Goal: Task Accomplishment & Management: Manage account settings

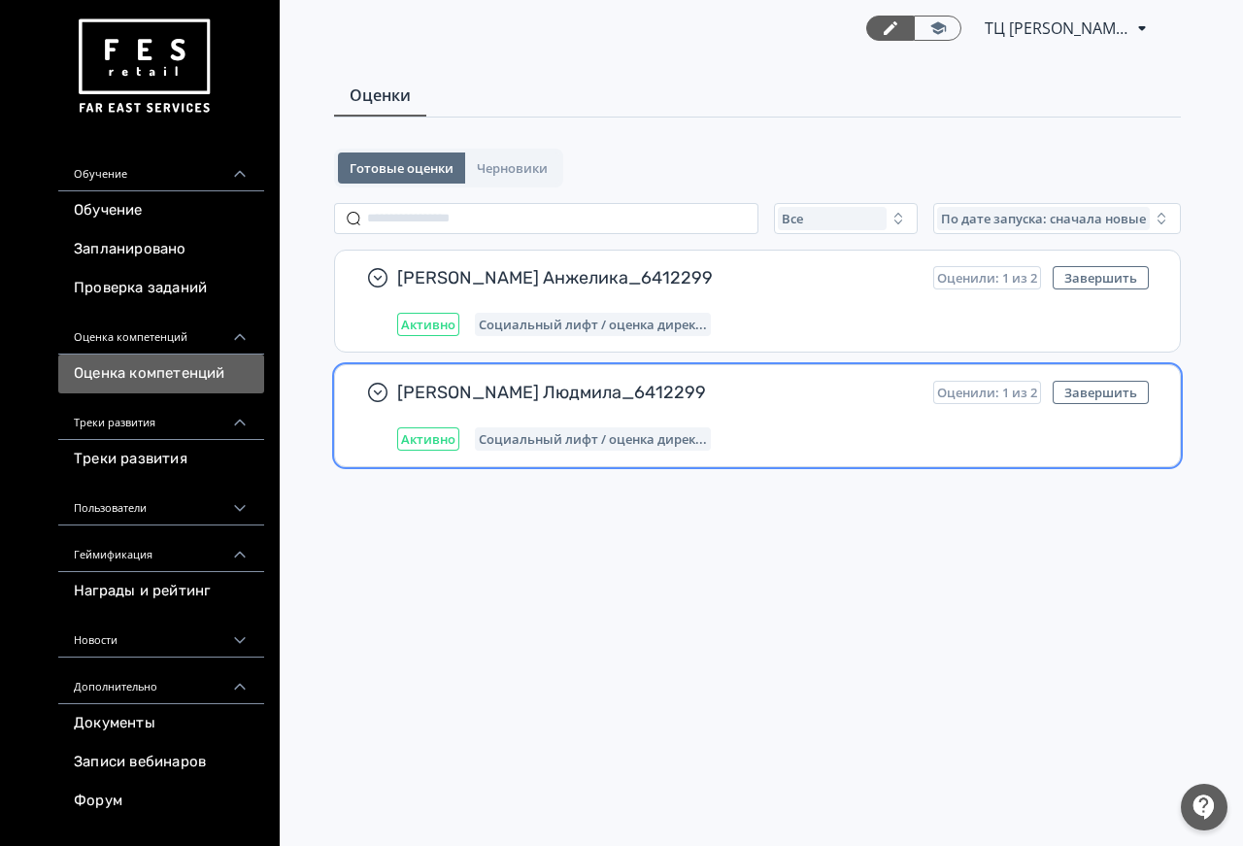
click at [648, 389] on span "[PERSON_NAME] Людмила_6412299" at bounding box center [657, 392] width 520 height 23
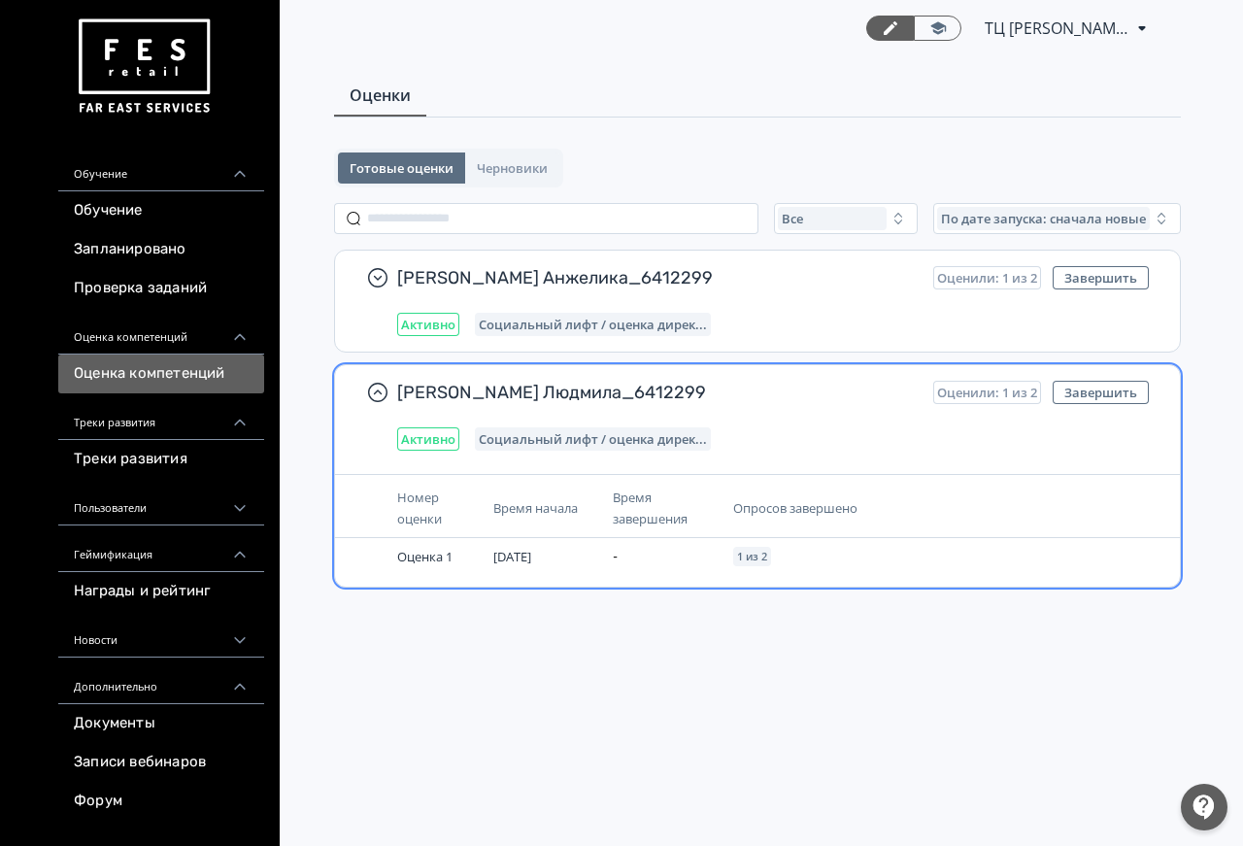
click at [639, 510] on div "Время завершения" at bounding box center [665, 507] width 104 height 43
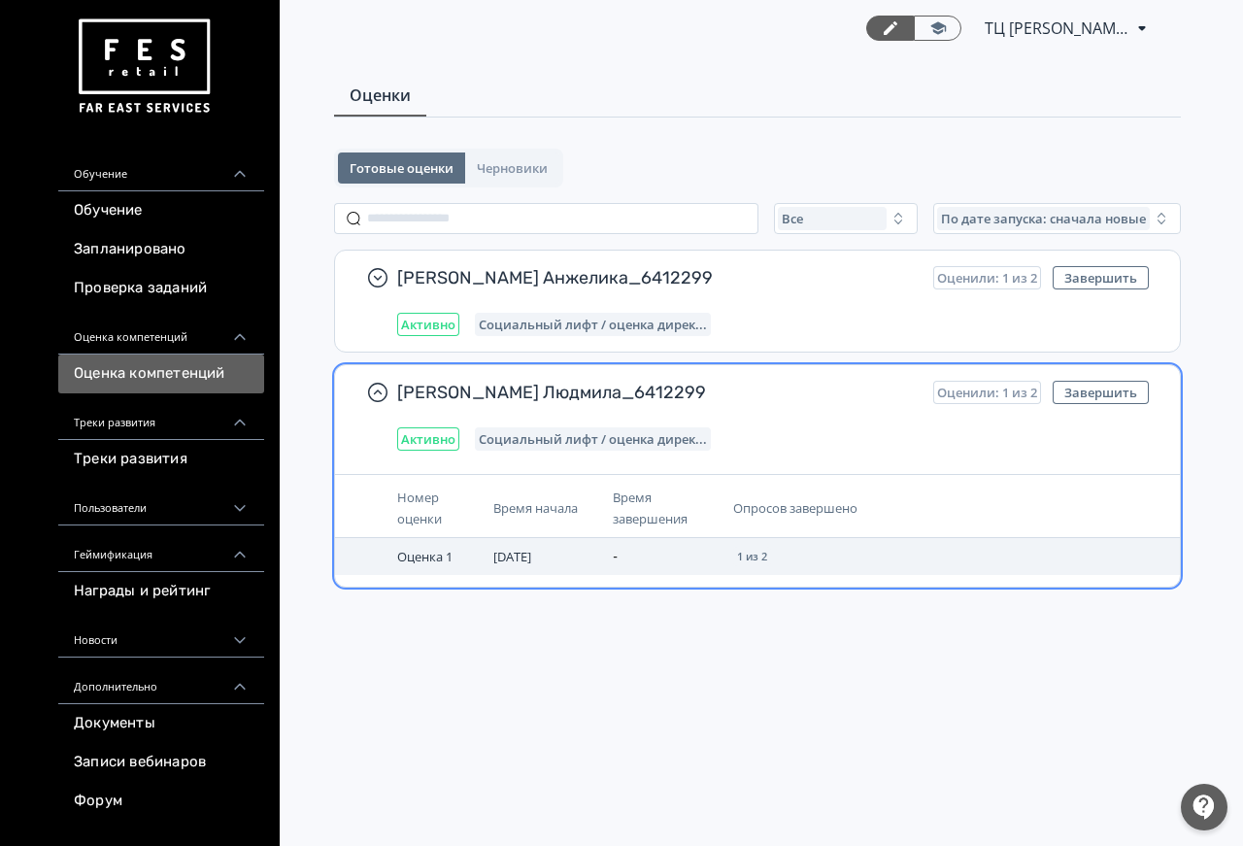
click at [432, 558] on span "Оценка 1" at bounding box center [424, 556] width 55 height 17
click at [408, 544] on td "Оценка 1" at bounding box center [437, 556] width 96 height 37
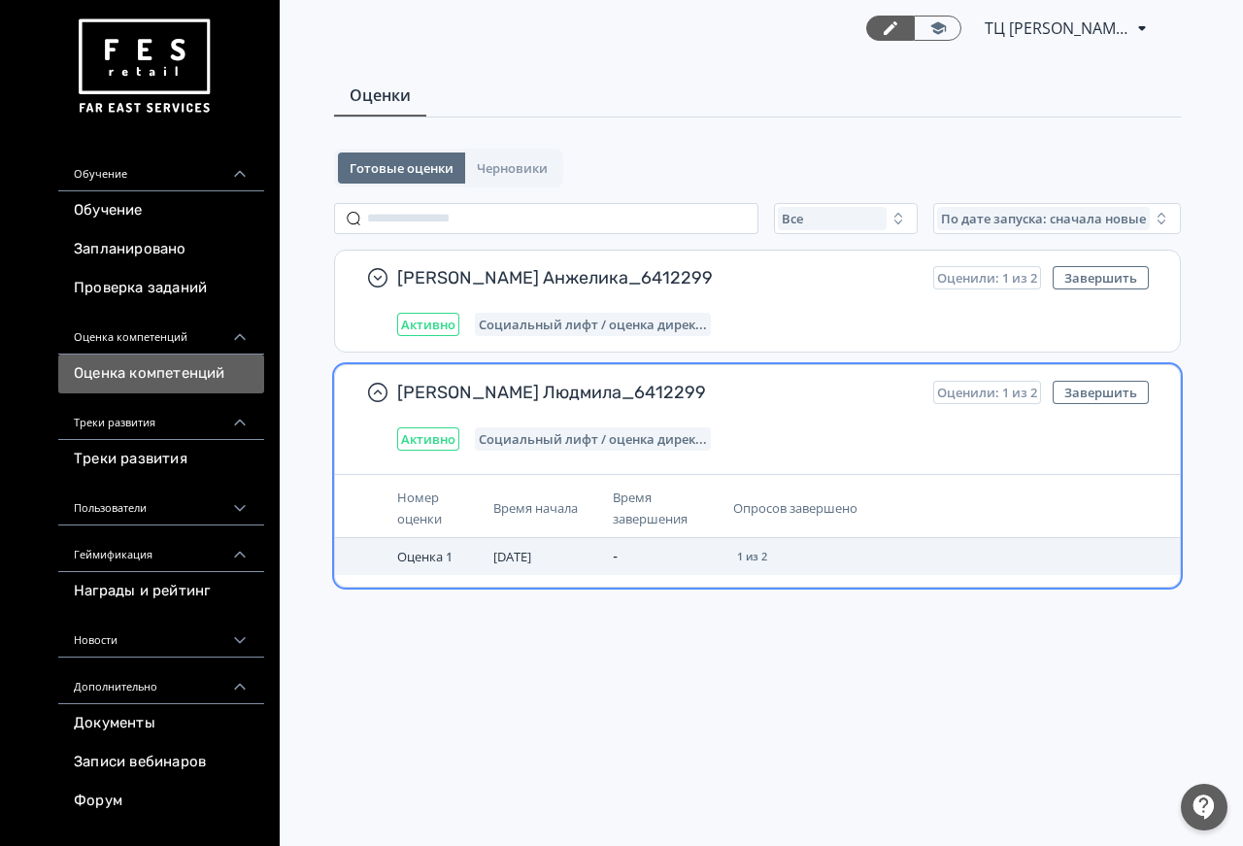
click at [451, 558] on span "Оценка 1" at bounding box center [424, 556] width 55 height 17
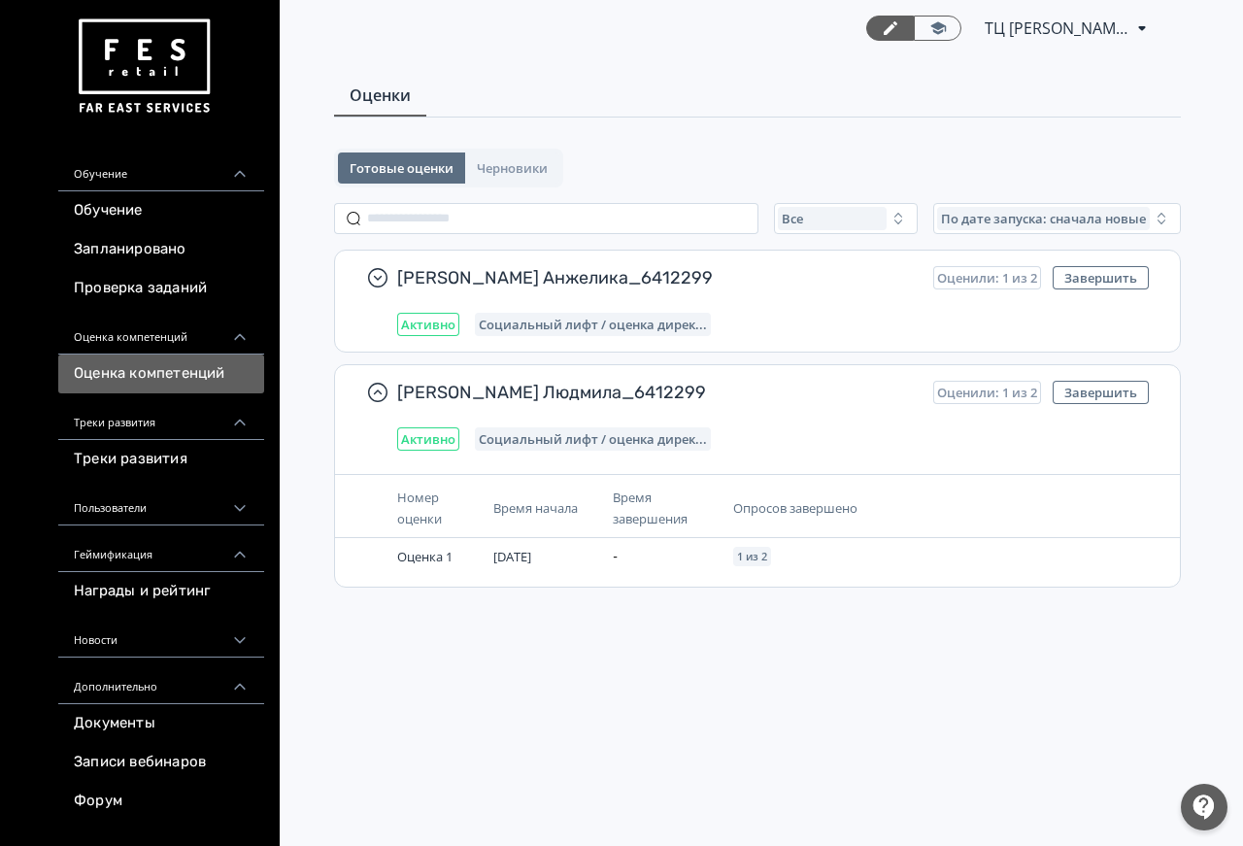
click at [579, 670] on div "ТЦ Макси Архангельск СИН 6412299 PRO Повысьте эффективность платформы при помощ…" at bounding box center [757, 423] width 971 height 846
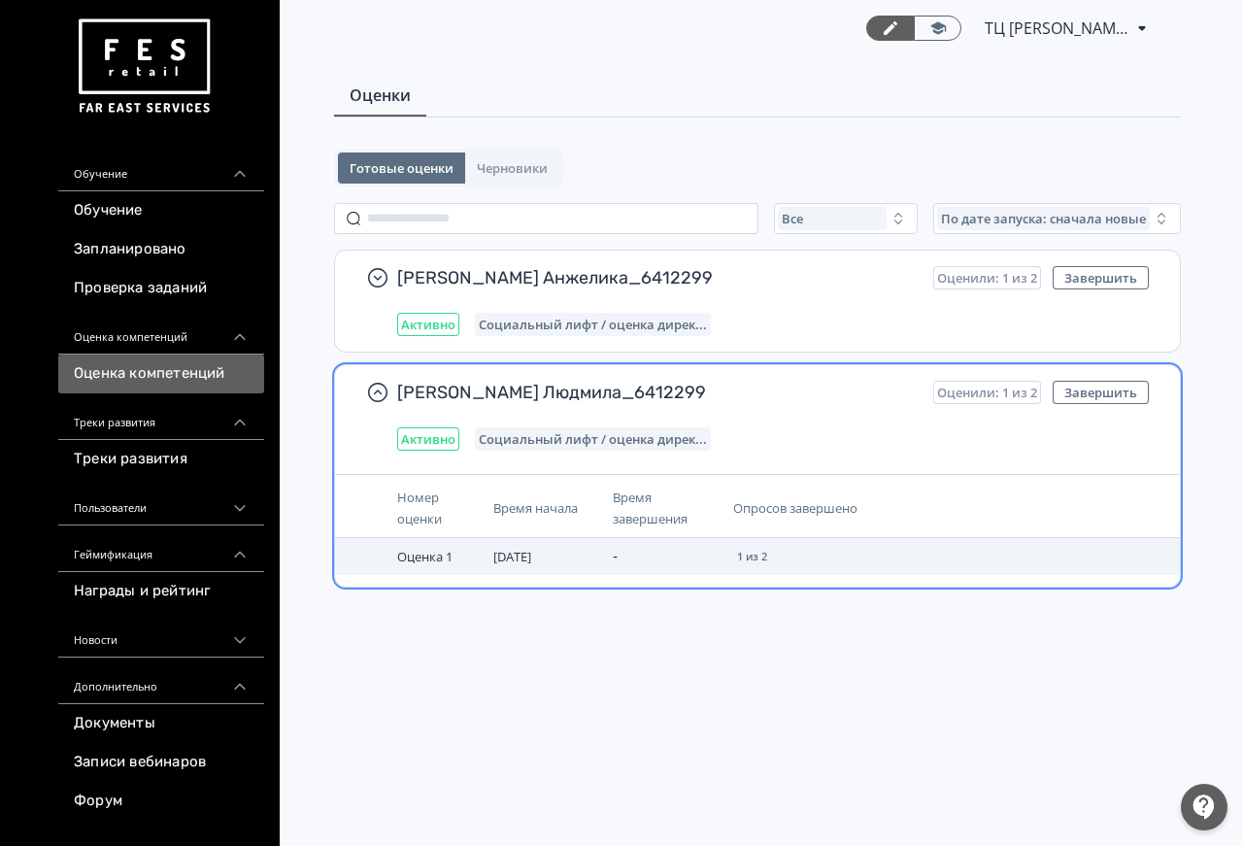
click at [766, 551] on span "1 из 2" at bounding box center [752, 556] width 30 height 12
click at [630, 550] on td "-" at bounding box center [664, 556] width 119 height 37
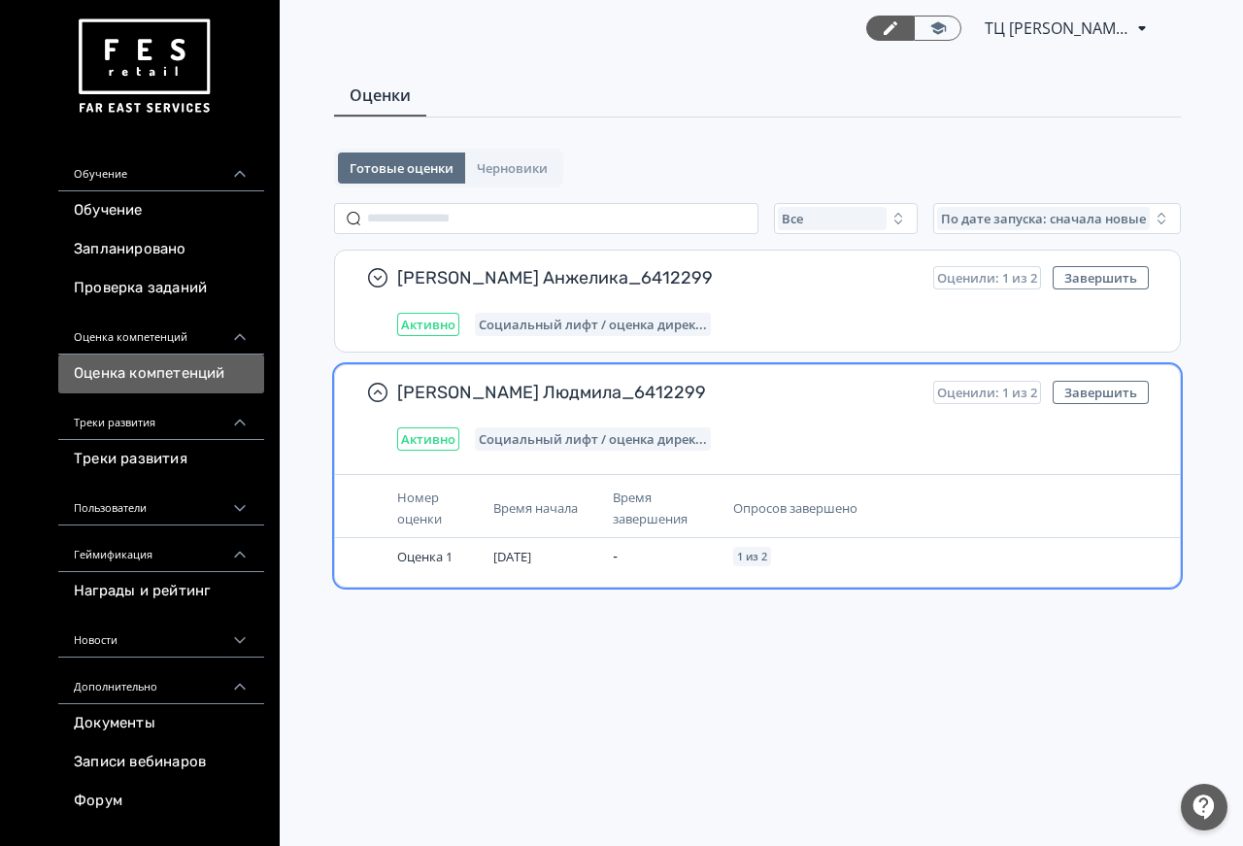
click at [554, 482] on th "Время начала" at bounding box center [544, 508] width 119 height 59
click at [552, 448] on div "Социальный лифт / оценка дирек..." at bounding box center [593, 438] width 236 height 23
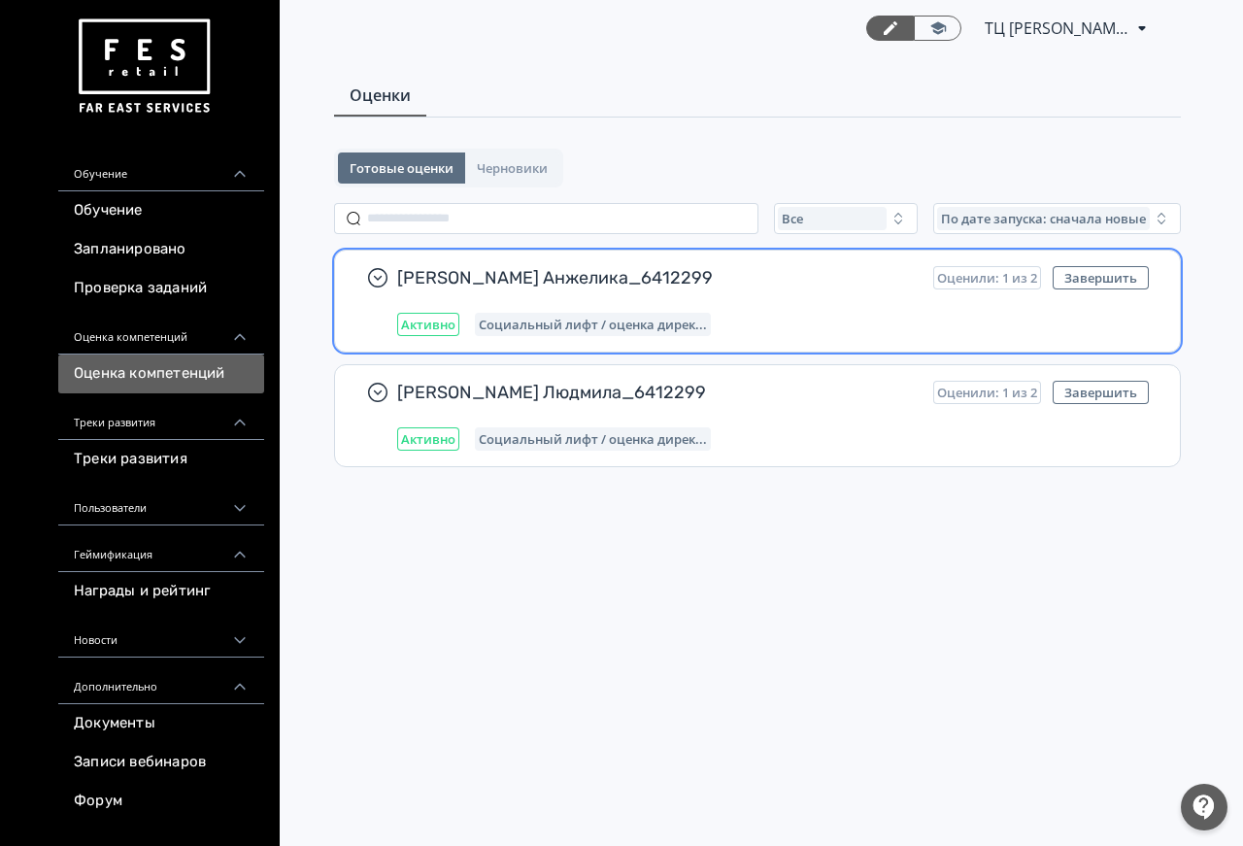
click at [626, 321] on span "Социальный лифт / оценка дирек..." at bounding box center [593, 325] width 228 height 16
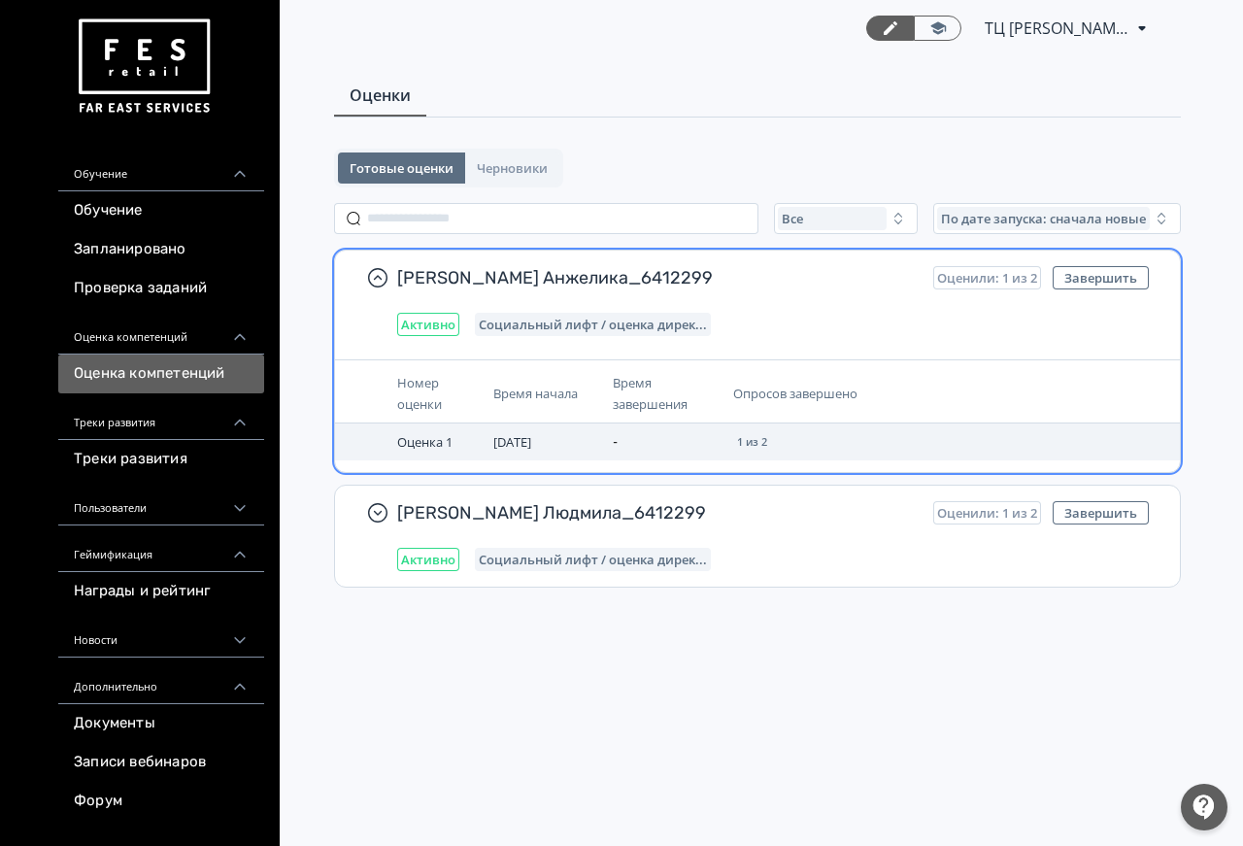
click at [682, 427] on td "-" at bounding box center [664, 441] width 119 height 37
click at [601, 448] on td "[DATE]" at bounding box center [544, 441] width 119 height 37
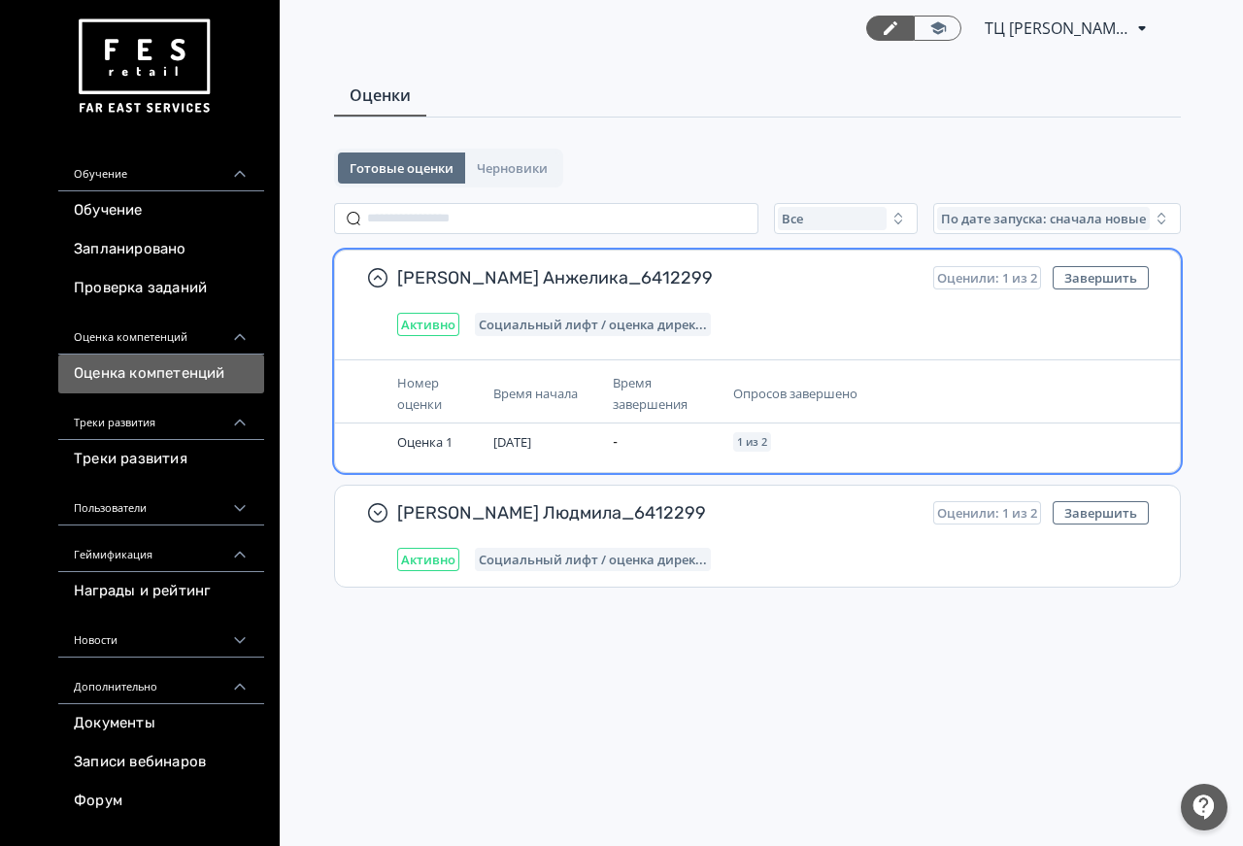
click at [664, 360] on div "Номер оценки Время начала Время завершения Опросов завершено Оценка 1 [DATE] - …" at bounding box center [757, 415] width 845 height 113
click at [684, 319] on span "Социальный лифт / оценка дирек..." at bounding box center [593, 325] width 228 height 16
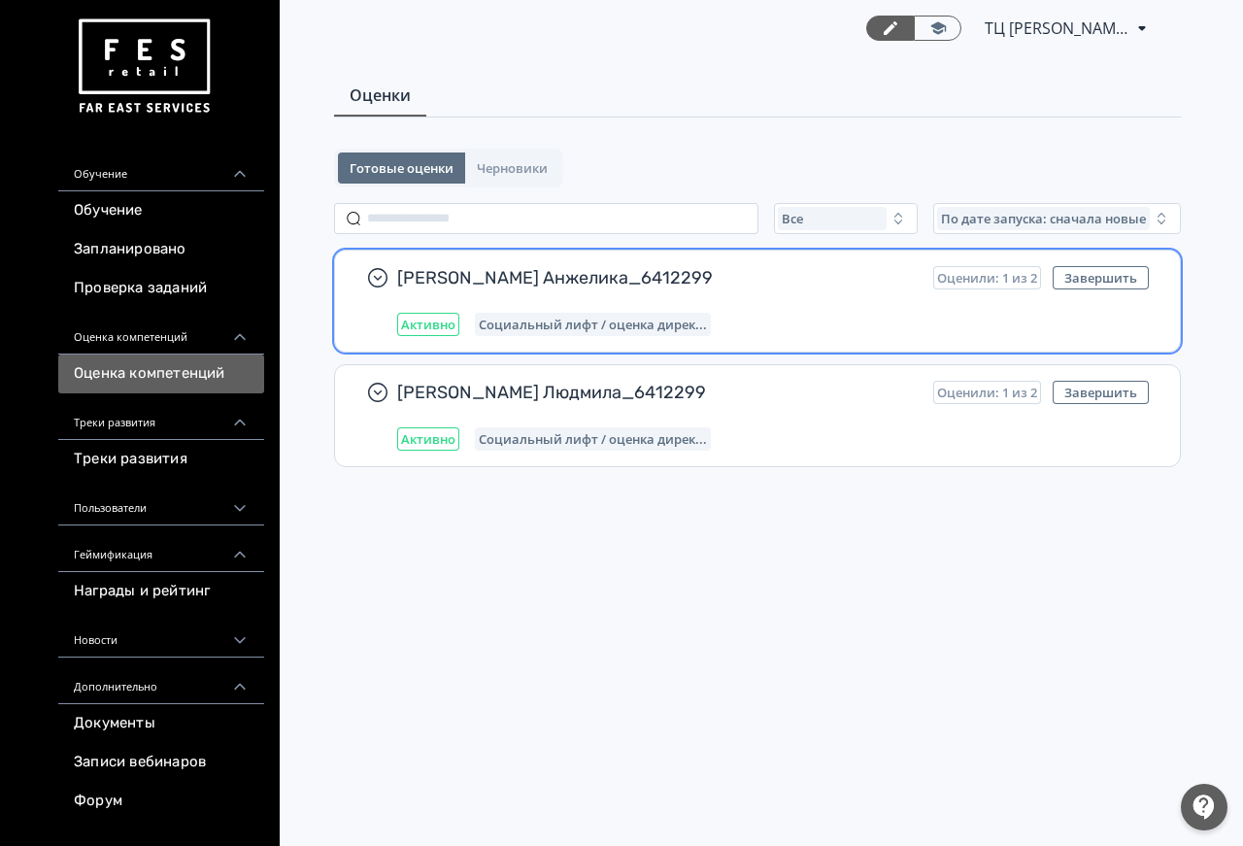
click at [1003, 282] on span "Оценили: 1 из 2" at bounding box center [987, 278] width 100 height 16
click at [465, 282] on span "[PERSON_NAME] Анжелика_6412299" at bounding box center [657, 277] width 520 height 23
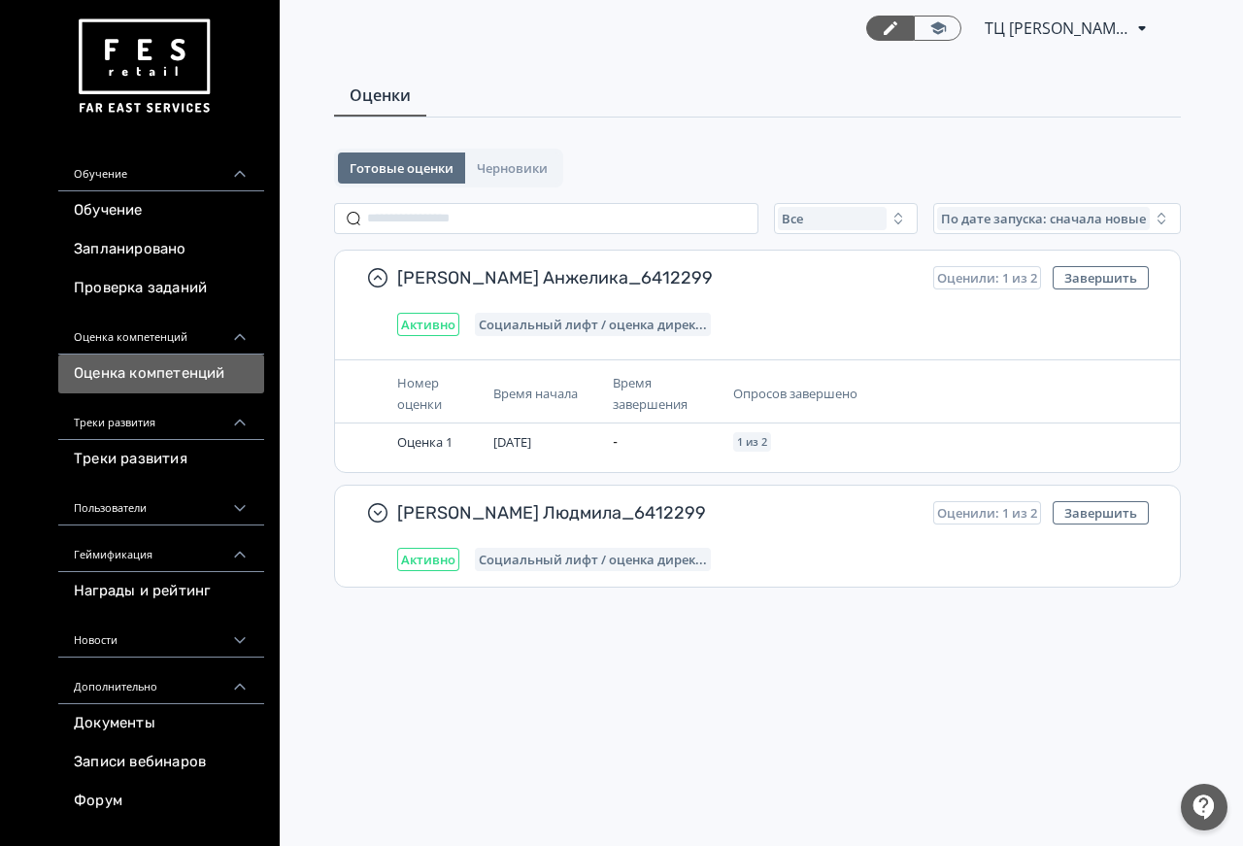
click at [152, 425] on div "Треки развития" at bounding box center [161, 416] width 206 height 47
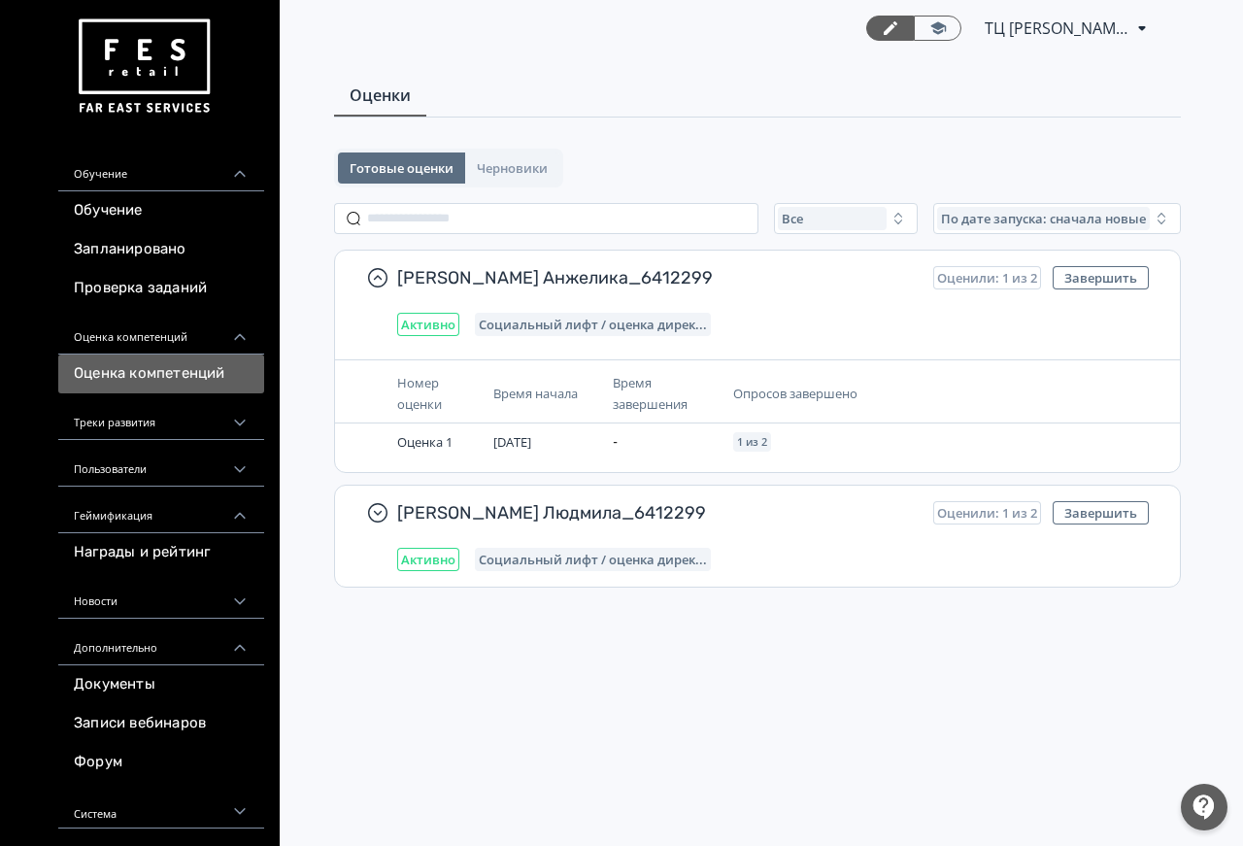
click at [136, 415] on div "Треки развития" at bounding box center [161, 416] width 206 height 47
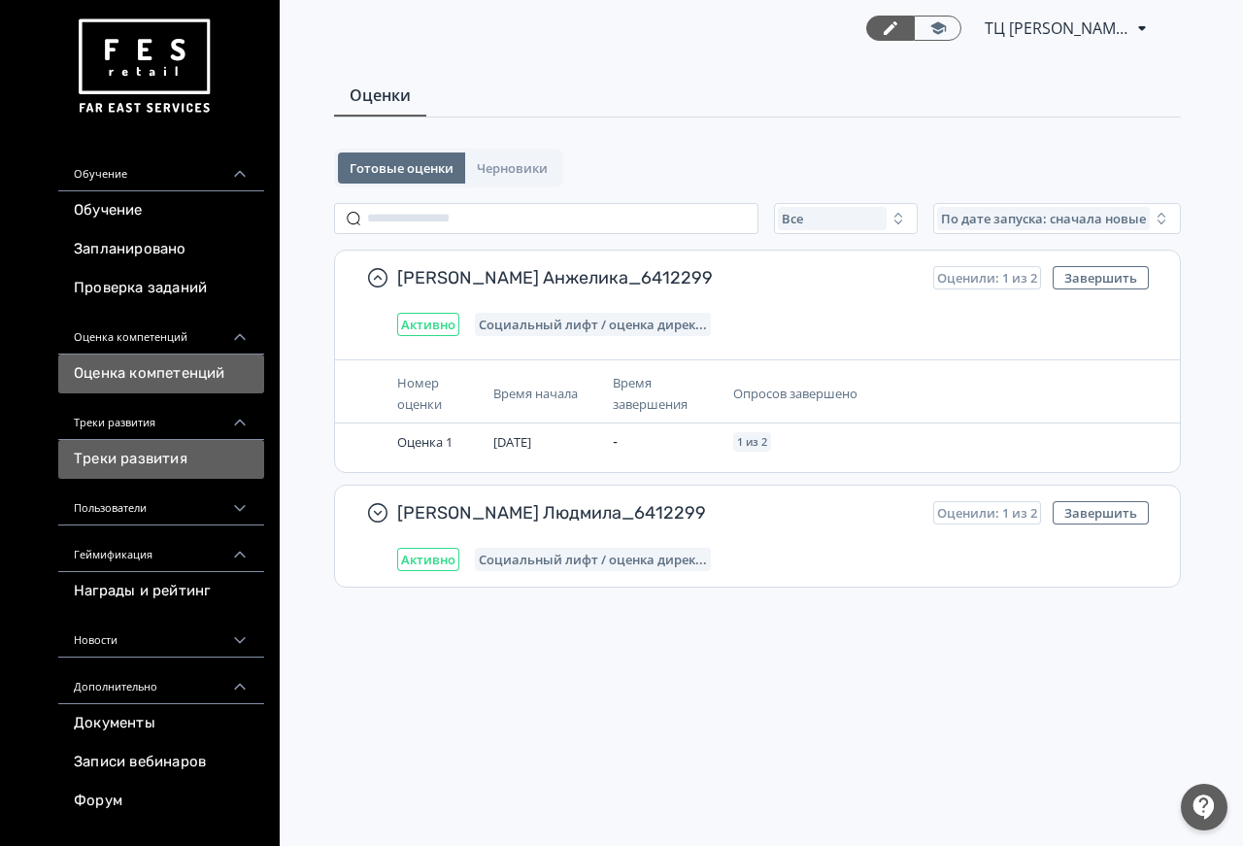
click at [153, 462] on link "Треки развития" at bounding box center [161, 459] width 206 height 39
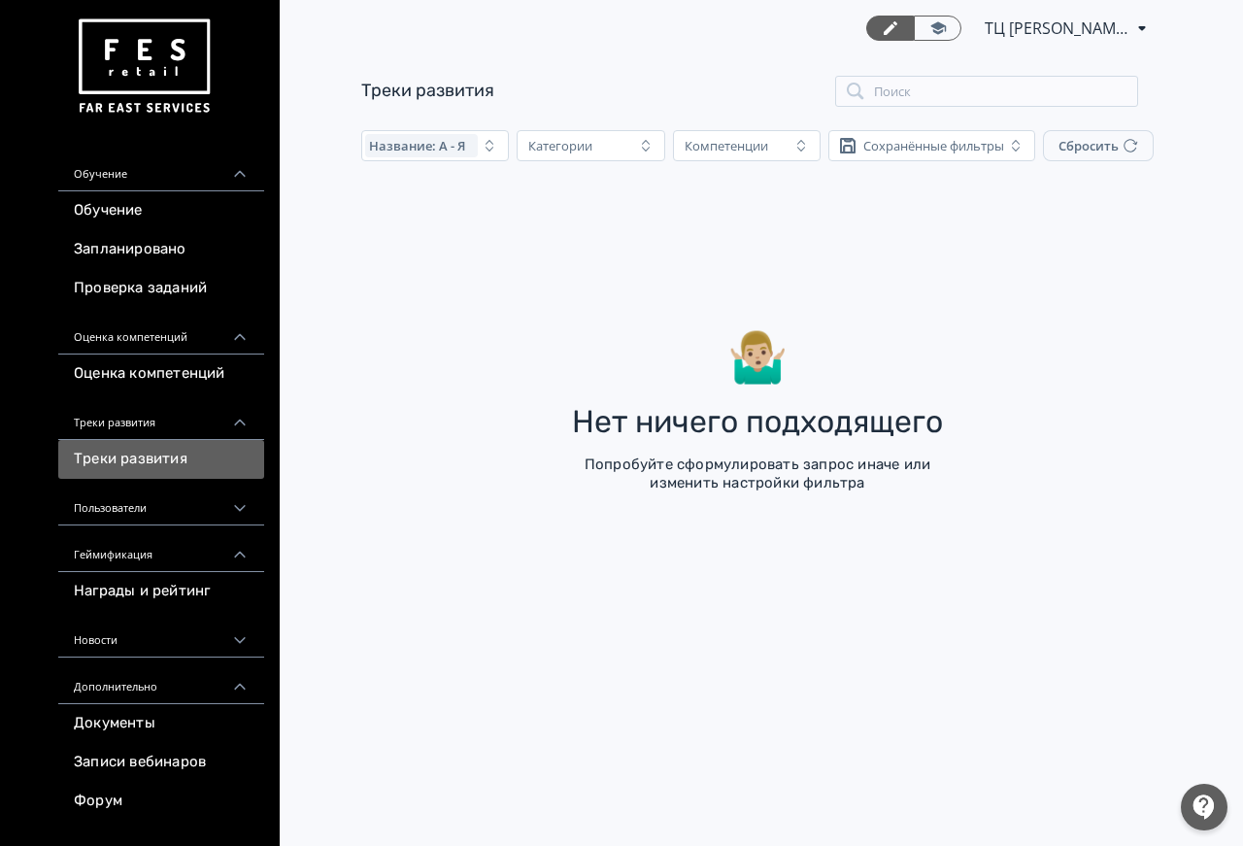
click at [140, 510] on div "Пользователи" at bounding box center [161, 502] width 206 height 47
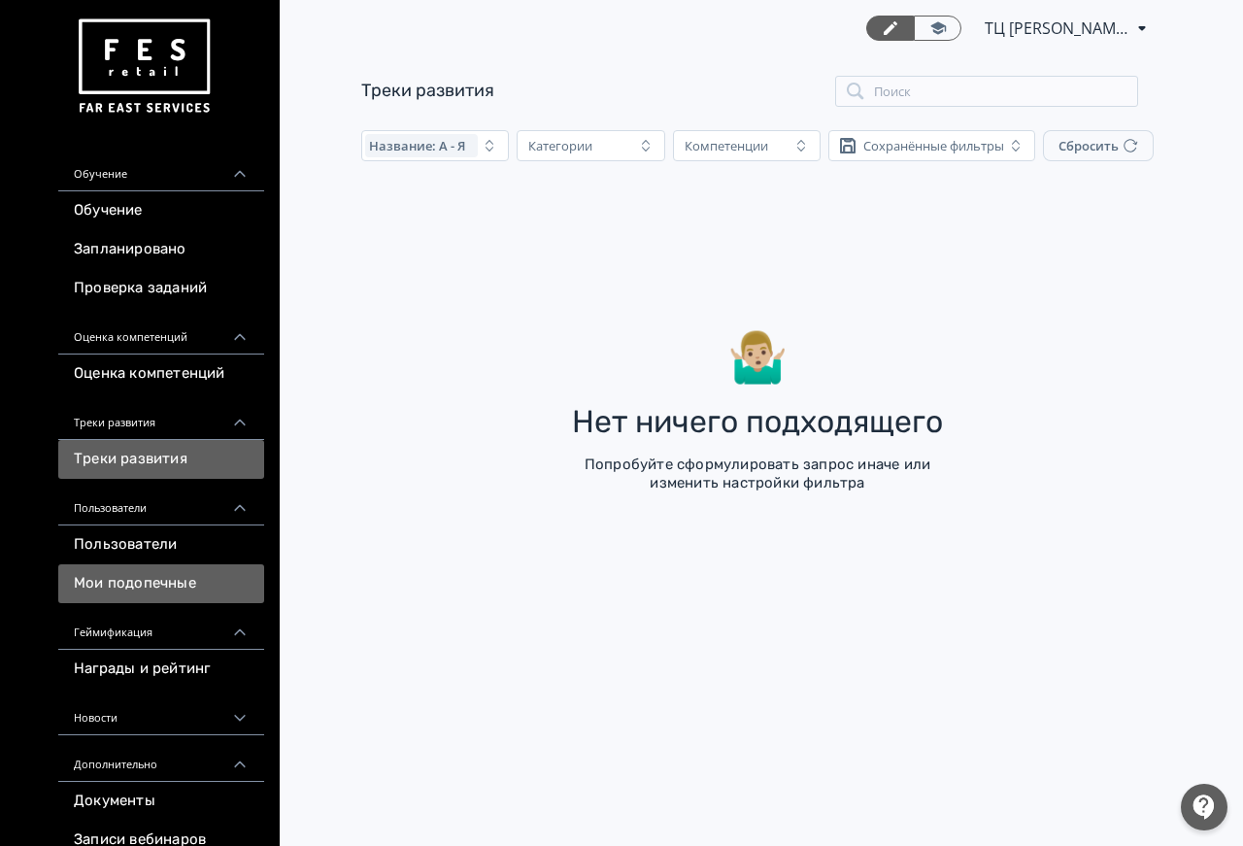
click at [158, 585] on link "Мои подопечные" at bounding box center [161, 583] width 206 height 39
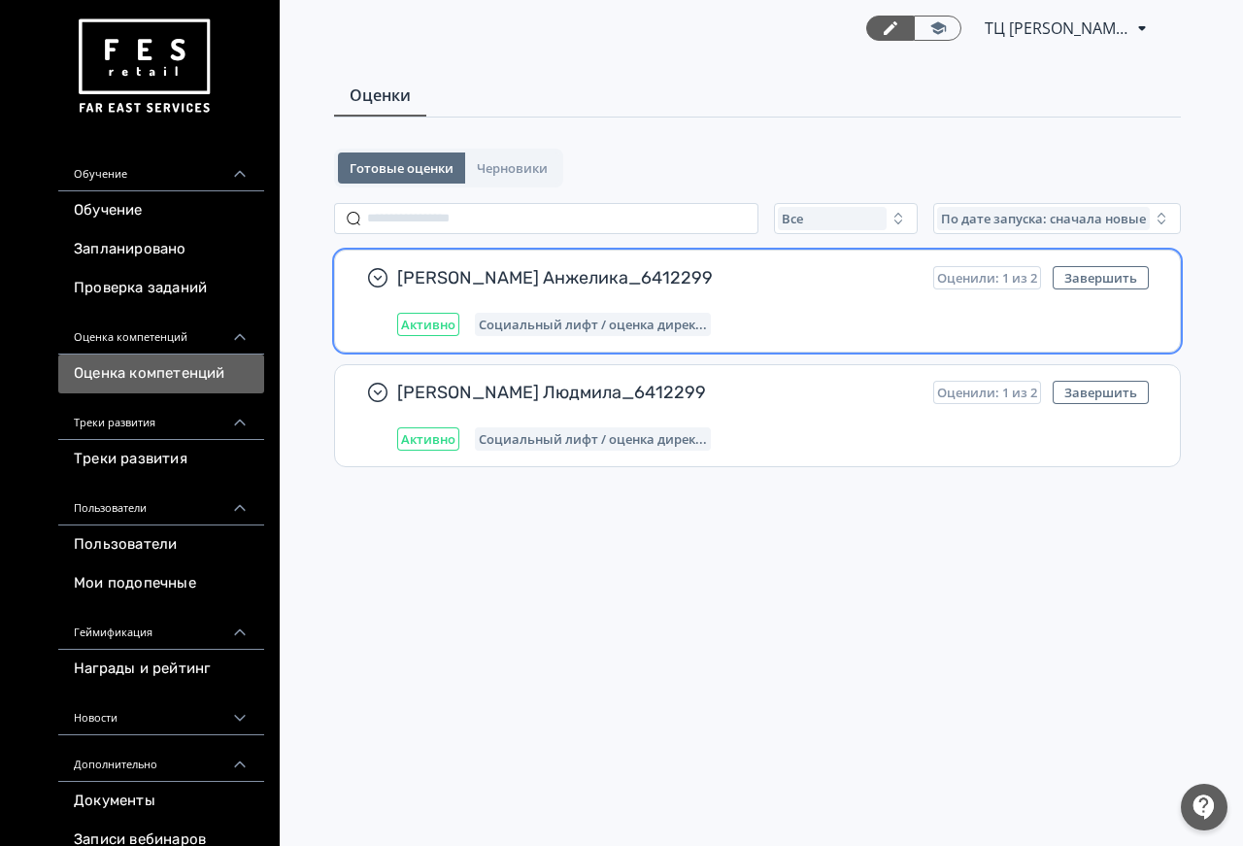
click at [719, 301] on div "[PERSON_NAME] Анжелика_6412299 Оценили: 1 из 2 Завершить Активно Социальный лиф…" at bounding box center [772, 301] width 751 height 70
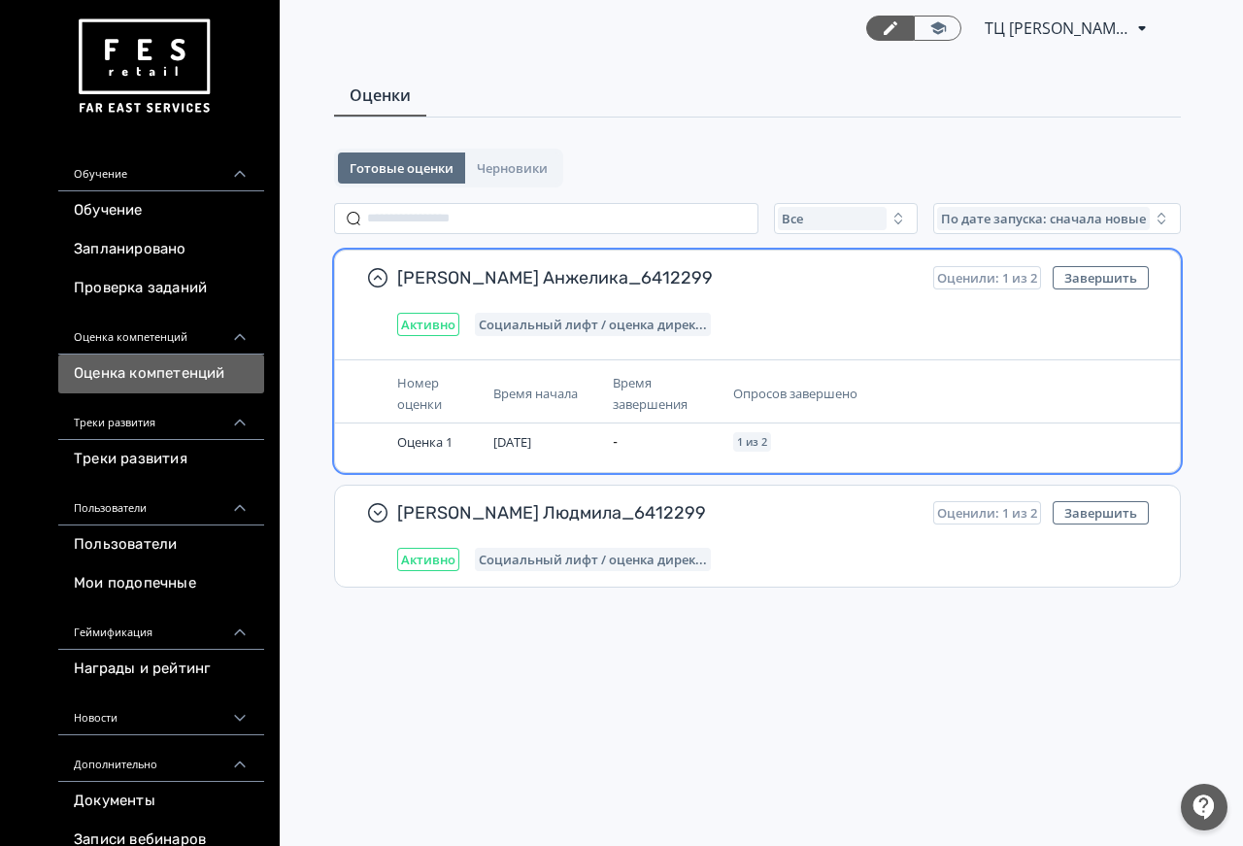
click at [624, 328] on span "Социальный лифт / оценка дирек..." at bounding box center [593, 325] width 228 height 16
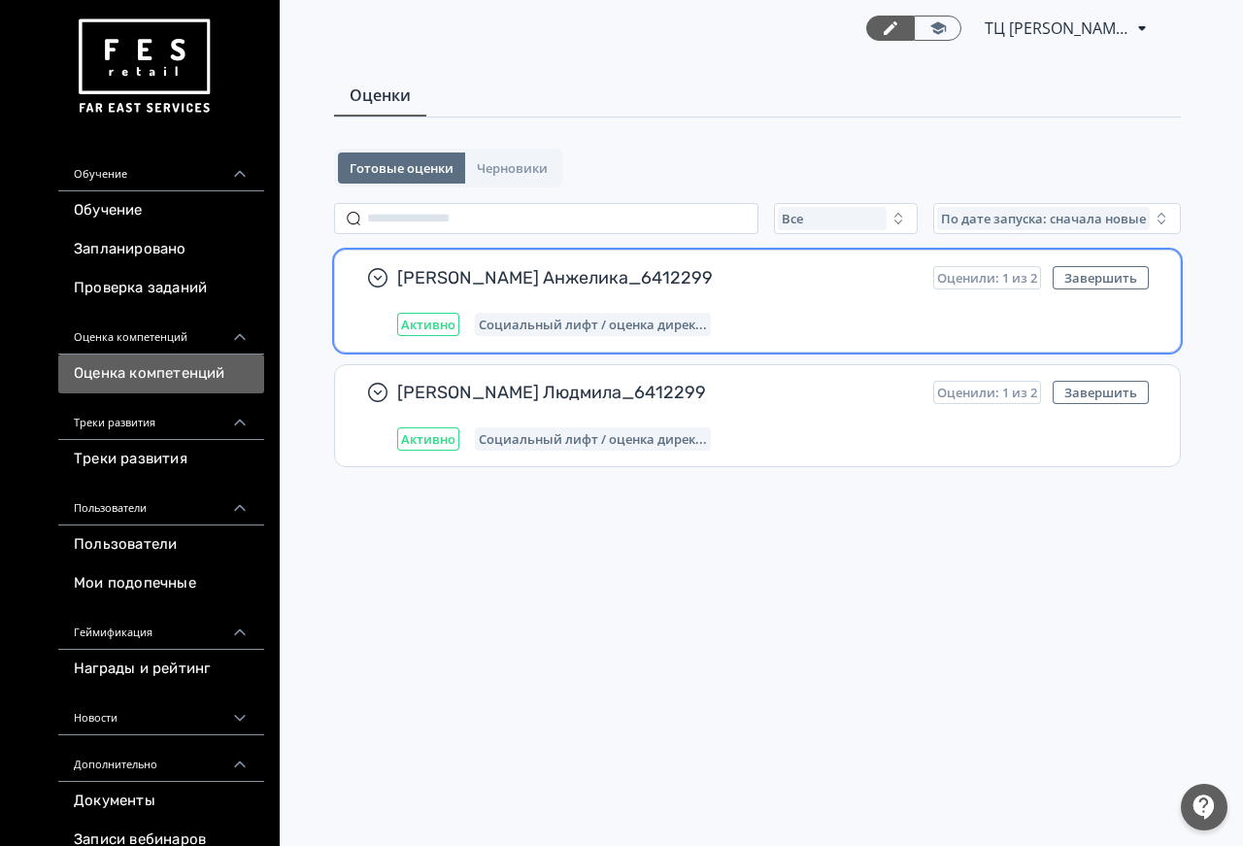
click at [617, 326] on span "Социальный лифт / оценка дирек..." at bounding box center [593, 325] width 228 height 16
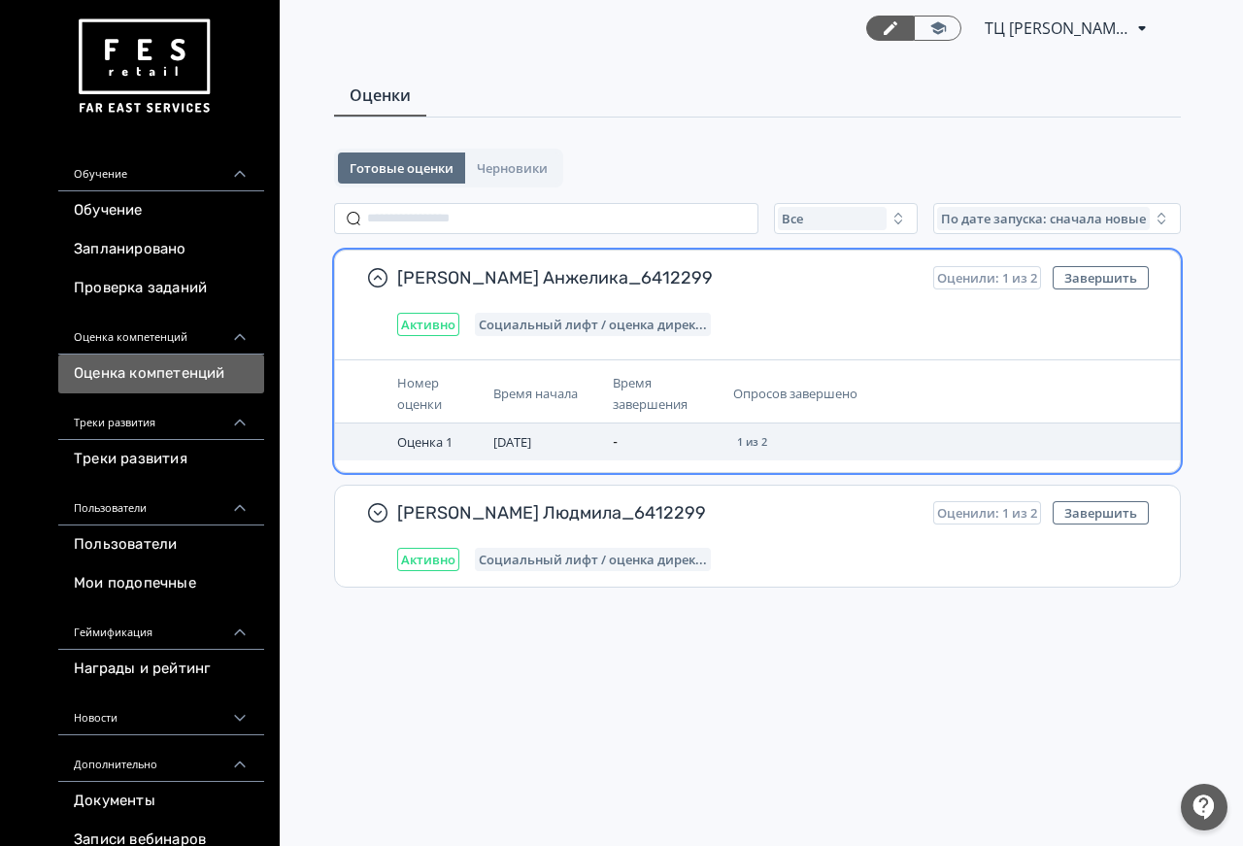
click at [511, 449] on span "[DATE]" at bounding box center [512, 441] width 38 height 17
drag, startPoint x: 386, startPoint y: 447, endPoint x: 385, endPoint y: 345, distance: 101.9
click at [383, 434] on td at bounding box center [362, 441] width 54 height 37
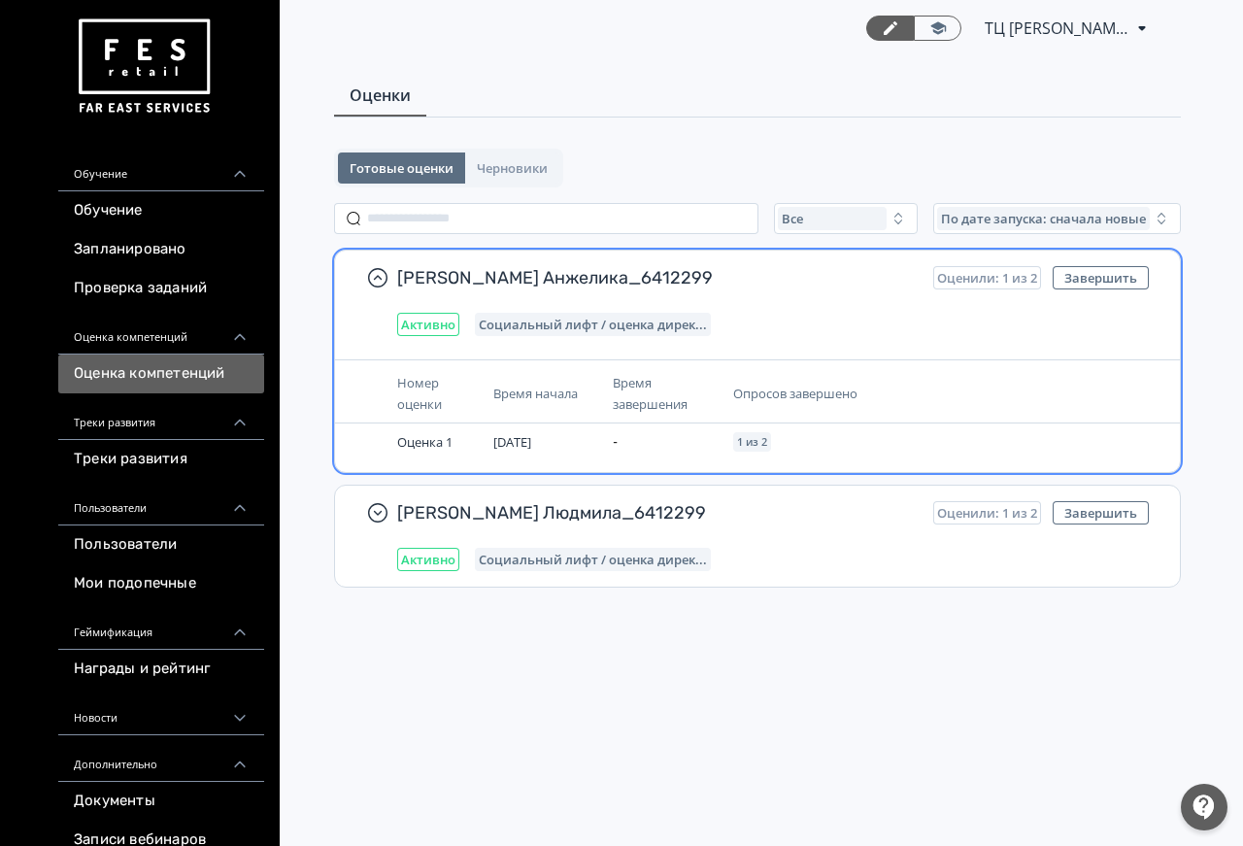
click at [418, 316] on div "Активно" at bounding box center [428, 324] width 62 height 23
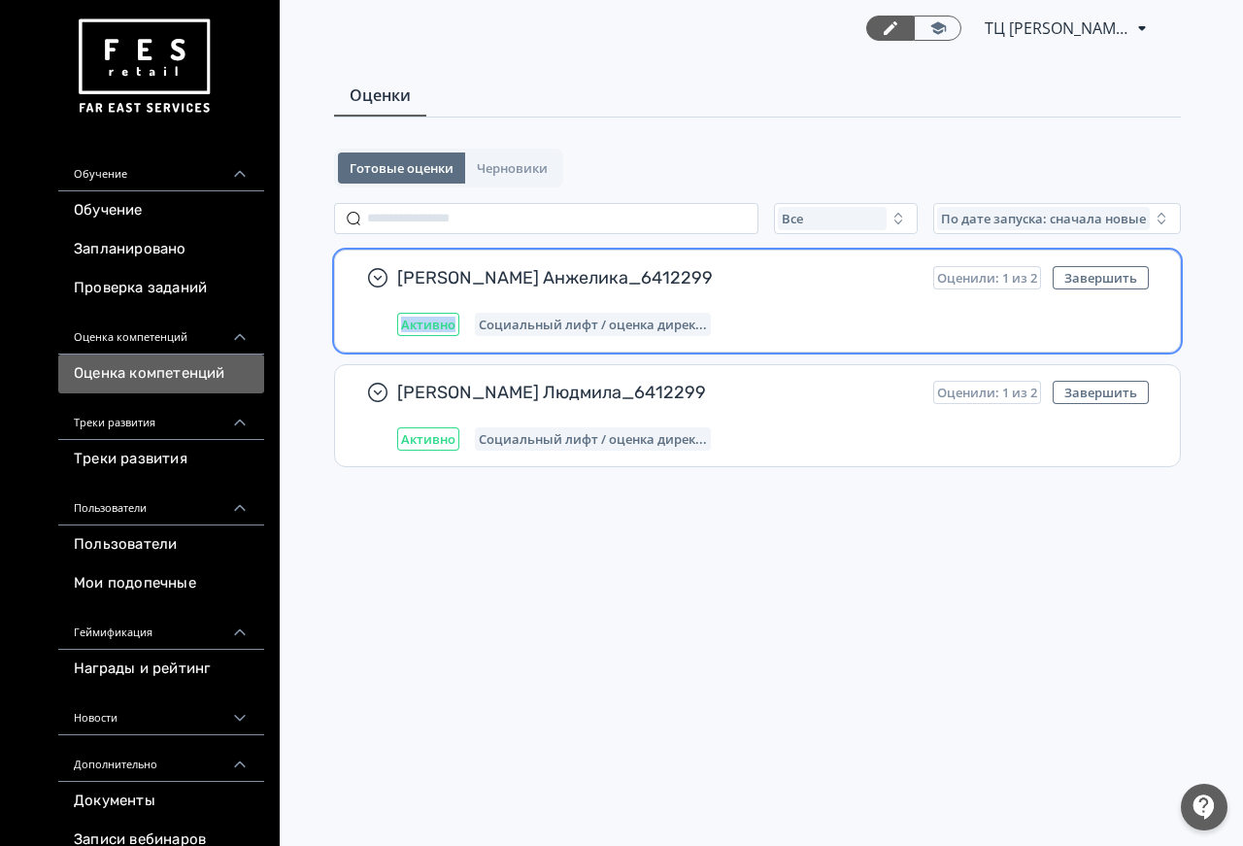
click at [418, 316] on div "Активно" at bounding box center [428, 324] width 62 height 23
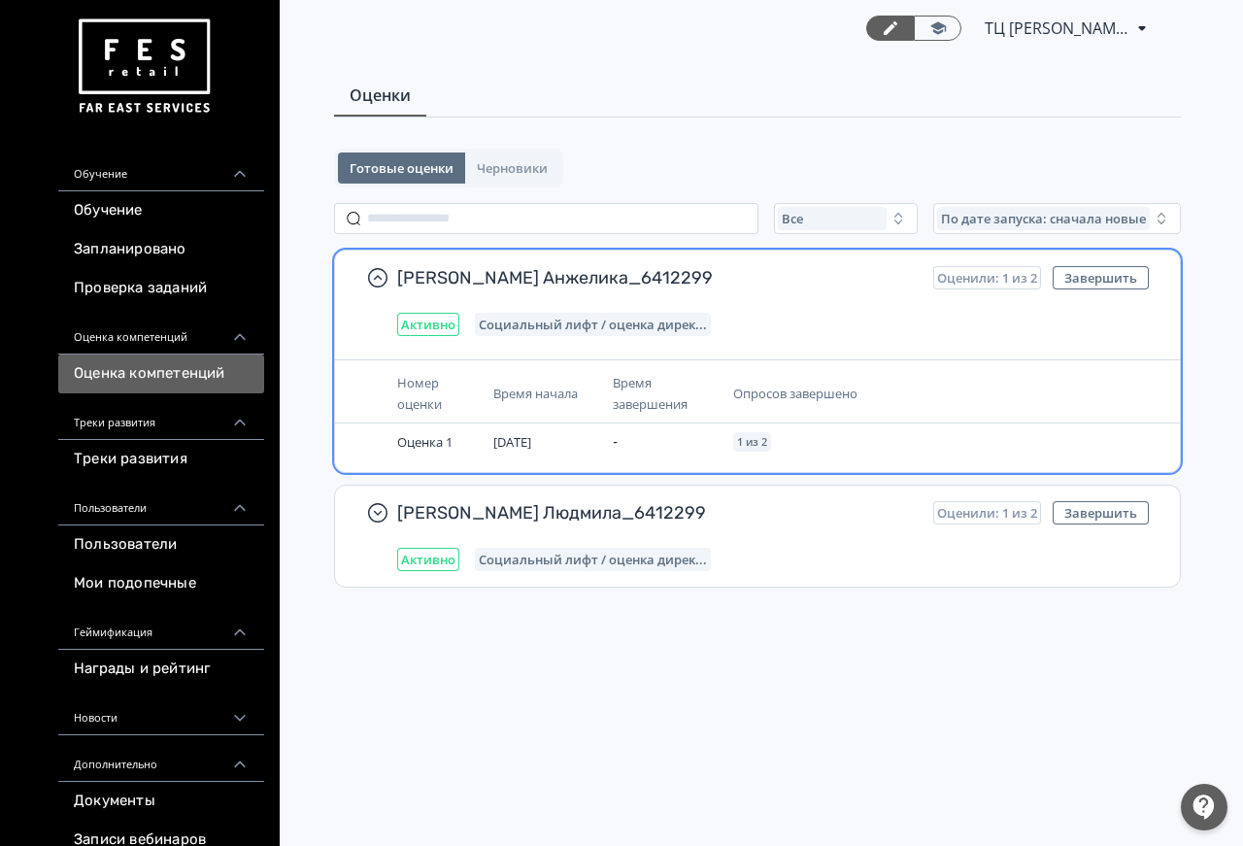
click at [418, 316] on div "Активно" at bounding box center [428, 324] width 62 height 23
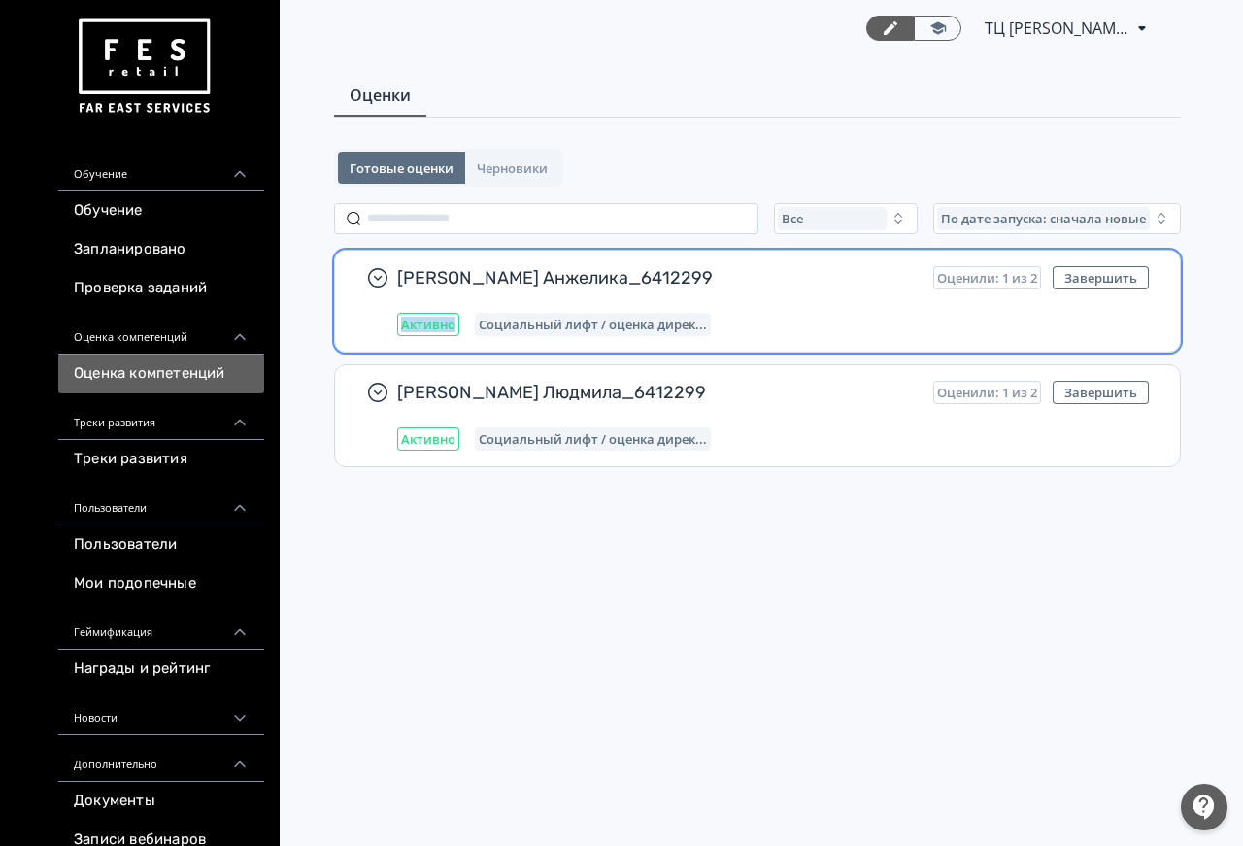
click at [418, 316] on div "Активно" at bounding box center [428, 324] width 62 height 23
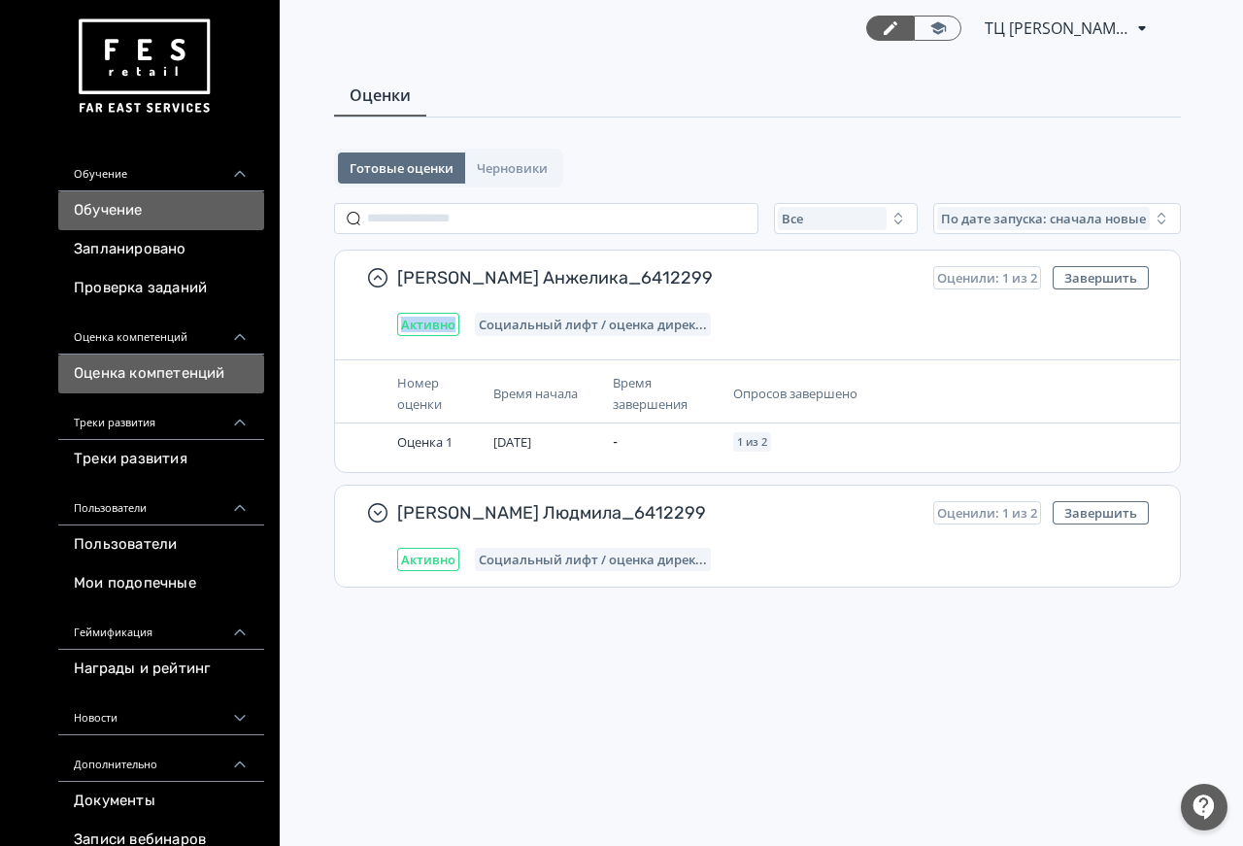
click at [98, 206] on link "Обучение" at bounding box center [161, 210] width 206 height 39
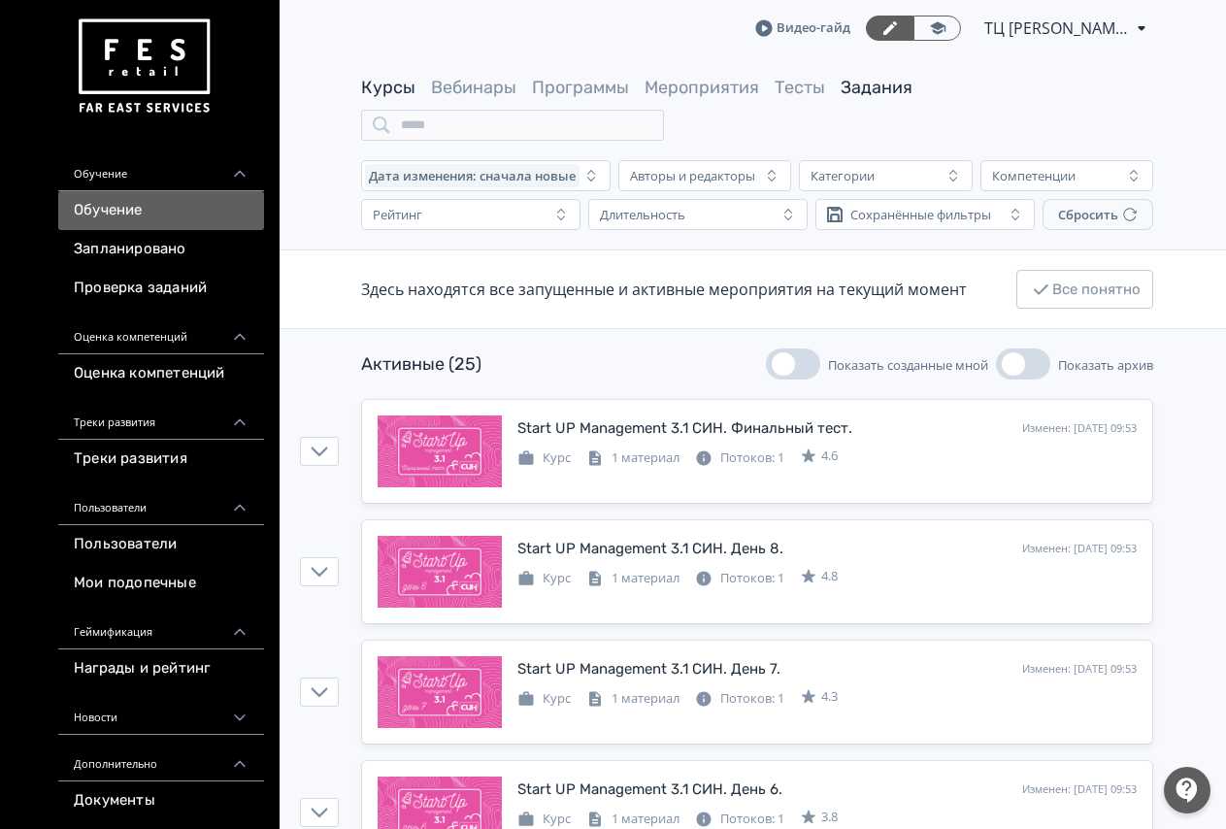
click at [867, 91] on link "Задания" at bounding box center [877, 87] width 72 height 21
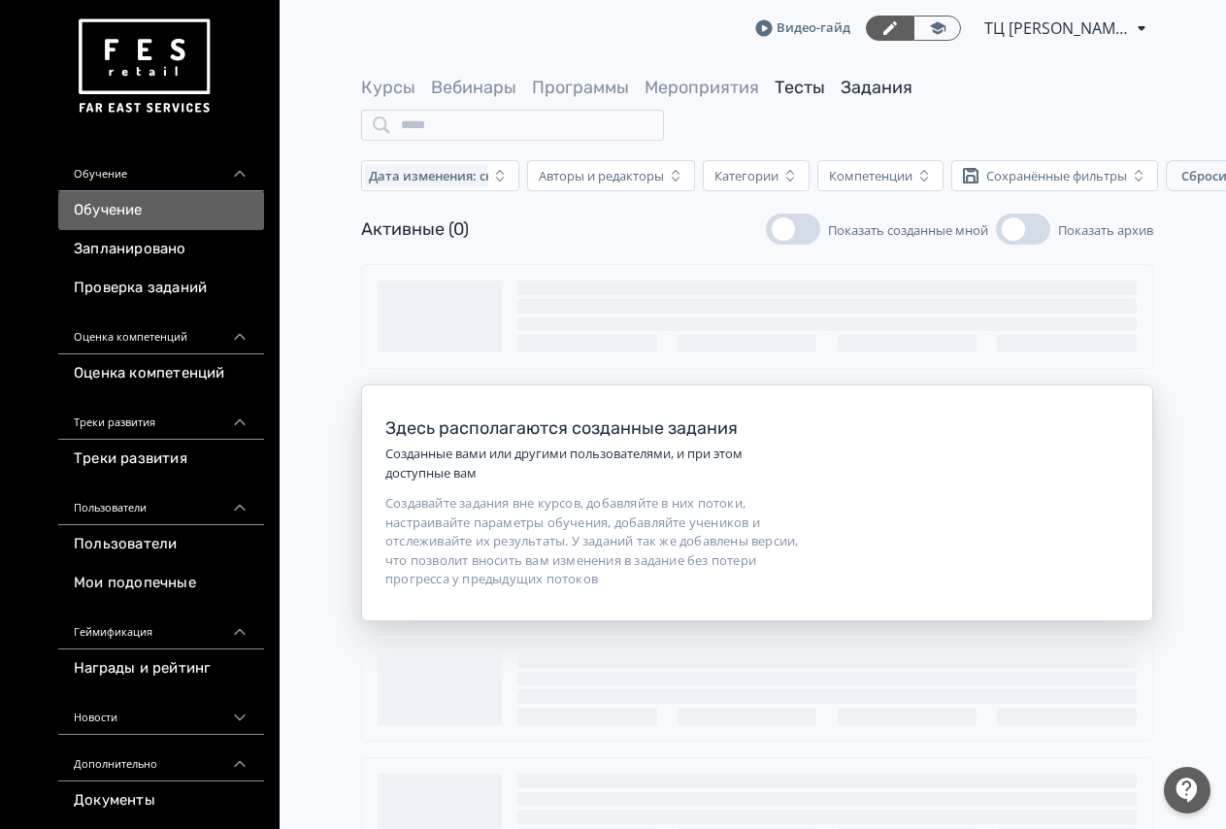
click at [801, 82] on link "Тесты" at bounding box center [800, 87] width 50 height 21
click at [704, 95] on link "Мероприятия" at bounding box center [702, 87] width 115 height 21
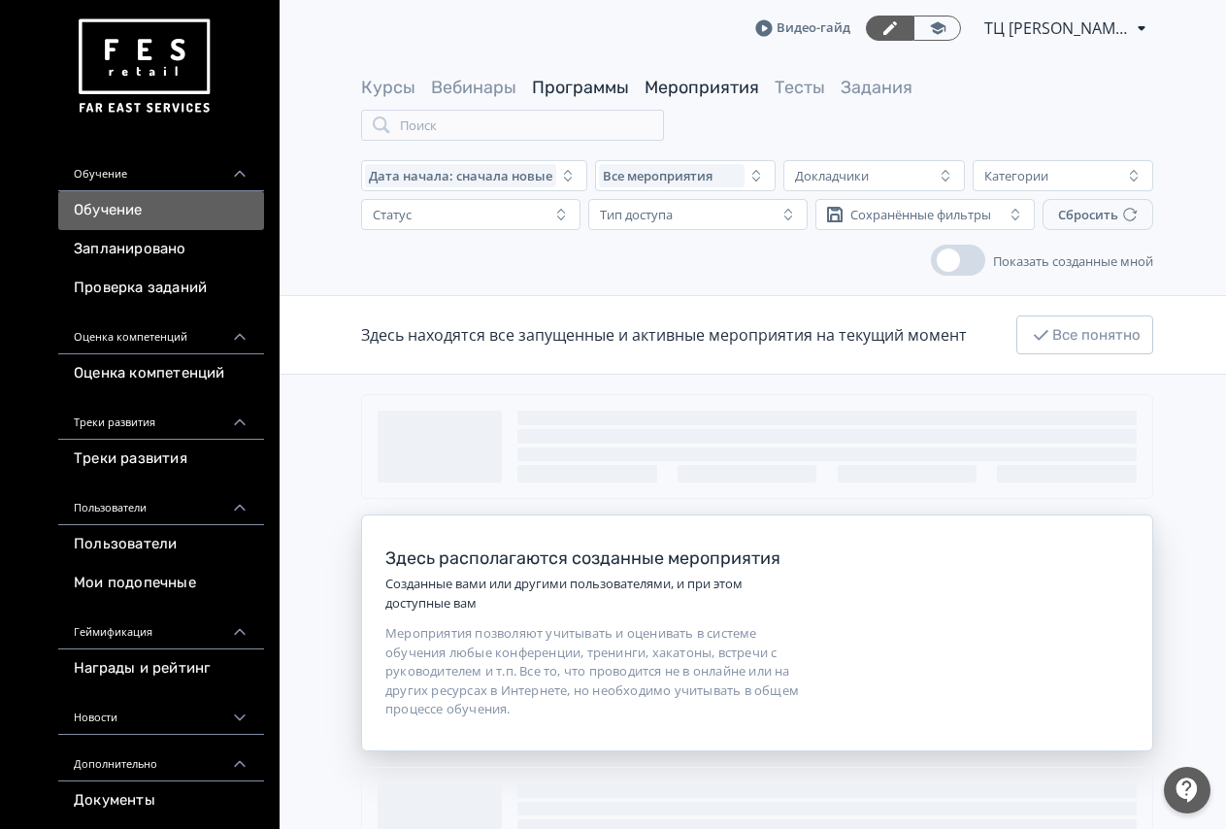
click at [545, 93] on link "Программы" at bounding box center [580, 87] width 97 height 21
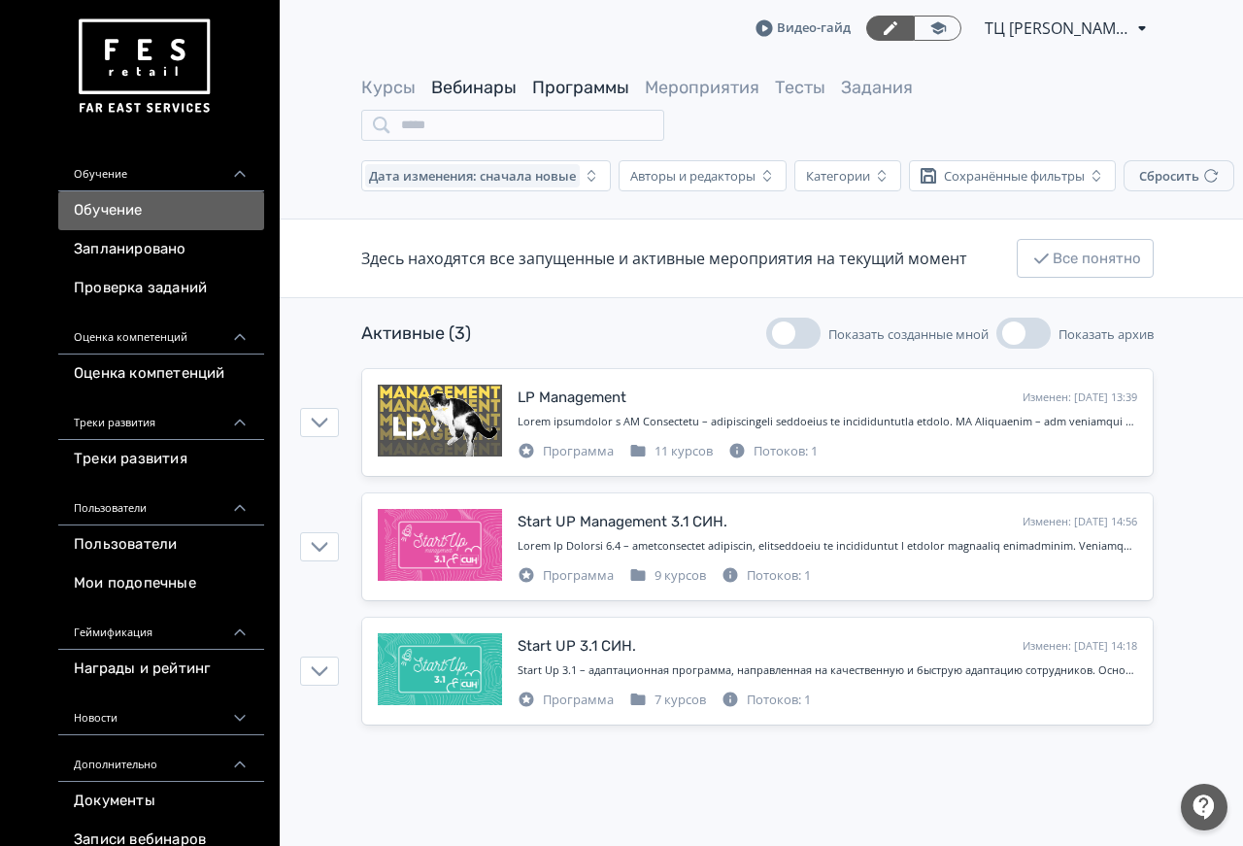
click at [483, 91] on link "Вебинары" at bounding box center [473, 87] width 85 height 21
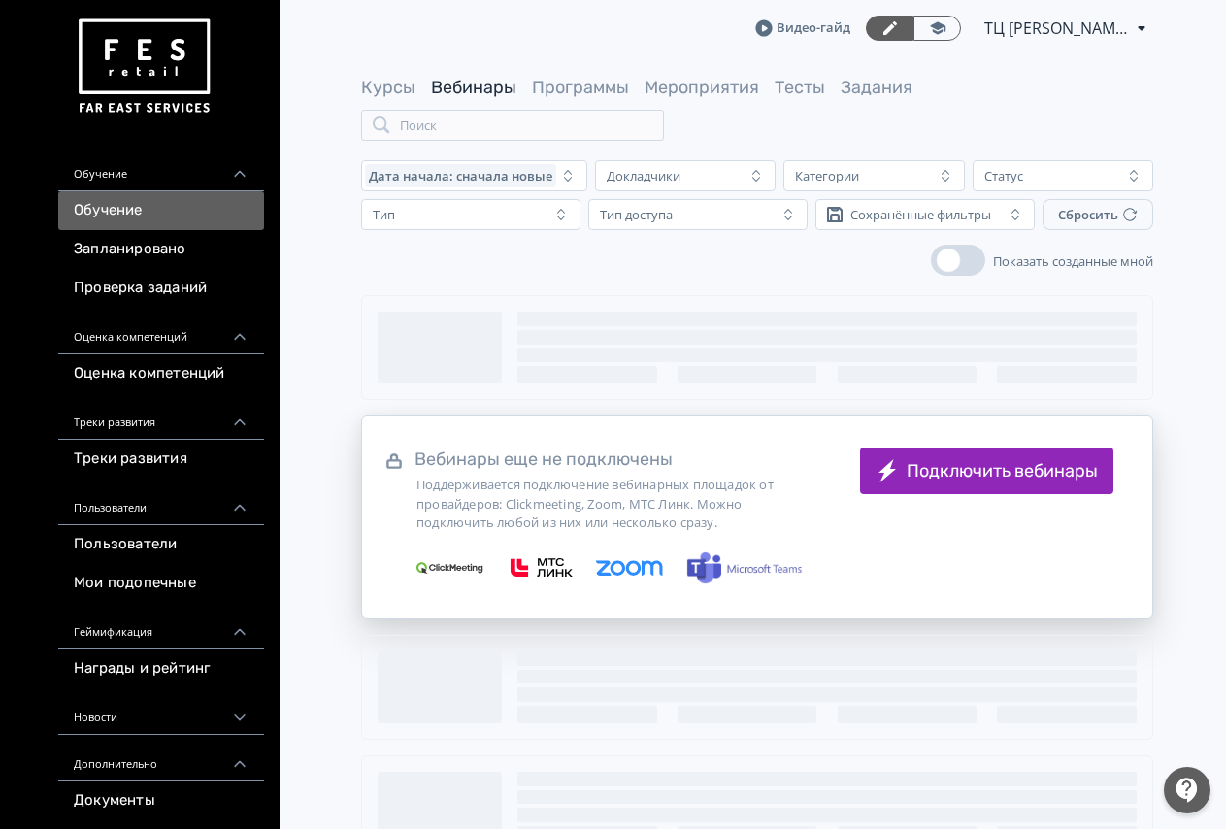
click at [418, 90] on div "Курсы Вебинары Программы Мероприятия Тесты Задания" at bounding box center [636, 88] width 551 height 24
click at [406, 89] on link "Курсы" at bounding box center [388, 87] width 54 height 21
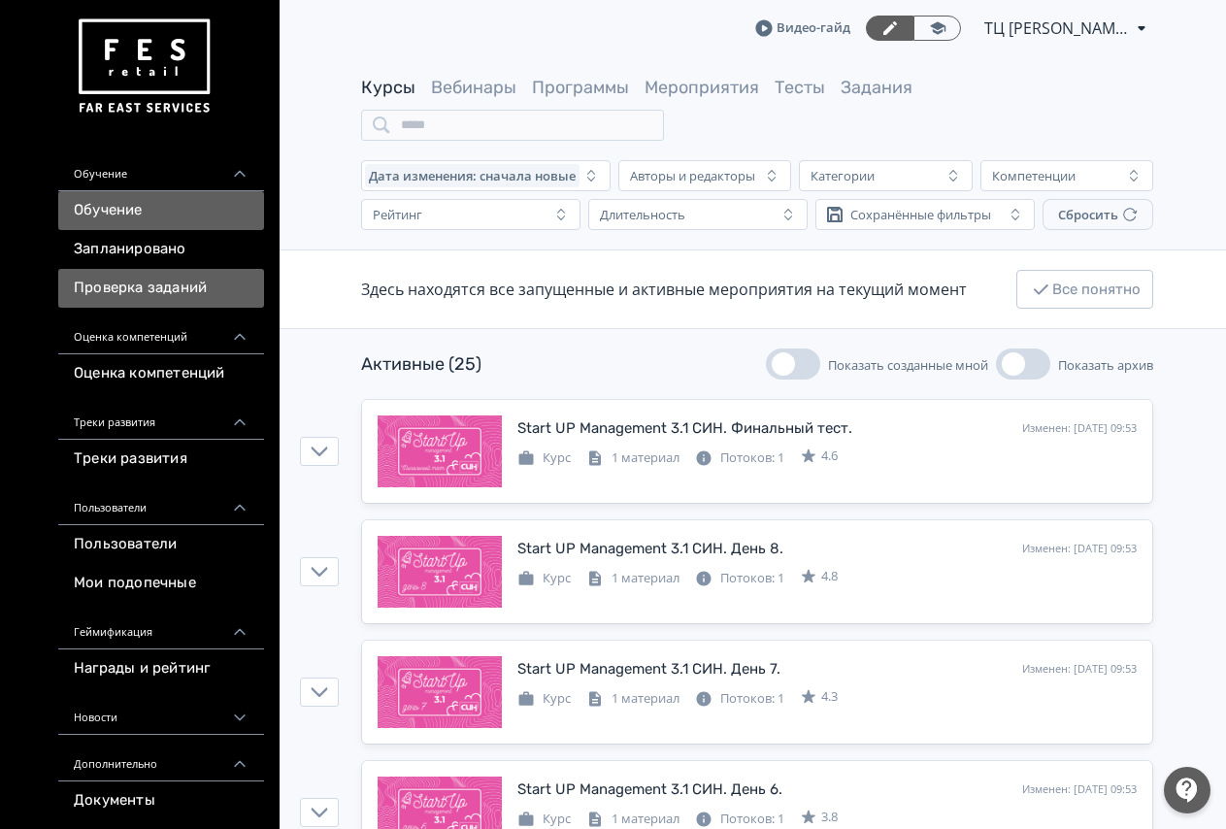
click at [161, 287] on link "Проверка заданий" at bounding box center [161, 288] width 206 height 39
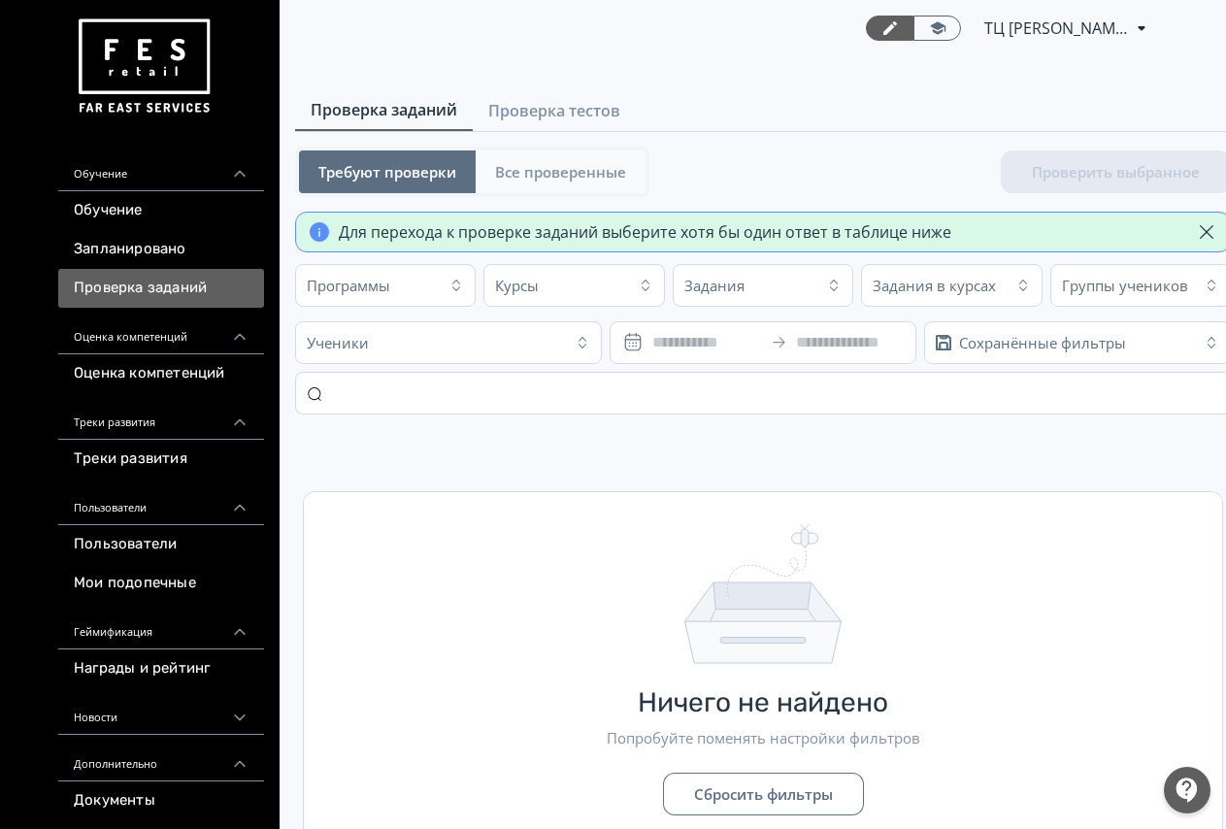
click at [583, 157] on button "Все проверенные" at bounding box center [561, 171] width 170 height 43
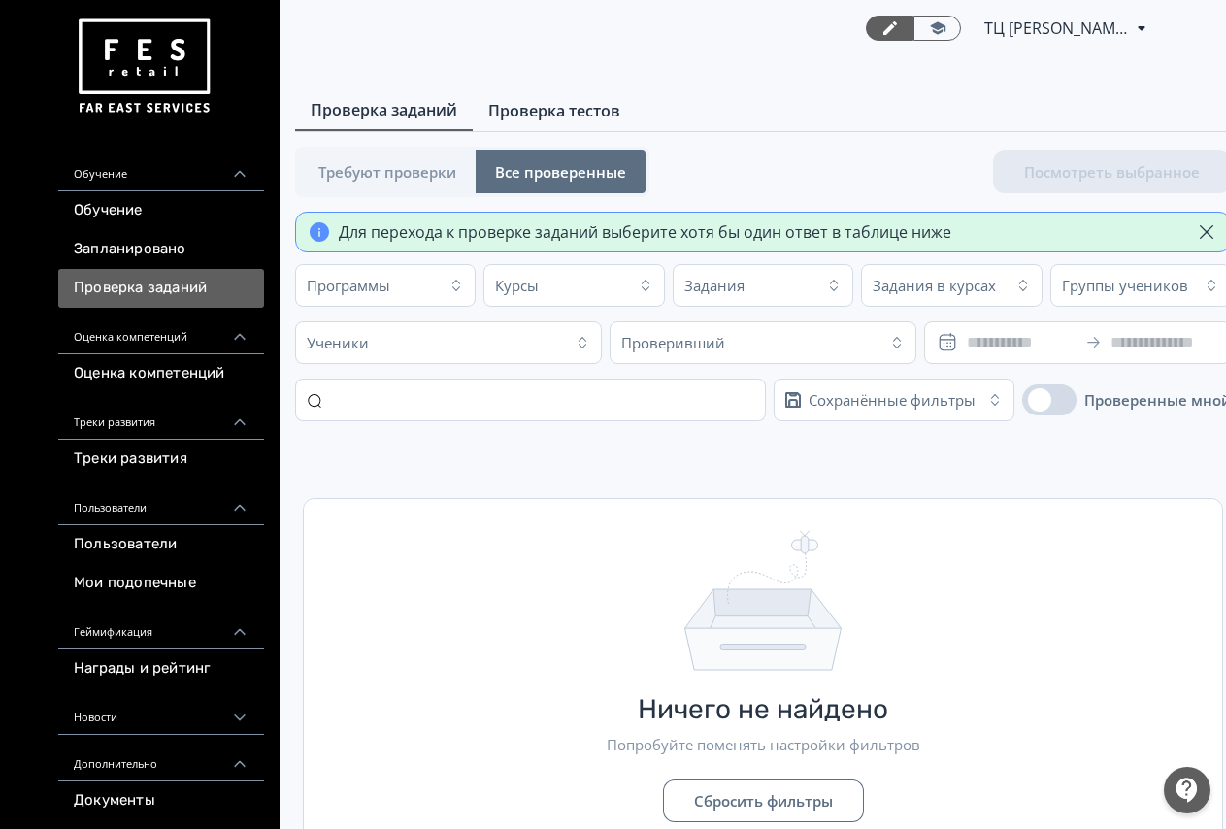
click at [579, 103] on span "Проверка тестов" at bounding box center [554, 110] width 132 height 23
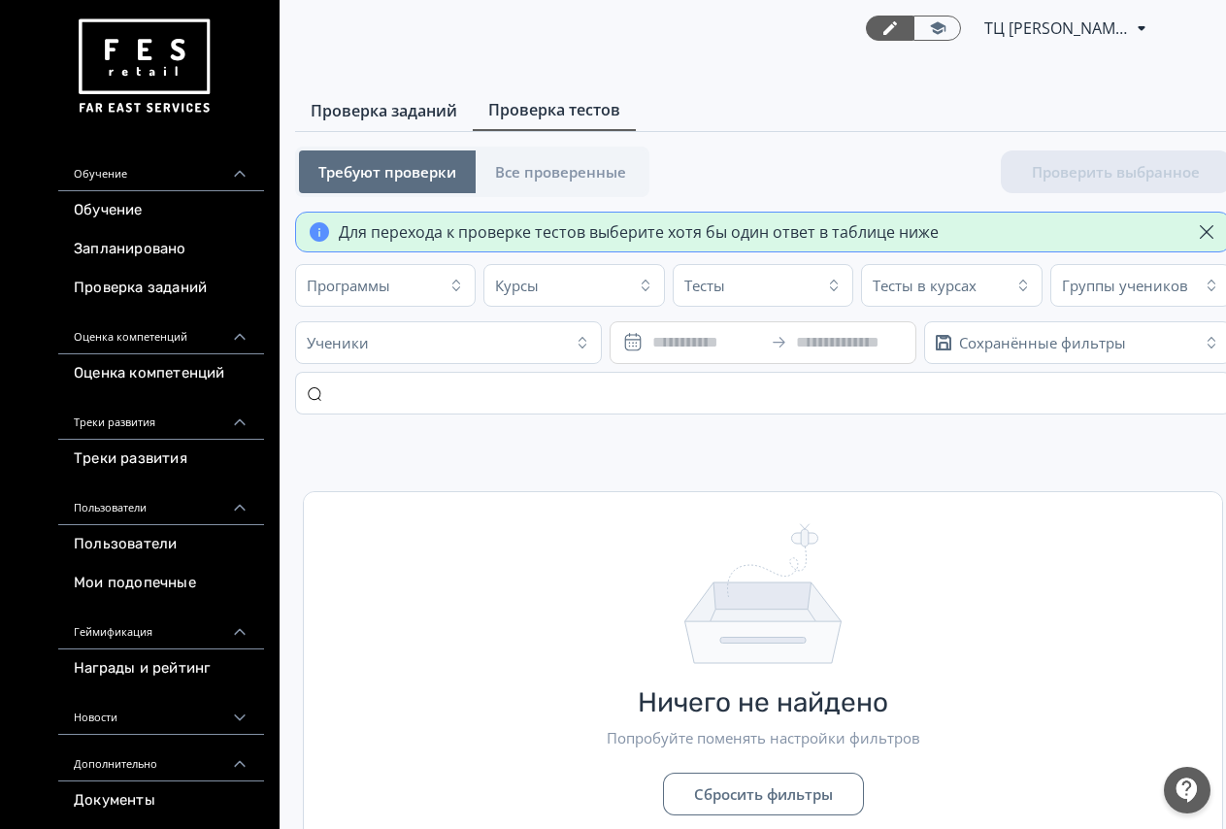
click at [408, 126] on link "Проверка заданий" at bounding box center [384, 110] width 178 height 39
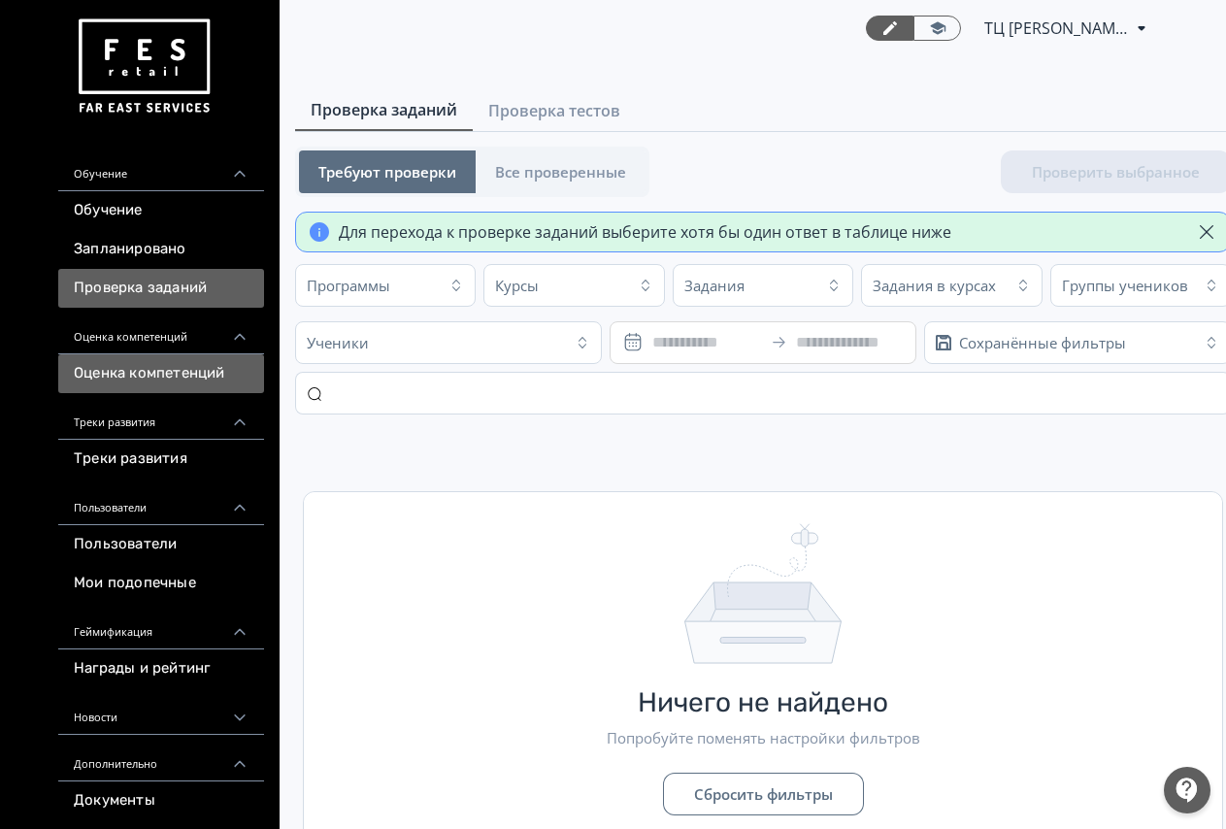
click at [172, 371] on link "Оценка компетенций" at bounding box center [161, 373] width 206 height 39
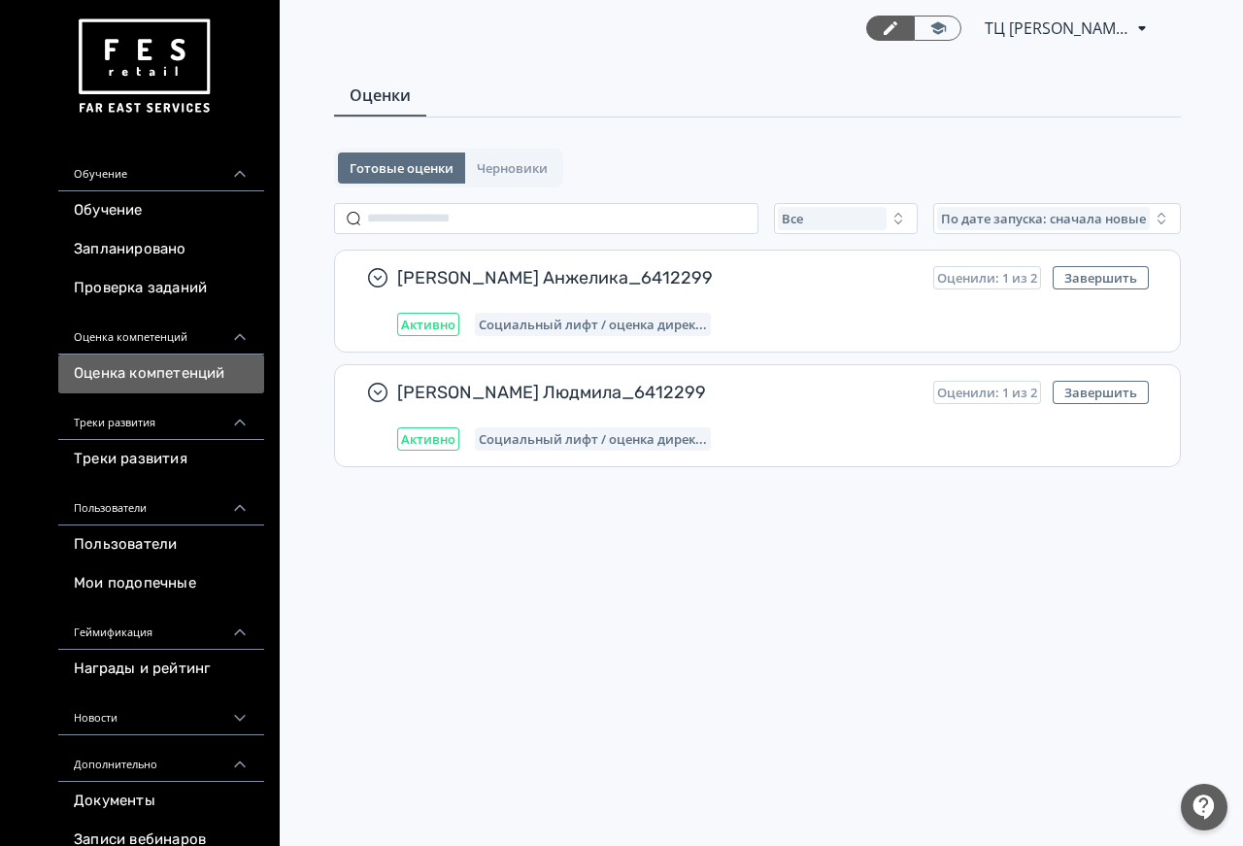
click at [683, 537] on div "ТЦ Макси Архангельск СИН 6412299 PRO Повысьте эффективность платформы при помощ…" at bounding box center [757, 423] width 971 height 846
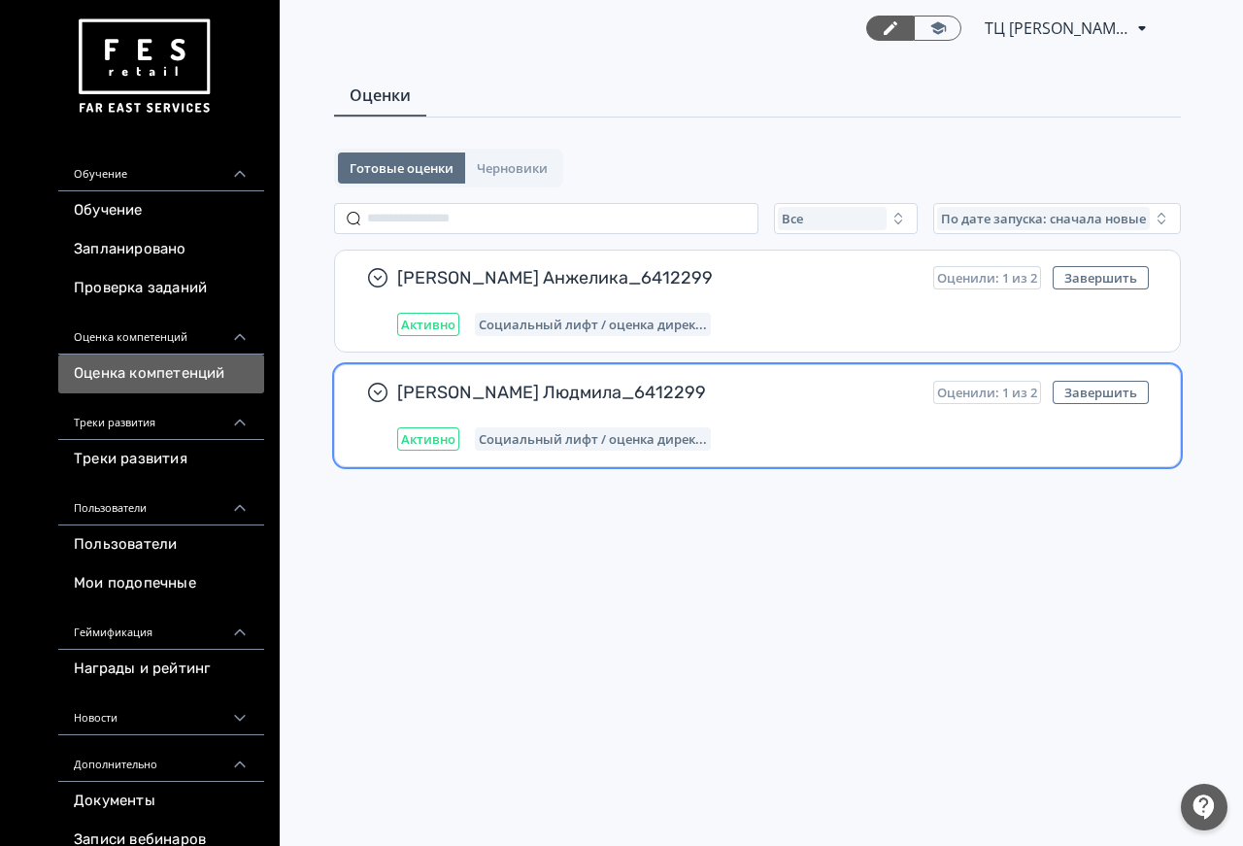
click at [616, 377] on div "[PERSON_NAME] Людмила_6412299 Оценили: 1 из 2 Завершить Активно Социальный лифт…" at bounding box center [757, 415] width 845 height 101
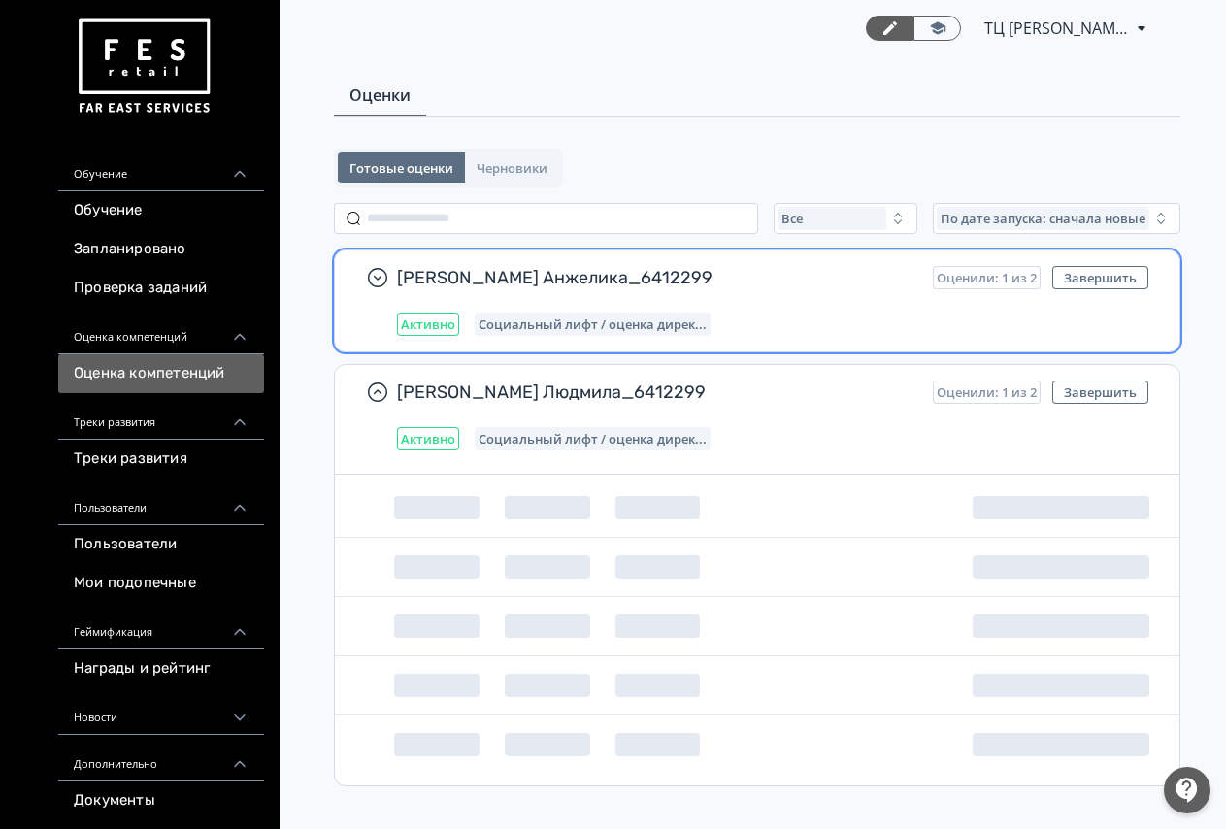
click at [423, 319] on span "Активно" at bounding box center [428, 325] width 54 height 16
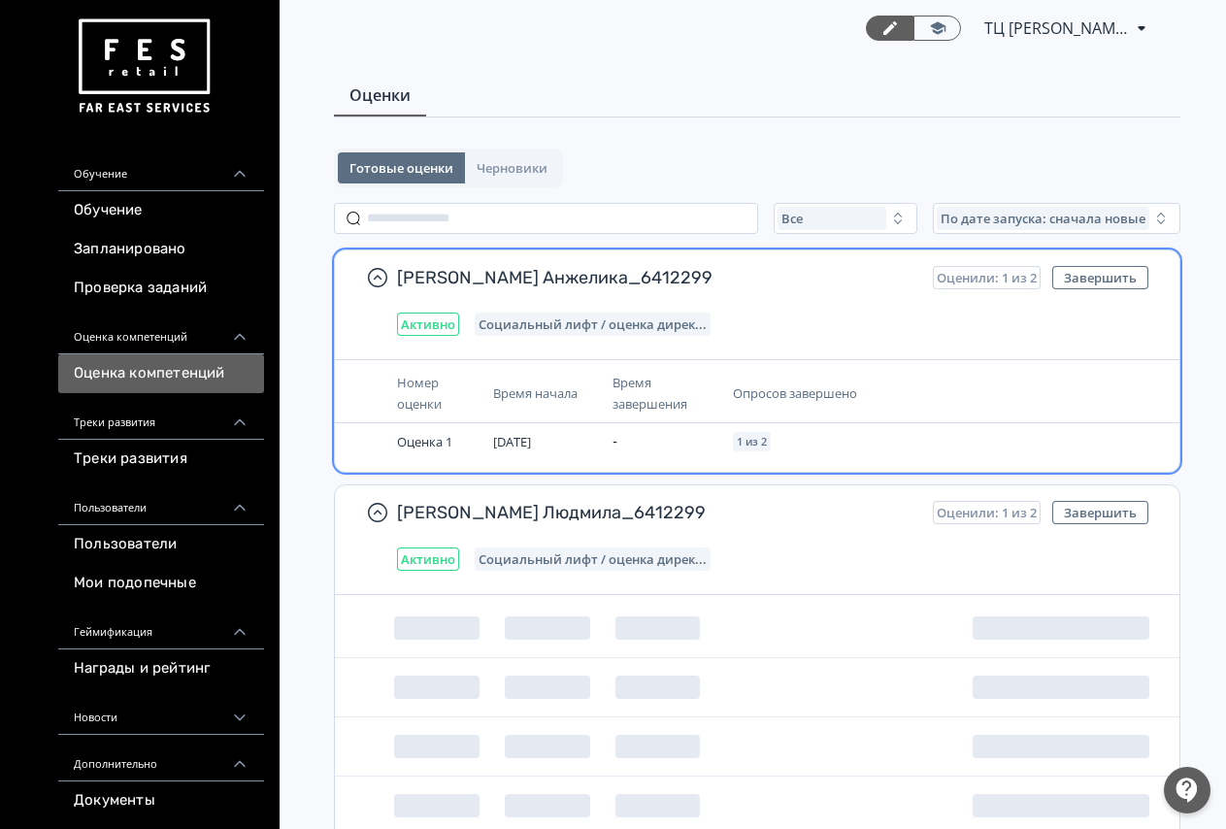
click at [670, 387] on div "Время завершения" at bounding box center [665, 393] width 104 height 43
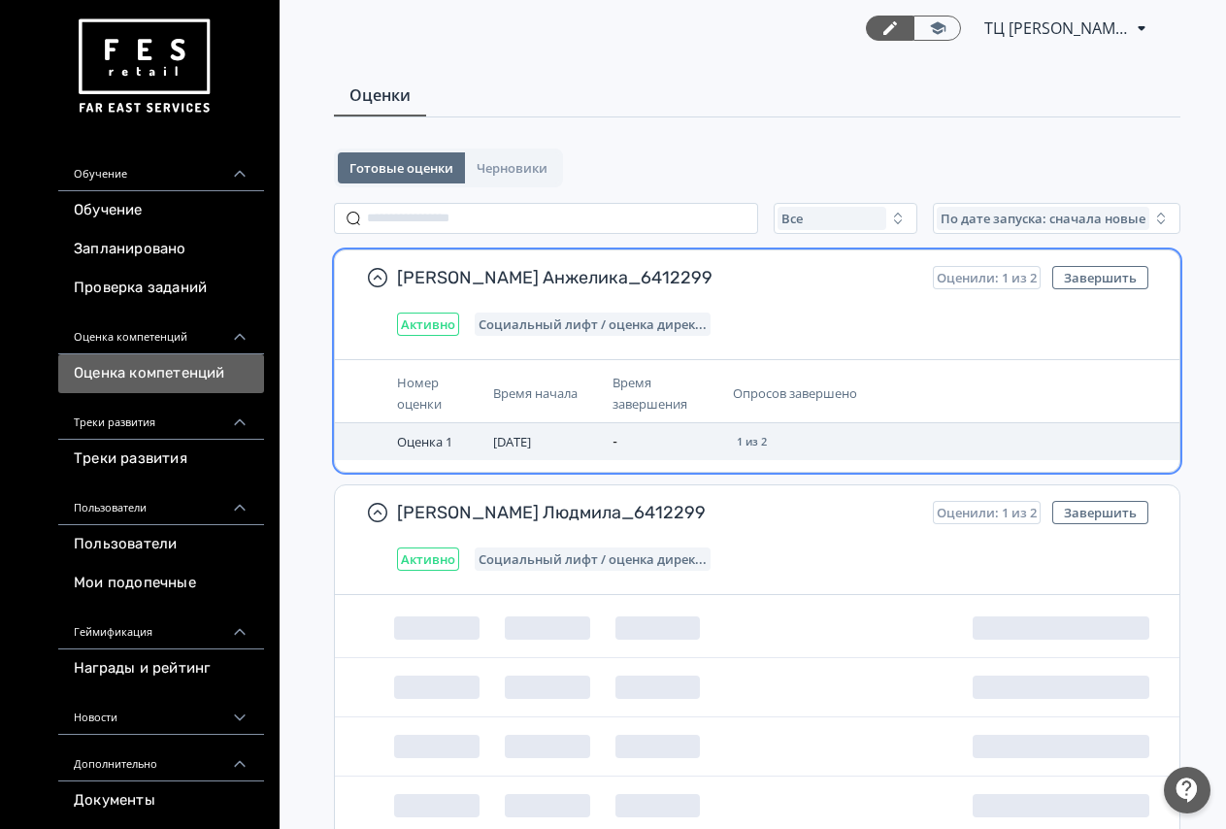
click at [709, 436] on td "-" at bounding box center [664, 441] width 119 height 37
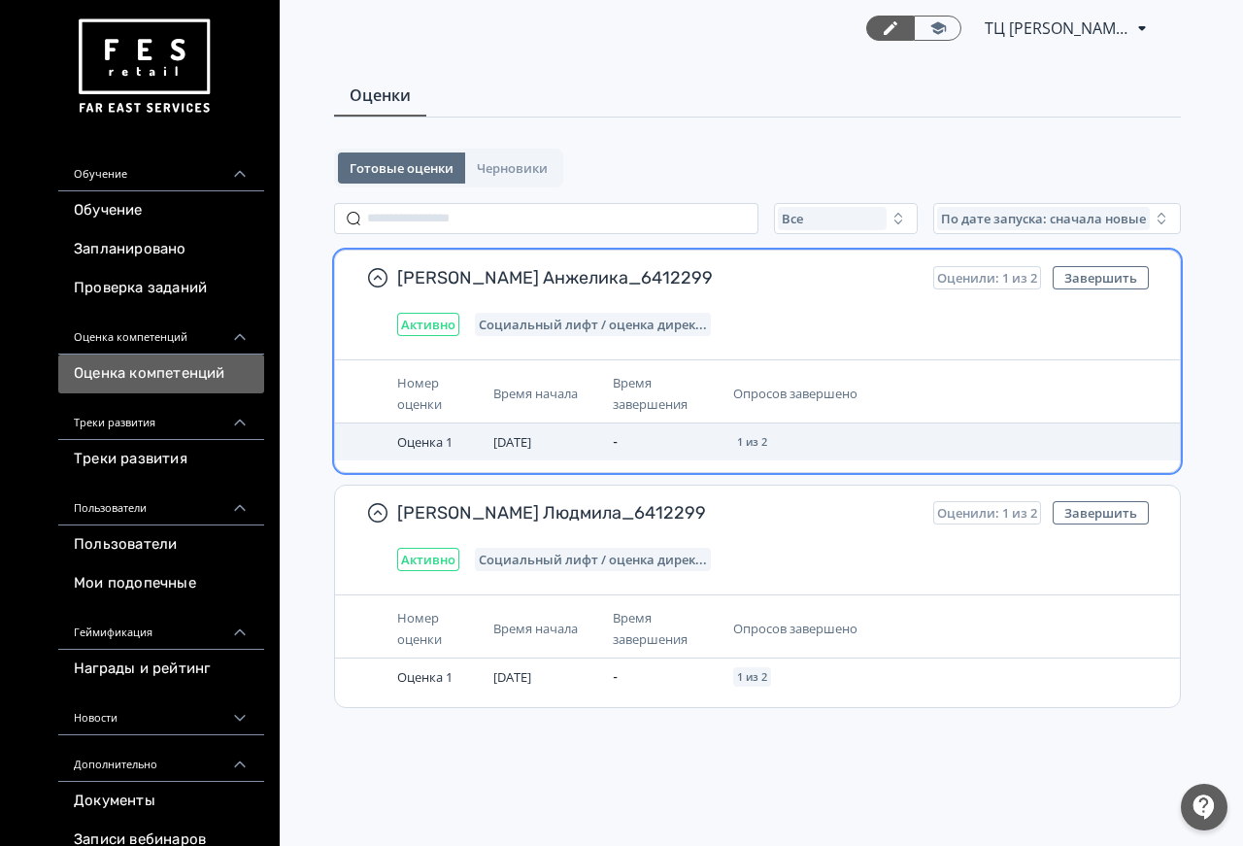
click at [709, 436] on td "-" at bounding box center [664, 441] width 119 height 37
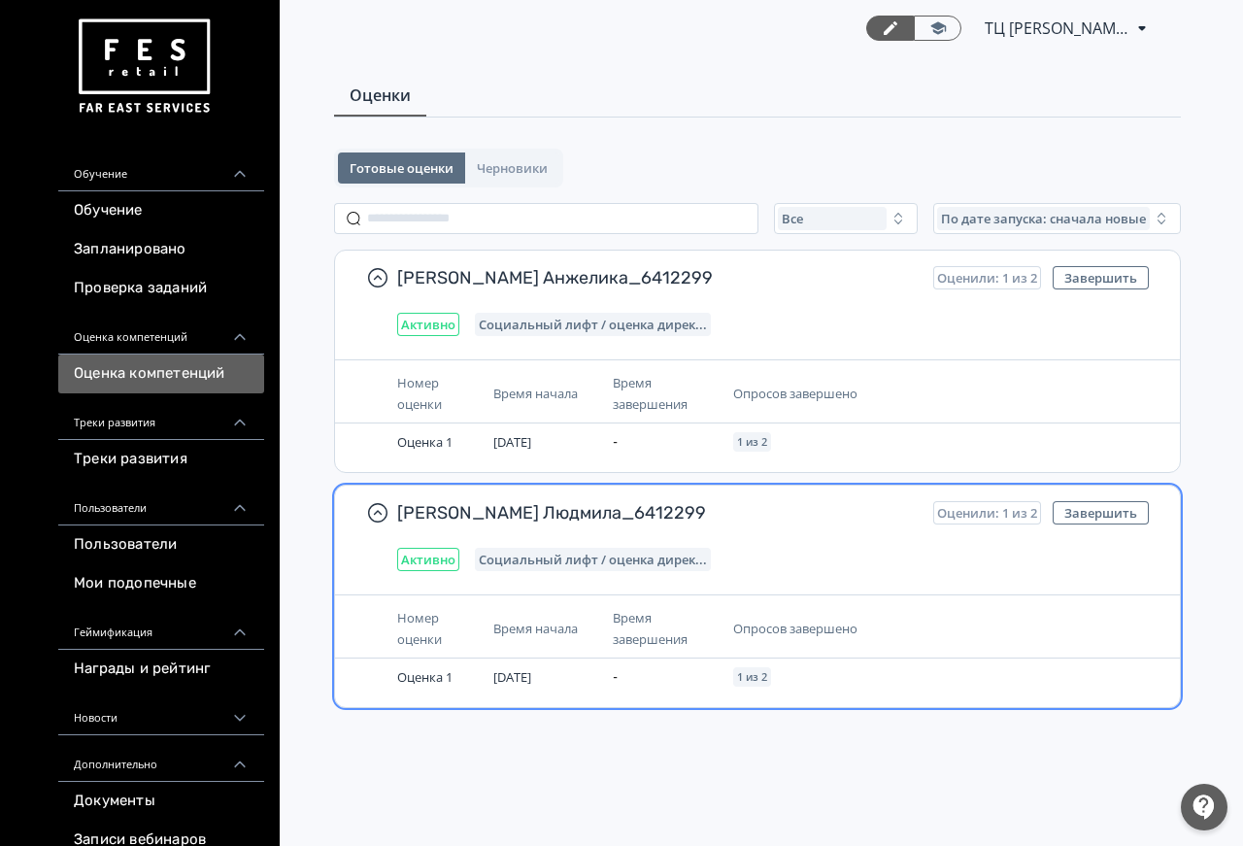
click at [729, 577] on div "[PERSON_NAME] Людмила_6412299 Оценили: 1 из 2 Завершить Активно Социальный лифт…" at bounding box center [757, 535] width 845 height 101
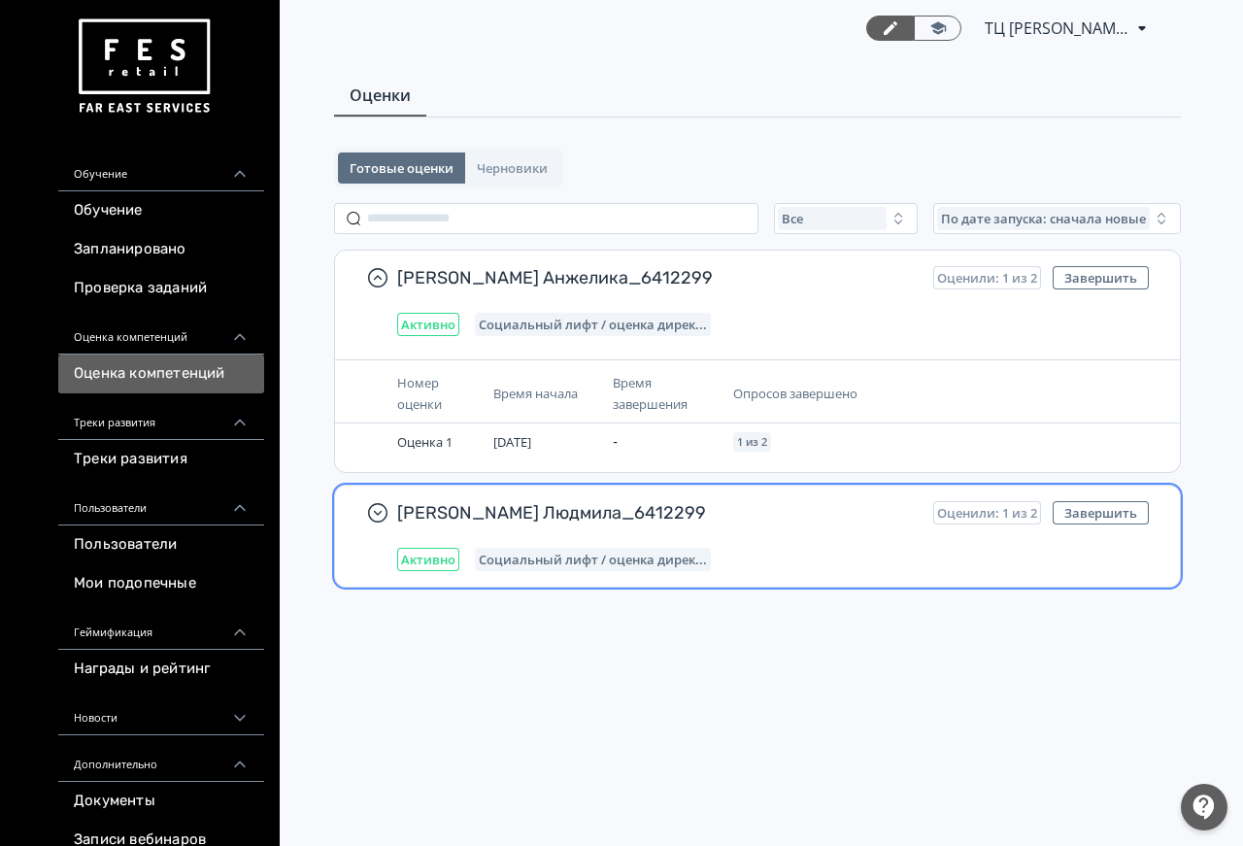
click at [605, 550] on div "Социальный лифт / оценка дирек..." at bounding box center [593, 559] width 236 height 23
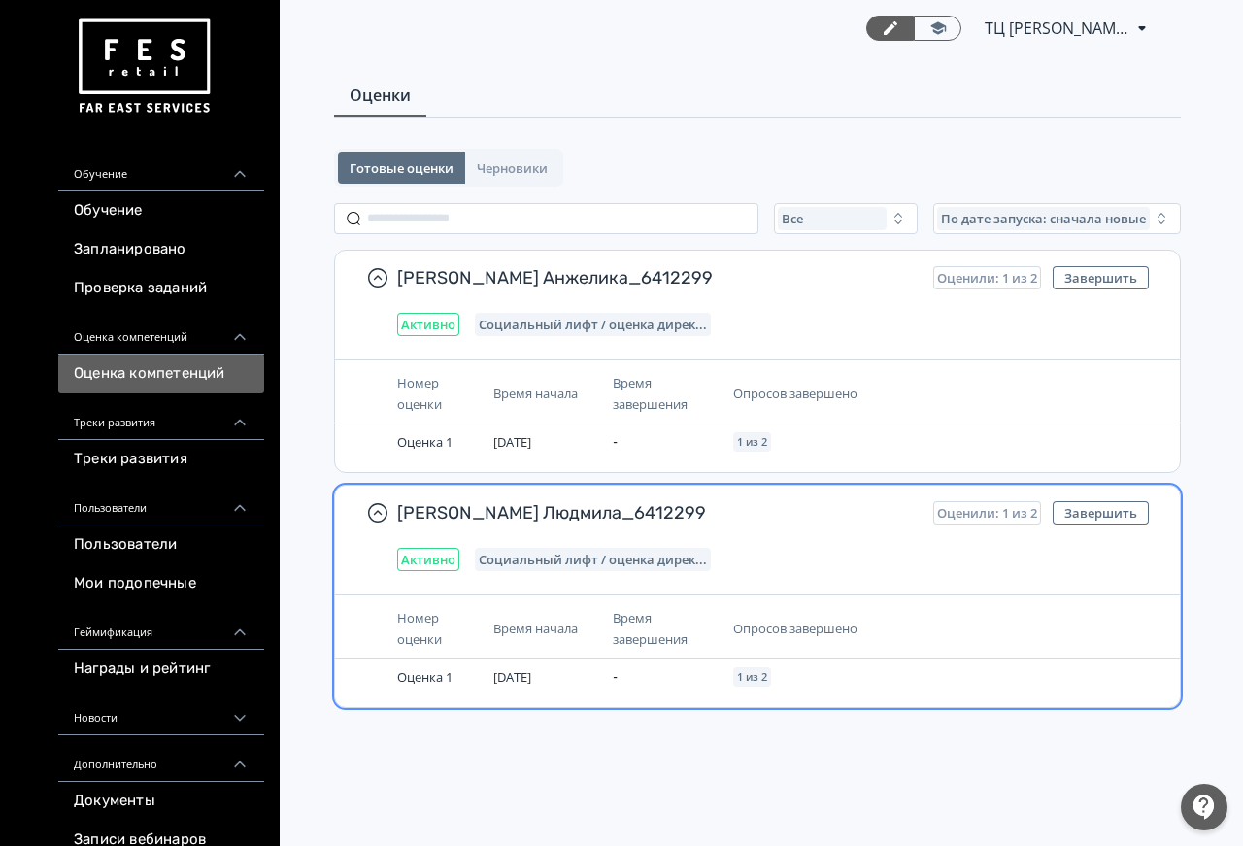
click at [983, 545] on div "[PERSON_NAME] Людмила_6412299 Оценили: 1 из 2 Завершить Активно Социальный лифт…" at bounding box center [772, 536] width 751 height 70
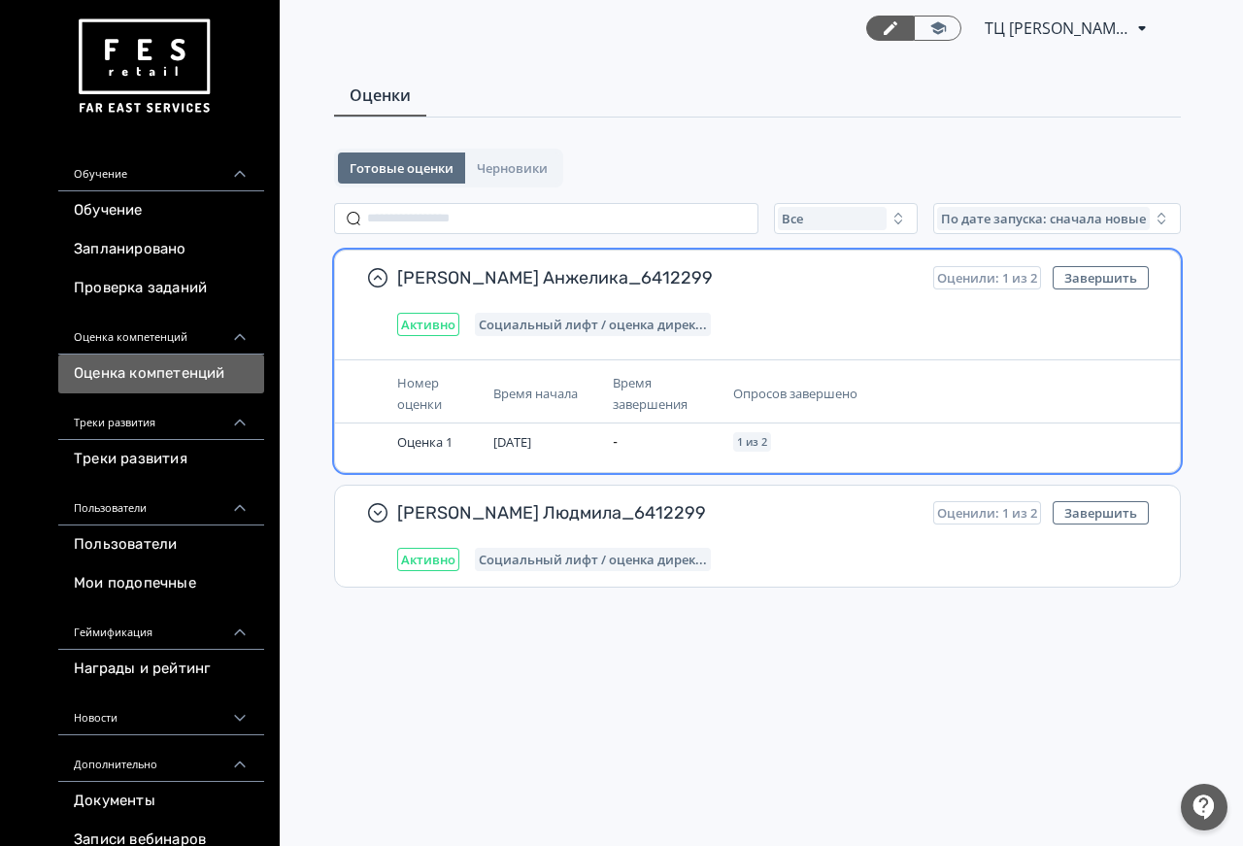
click at [660, 398] on span "Время завершения" at bounding box center [650, 393] width 75 height 39
click at [397, 330] on div "Активно" at bounding box center [428, 324] width 62 height 23
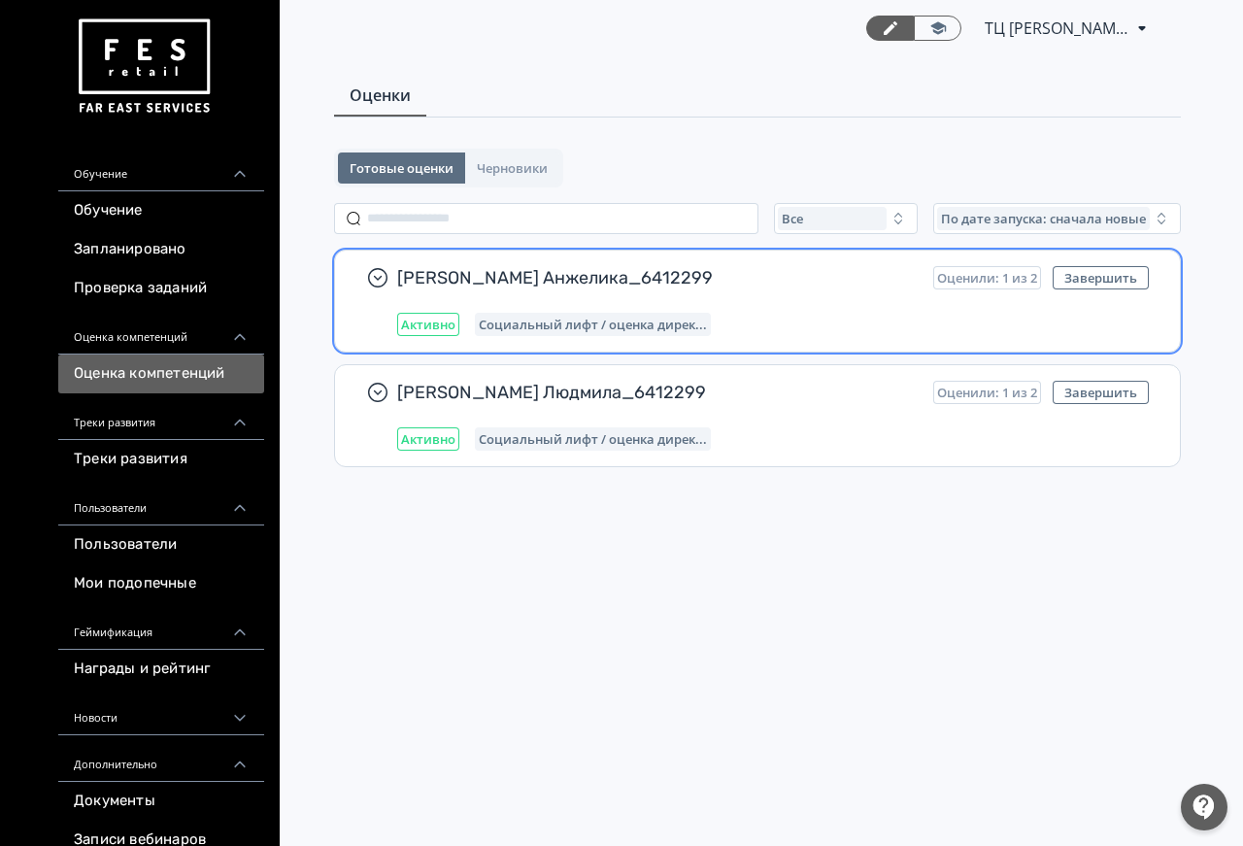
click at [448, 324] on span "Активно" at bounding box center [428, 325] width 54 height 16
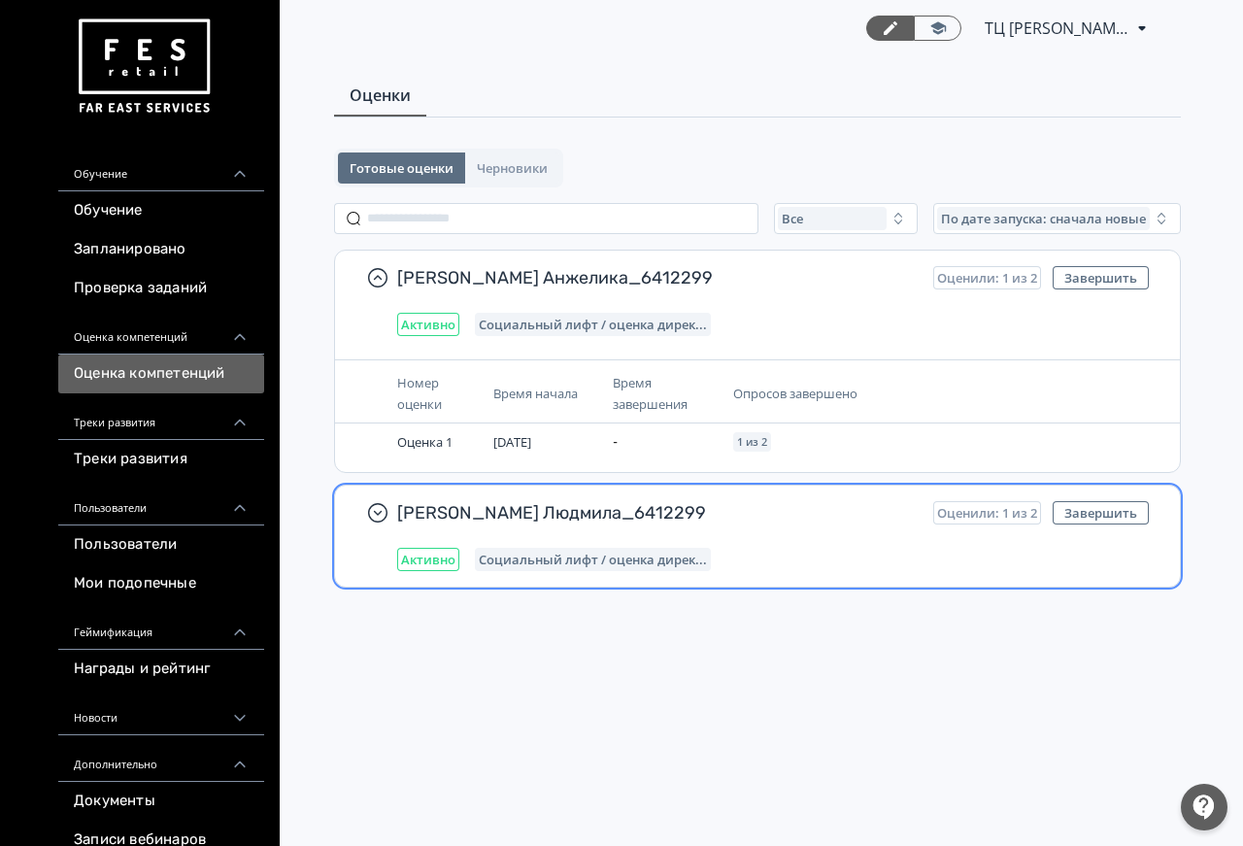
click at [425, 574] on div "[PERSON_NAME] Людмила_6412299 Оценили: 1 из 2 Завершить Активно Социальный лифт…" at bounding box center [757, 535] width 845 height 101
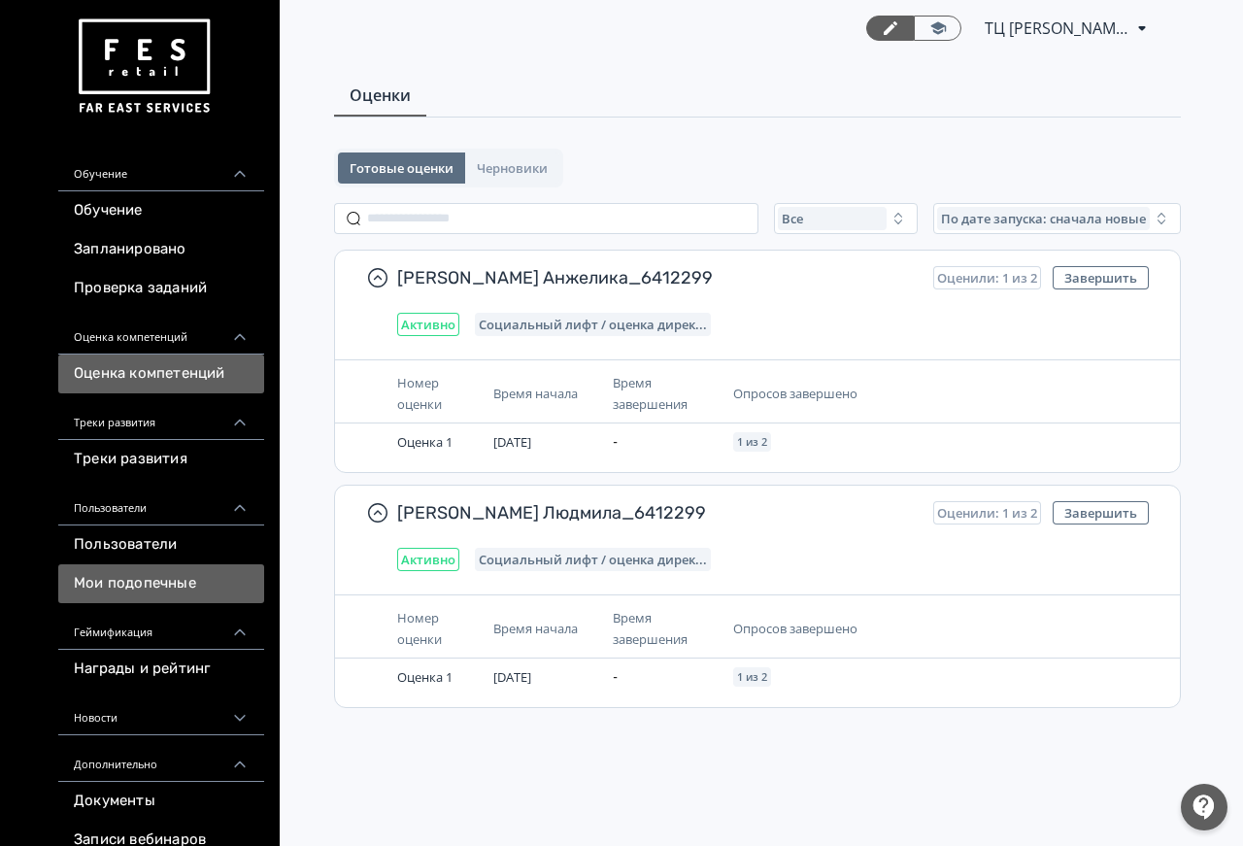
click at [201, 580] on link "Мои подопечные" at bounding box center [161, 583] width 206 height 39
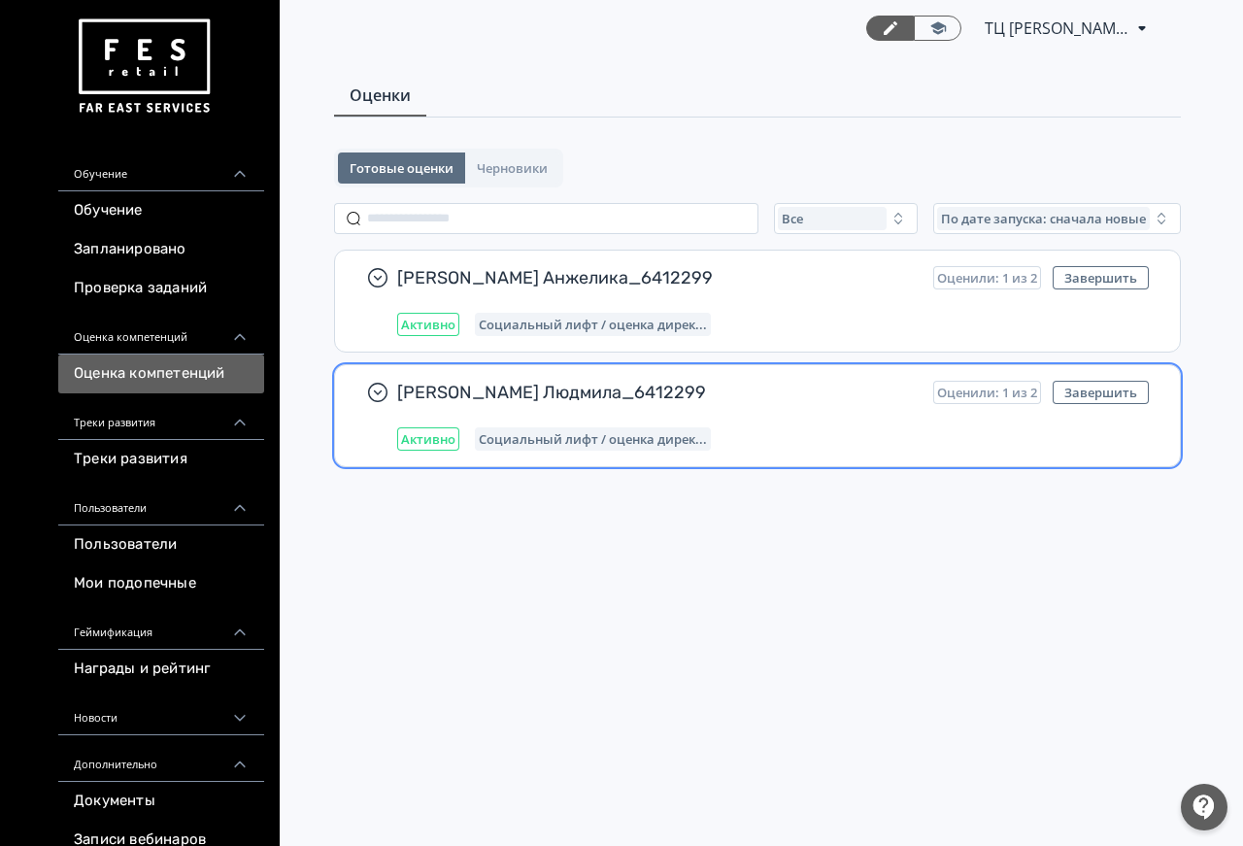
click at [800, 425] on div "[PERSON_NAME] Людмила_6412299 Оценили: 1 из 2 Завершить Активно Социальный лифт…" at bounding box center [772, 416] width 751 height 70
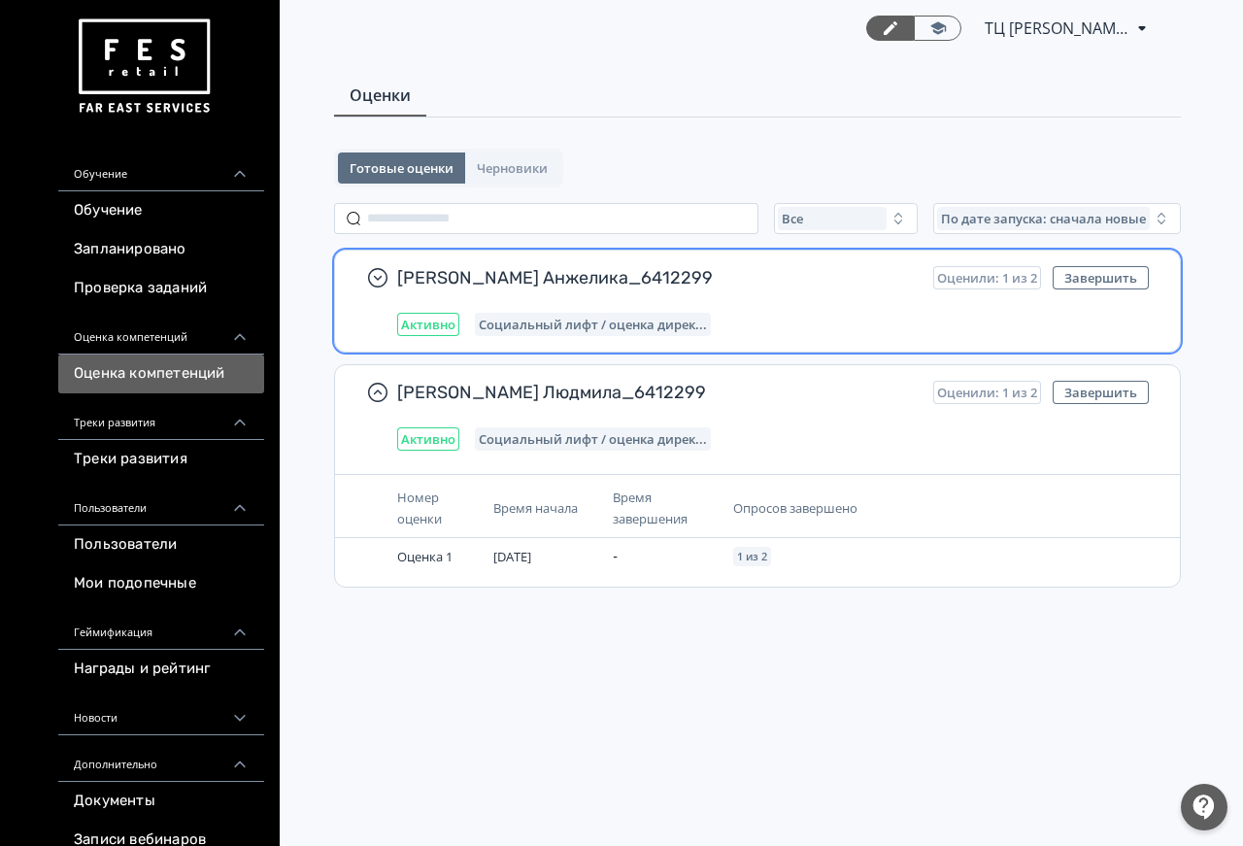
click at [987, 276] on span "Оценили: 1 из 2" at bounding box center [987, 278] width 100 height 16
click at [539, 286] on span "[PERSON_NAME] Анжелика_6412299" at bounding box center [657, 277] width 520 height 23
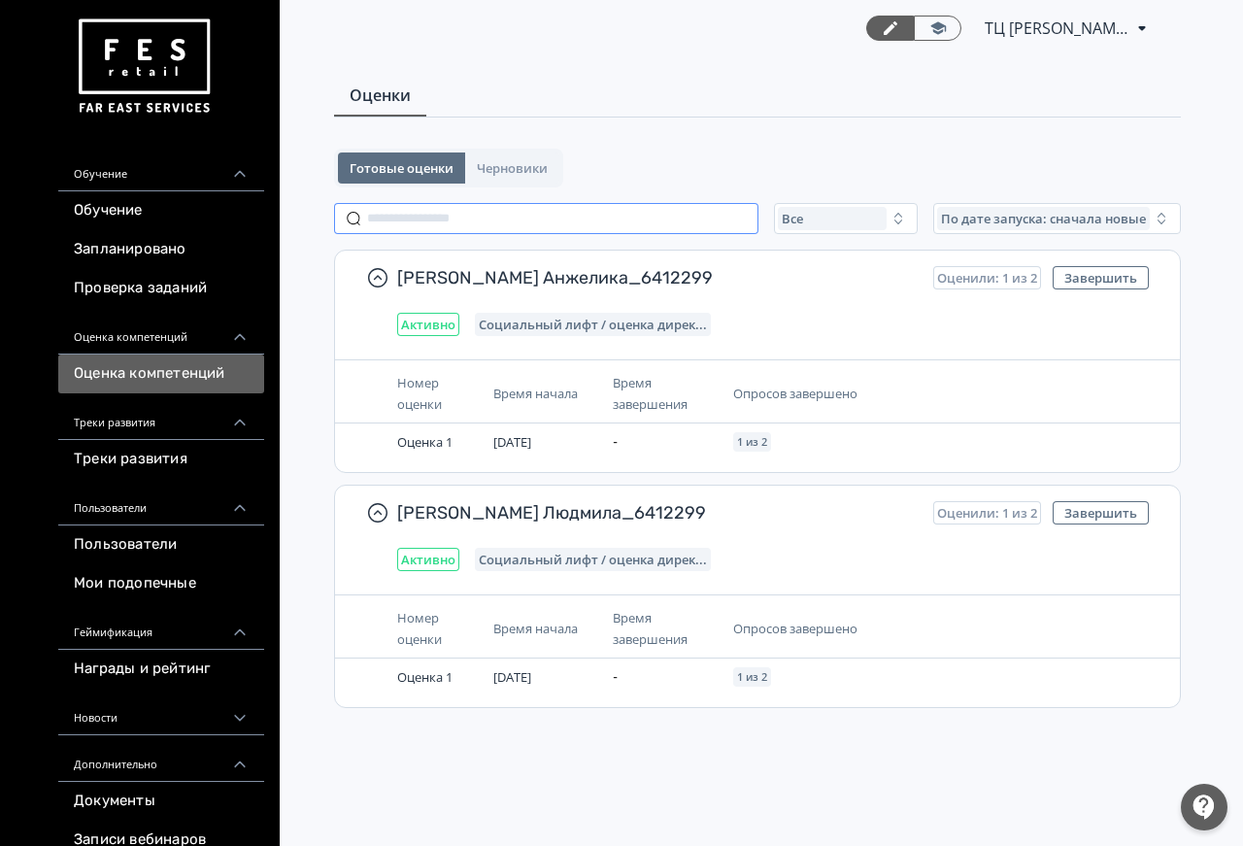
click at [550, 230] on input "text" at bounding box center [546, 218] width 424 height 31
click at [518, 157] on button "Черновики" at bounding box center [512, 167] width 94 height 31
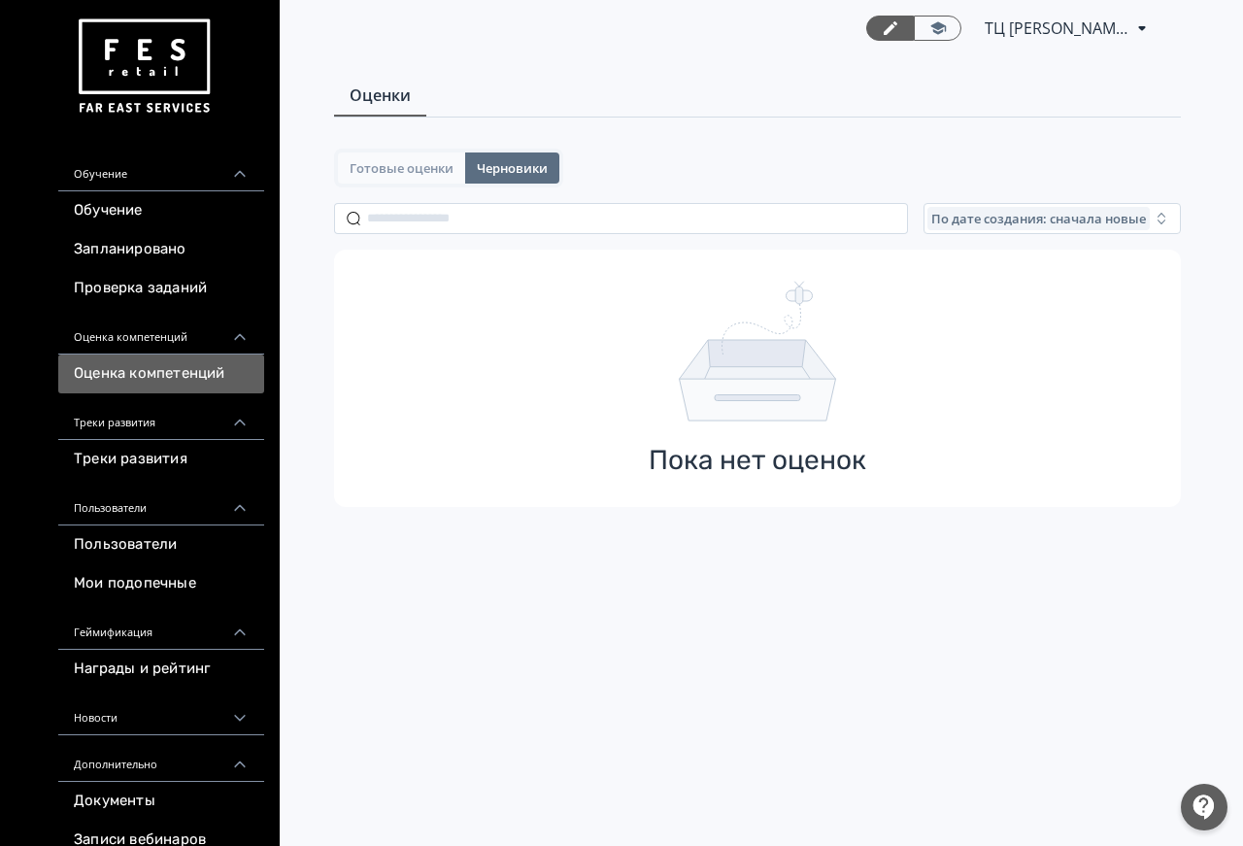
click at [416, 172] on span "Готовые оценки" at bounding box center [402, 168] width 104 height 16
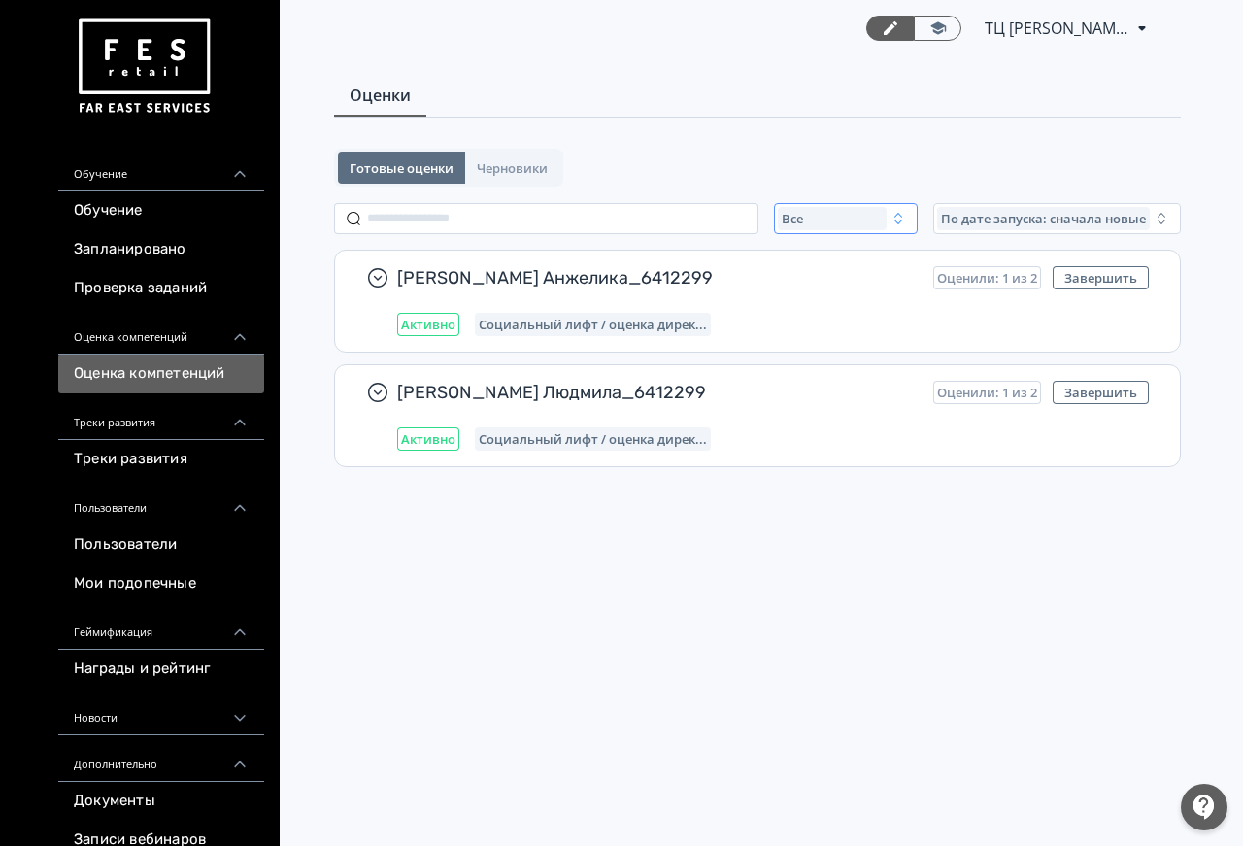
click at [843, 220] on div "Все" at bounding box center [832, 218] width 109 height 23
click at [838, 295] on span "Активные" at bounding box center [834, 297] width 71 height 19
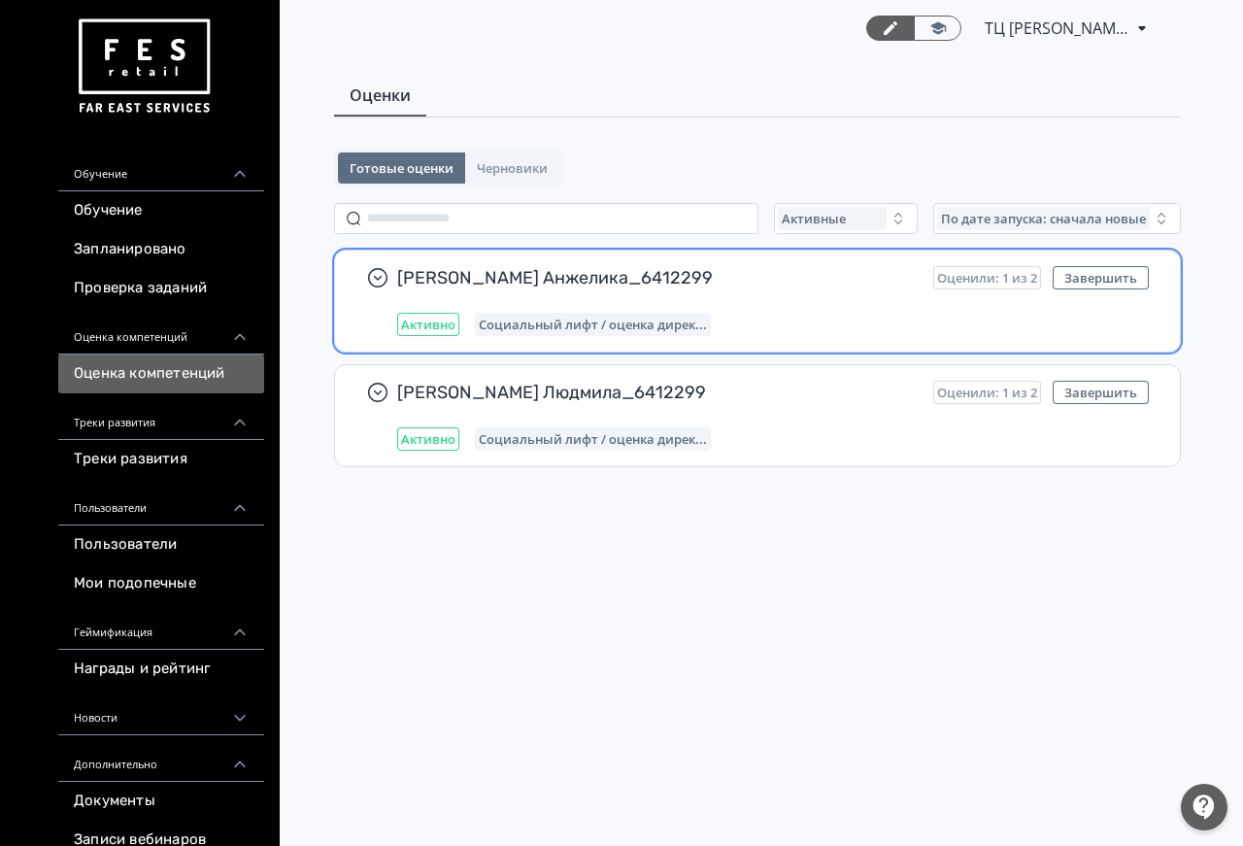
click at [816, 290] on div "[PERSON_NAME] Анжелика_6412299 Оценили: 1 из 2 Завершить Активно Социальный лиф…" at bounding box center [772, 301] width 751 height 70
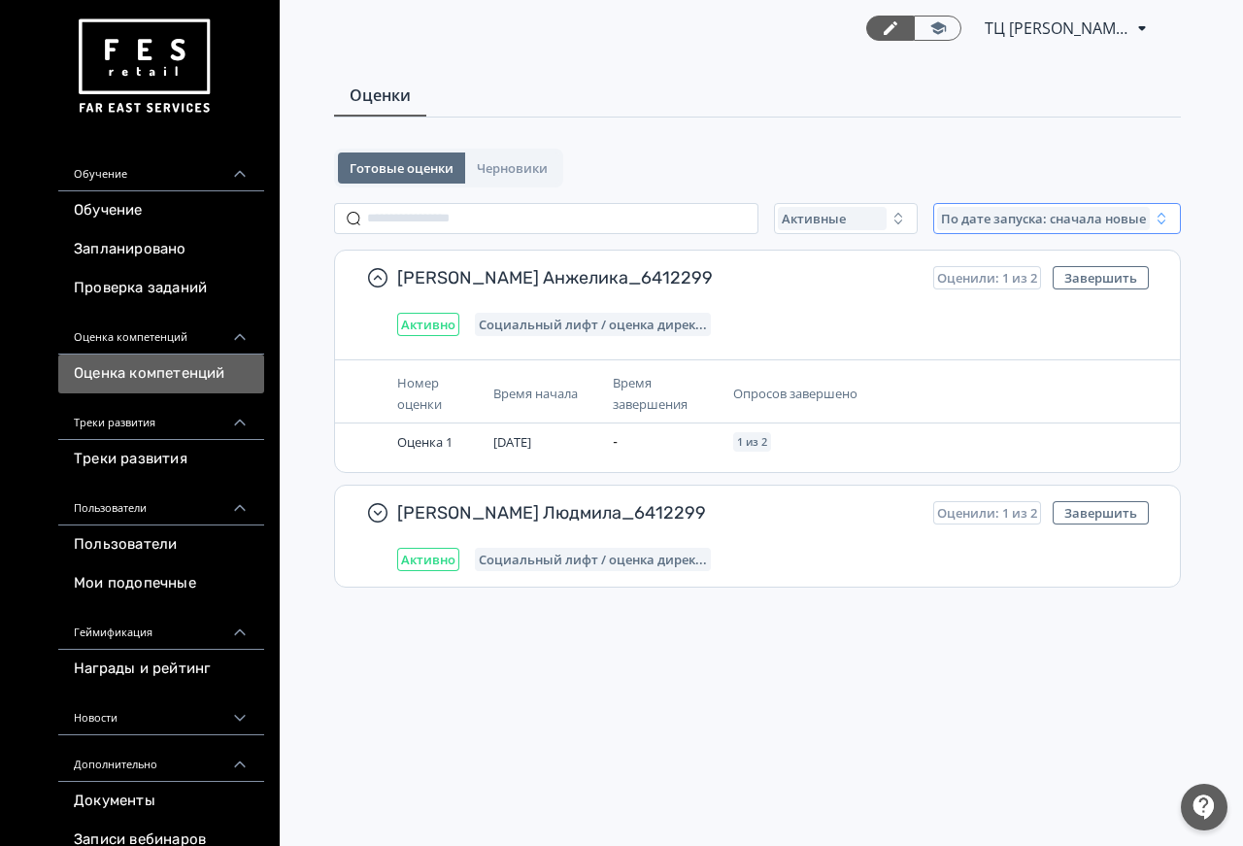
click at [1009, 214] on span "По дате запуска: сначала новые" at bounding box center [1043, 219] width 205 height 16
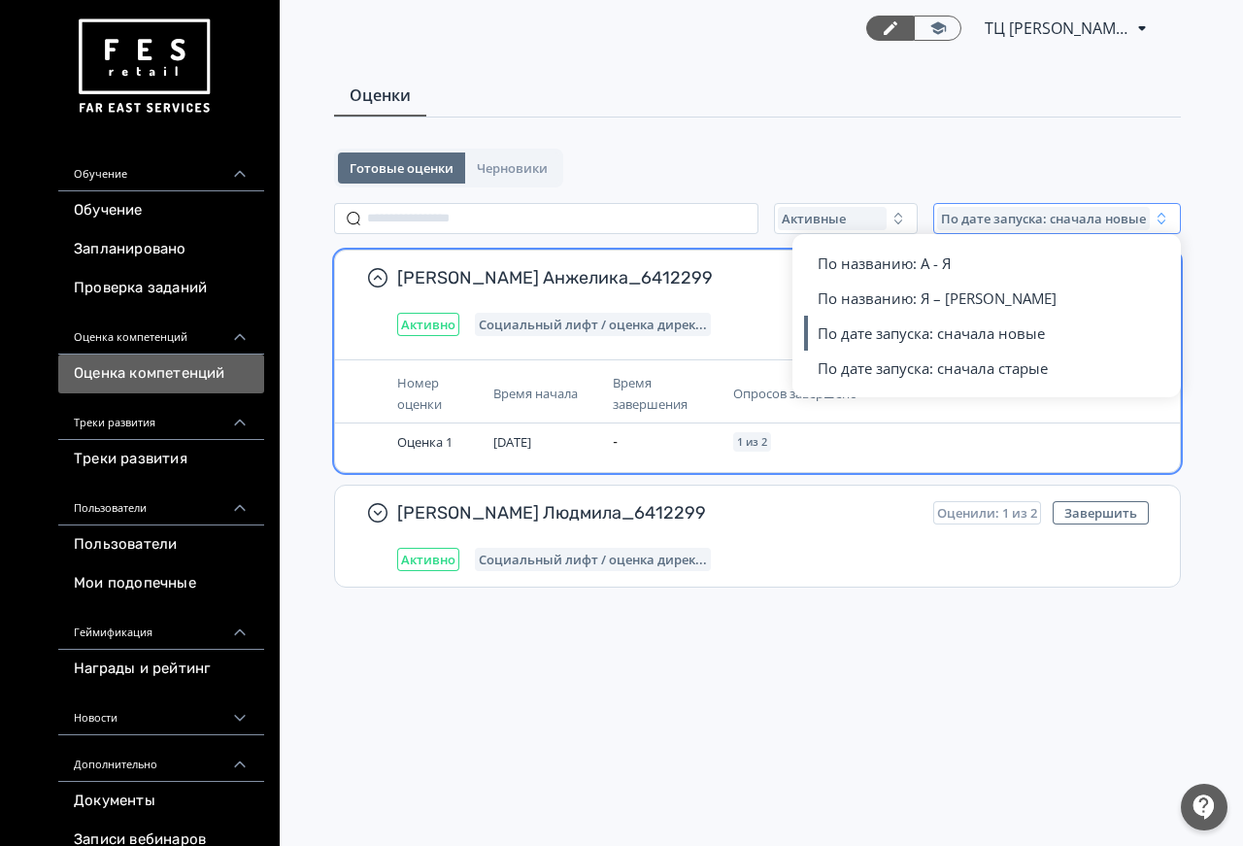
click at [616, 337] on div "[PERSON_NAME] Анжелика_6412299 Оценили: 1 из 2 Завершить Активно Социальный лиф…" at bounding box center [757, 300] width 845 height 101
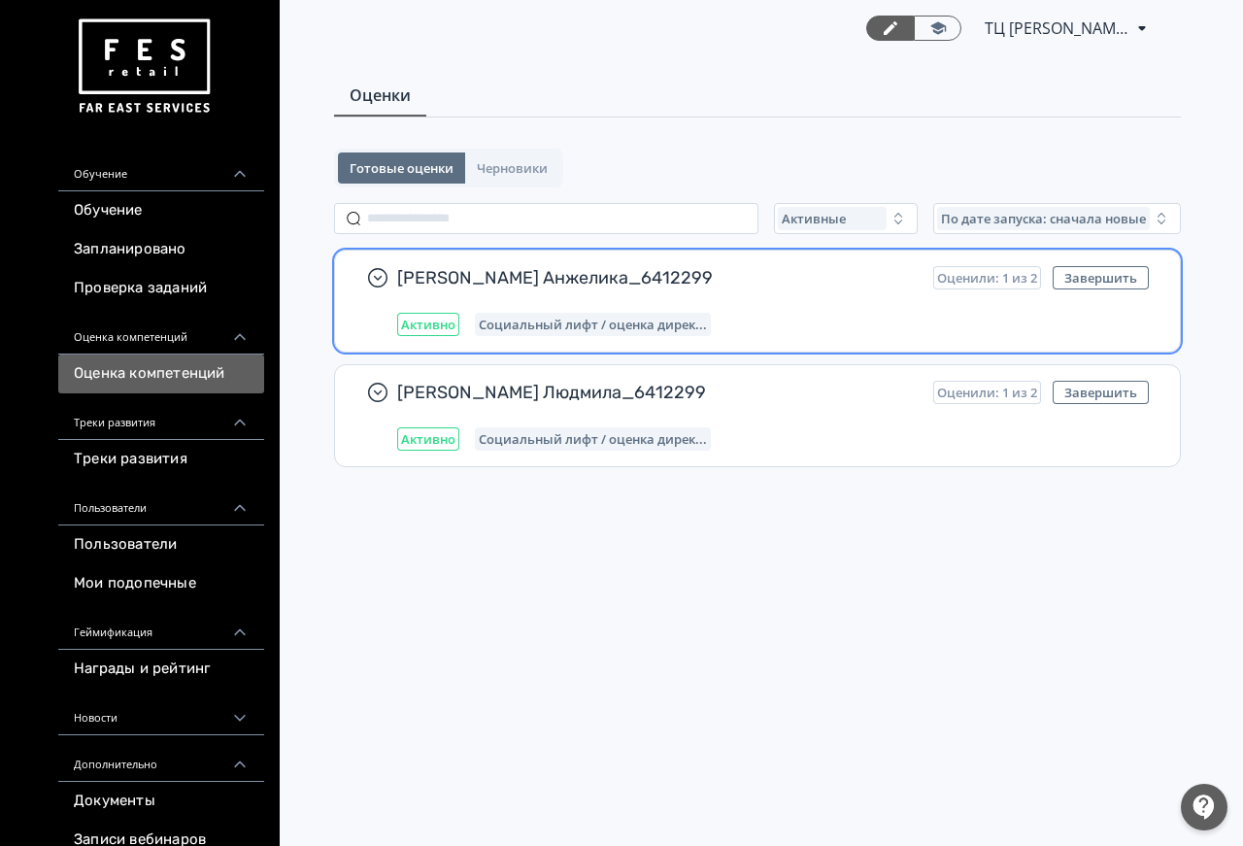
click at [417, 326] on span "Активно" at bounding box center [428, 325] width 54 height 16
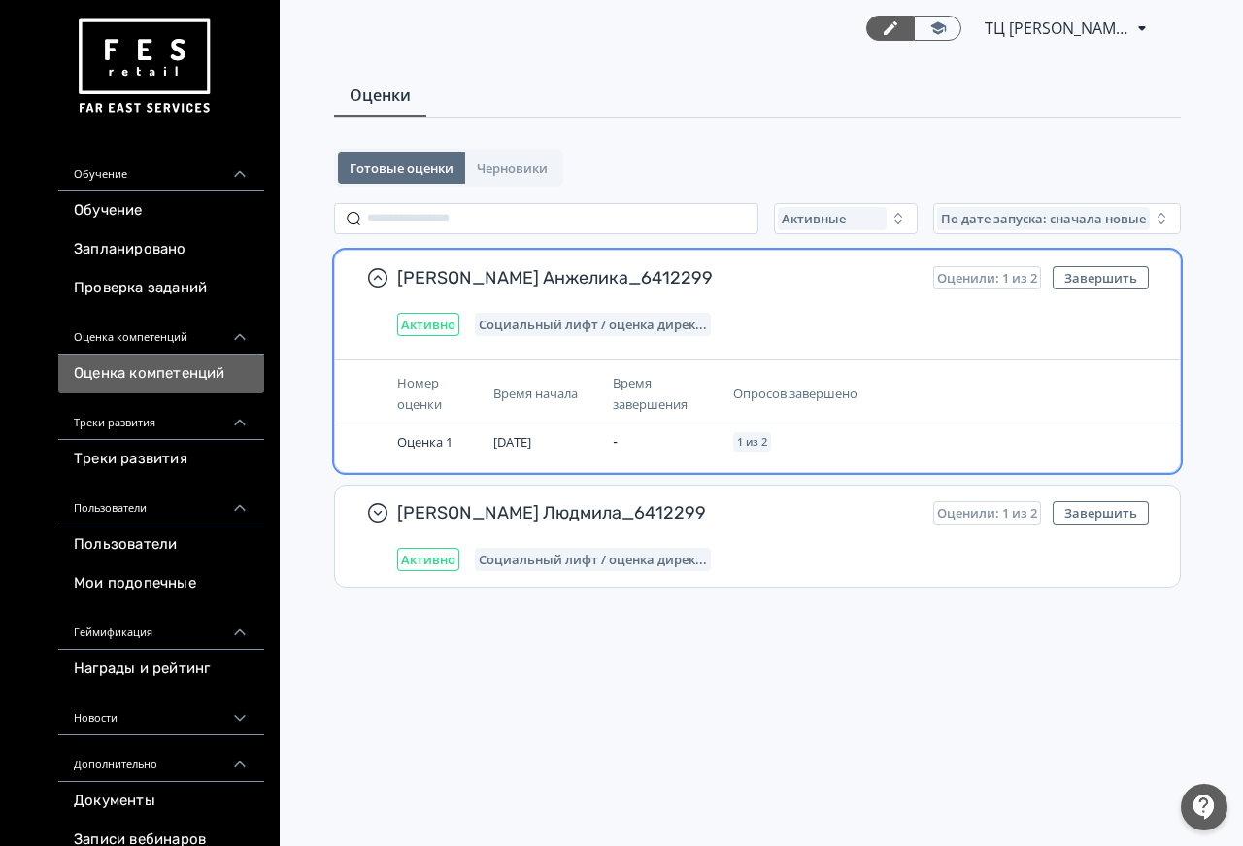
click at [503, 272] on span "[PERSON_NAME] Анжелика_6412299" at bounding box center [657, 277] width 520 height 23
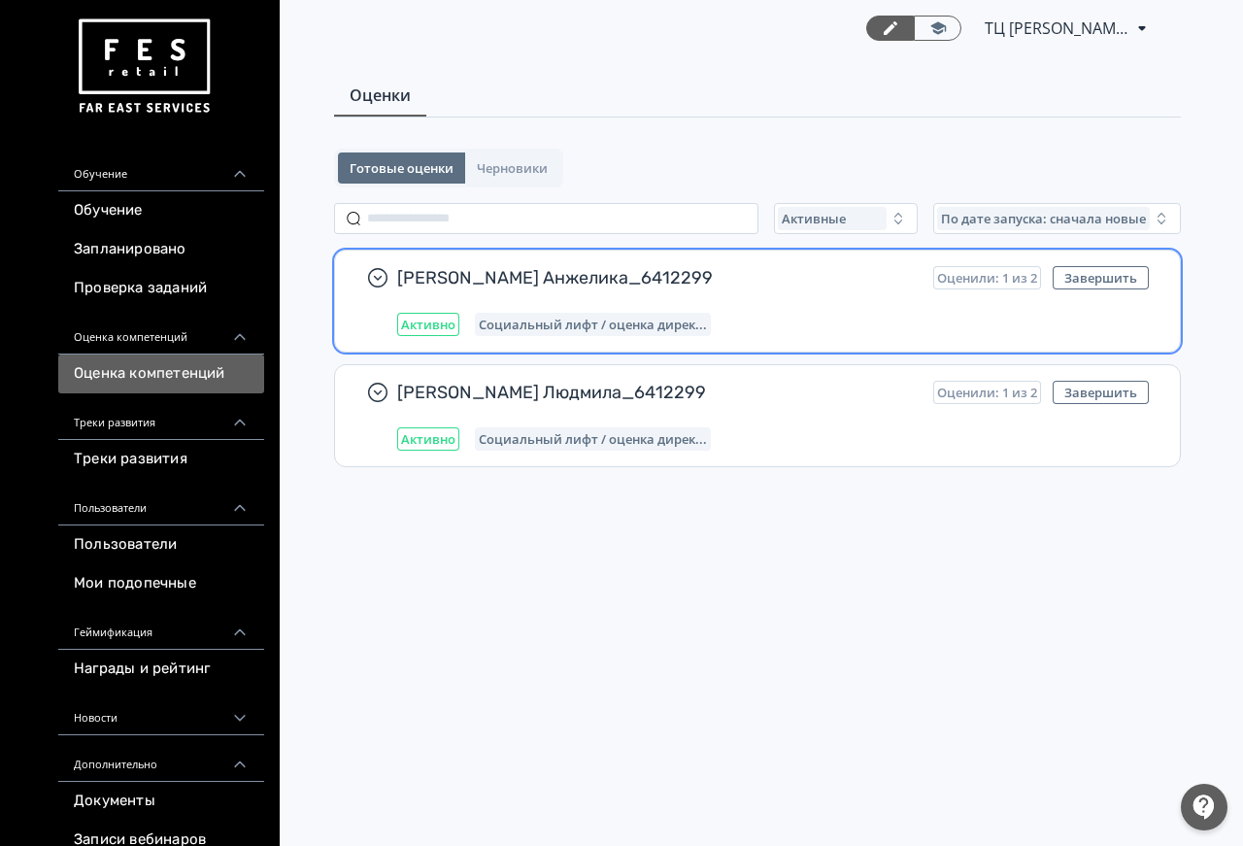
click at [400, 299] on div "[PERSON_NAME] Анжелика_6412299 Оценили: 1 из 2 Завершить Активно Социальный лиф…" at bounding box center [772, 301] width 751 height 70
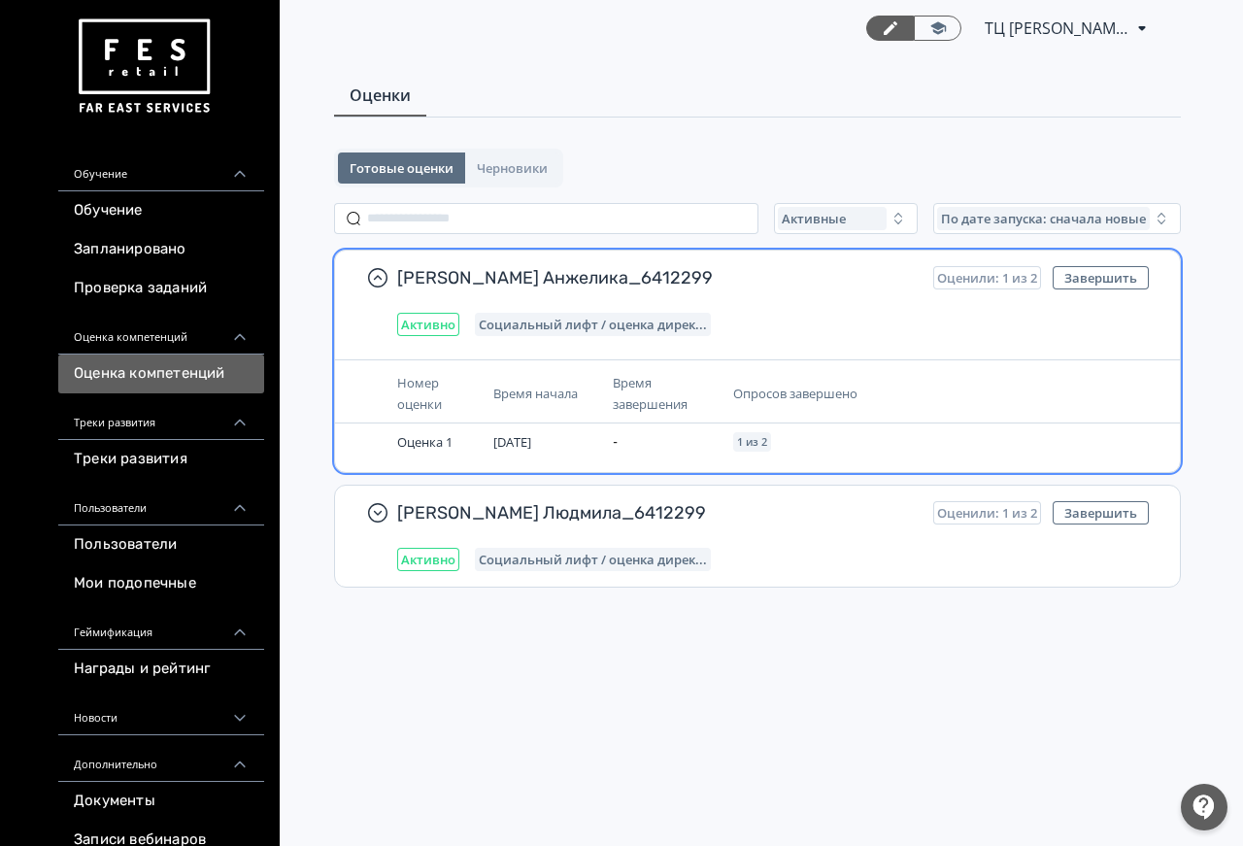
click at [1006, 277] on span "Оценили: 1 из 2" at bounding box center [987, 278] width 100 height 16
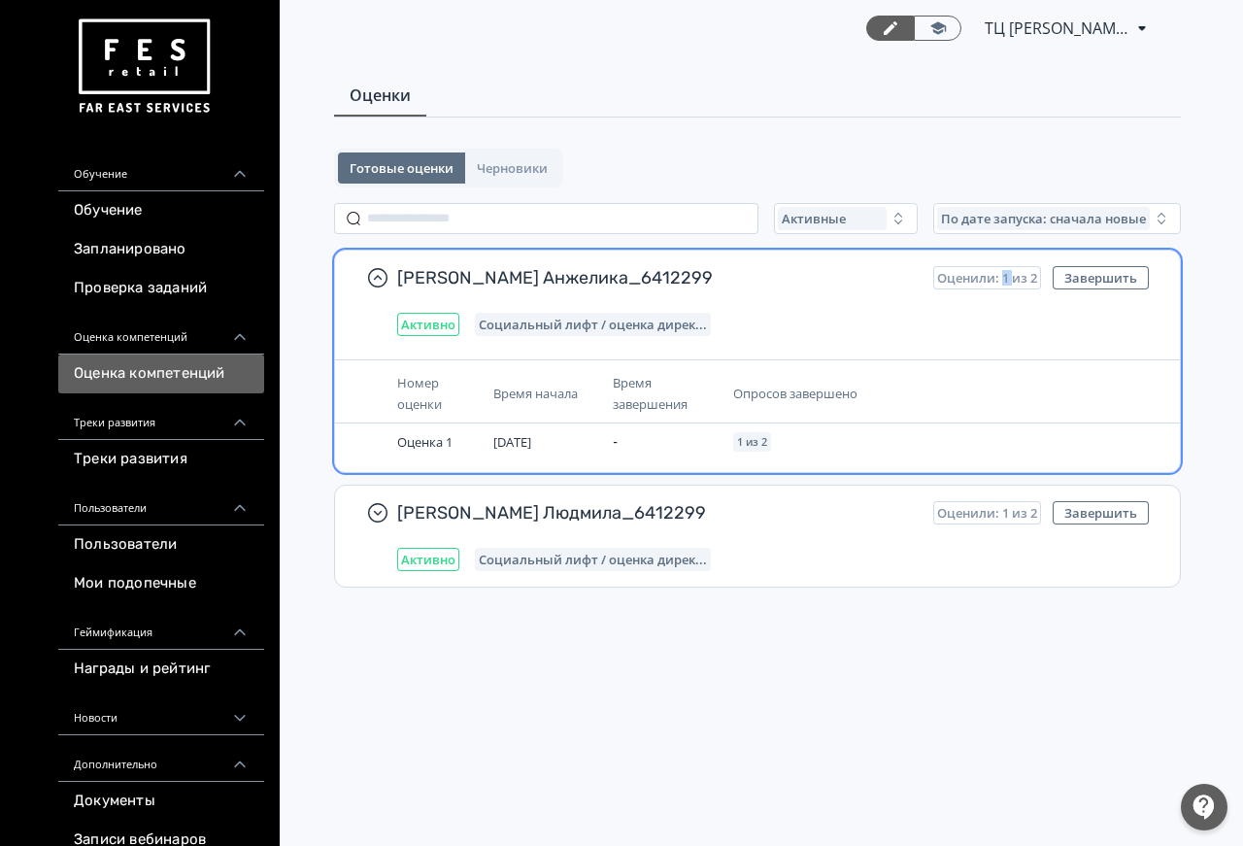
click at [1006, 277] on span "Оценили: 1 из 2" at bounding box center [987, 278] width 100 height 16
click at [961, 428] on td "1 из 2" at bounding box center [864, 441] width 279 height 37
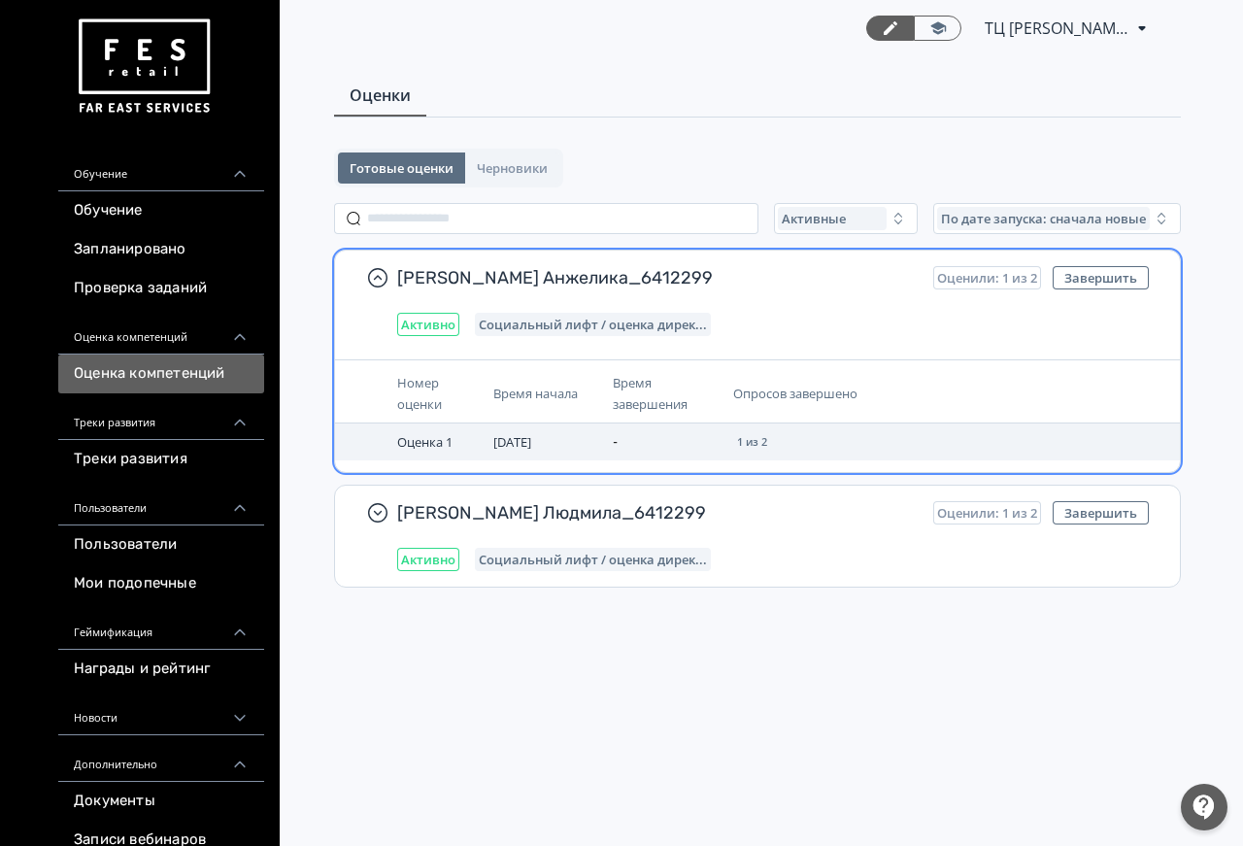
click at [894, 450] on td "1 из 2" at bounding box center [864, 441] width 279 height 37
click at [891, 448] on td "1 из 2" at bounding box center [864, 441] width 279 height 37
click at [888, 445] on td "1 из 2" at bounding box center [864, 441] width 279 height 37
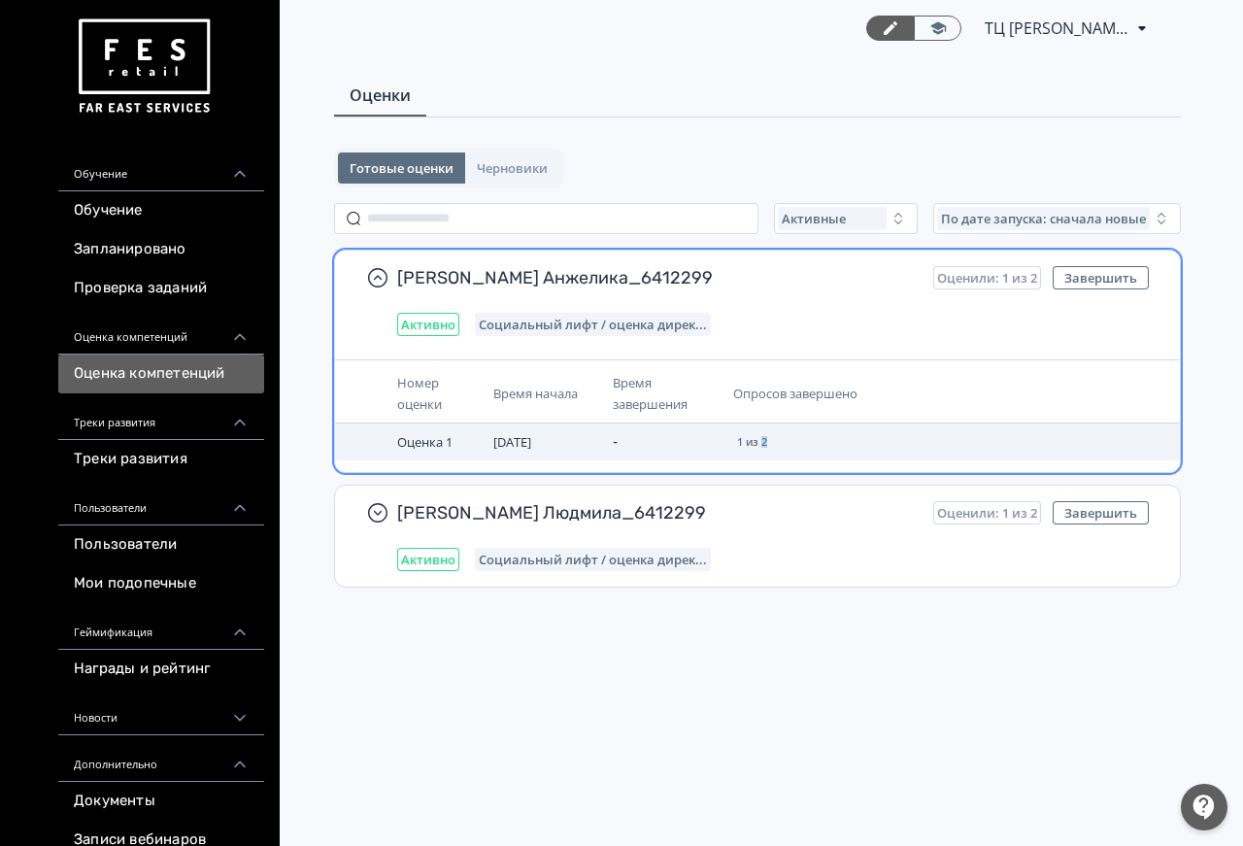
click at [888, 445] on td "1 из 2" at bounding box center [864, 441] width 279 height 37
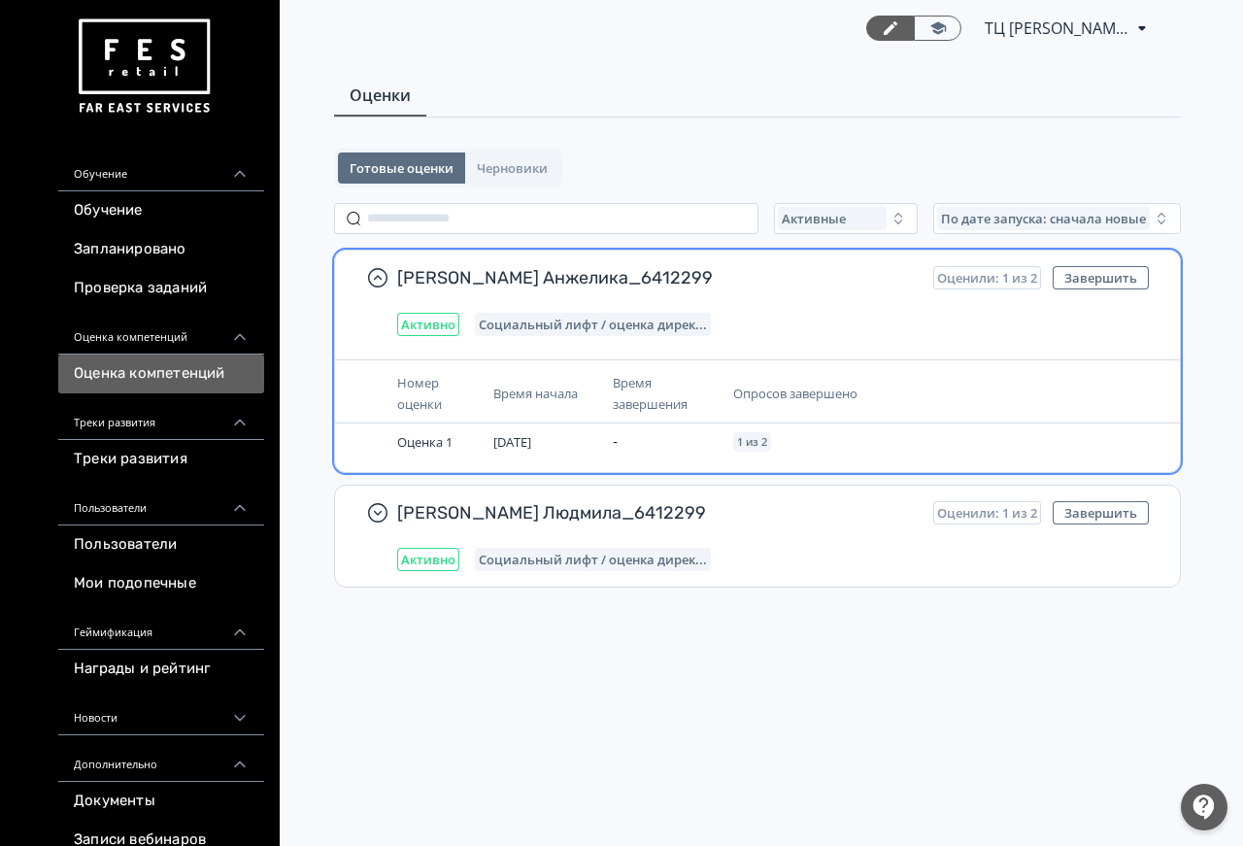
click at [607, 395] on th "Время завершения" at bounding box center [664, 393] width 119 height 59
click at [616, 329] on span "Социальный лифт / оценка дирек..." at bounding box center [593, 325] width 228 height 16
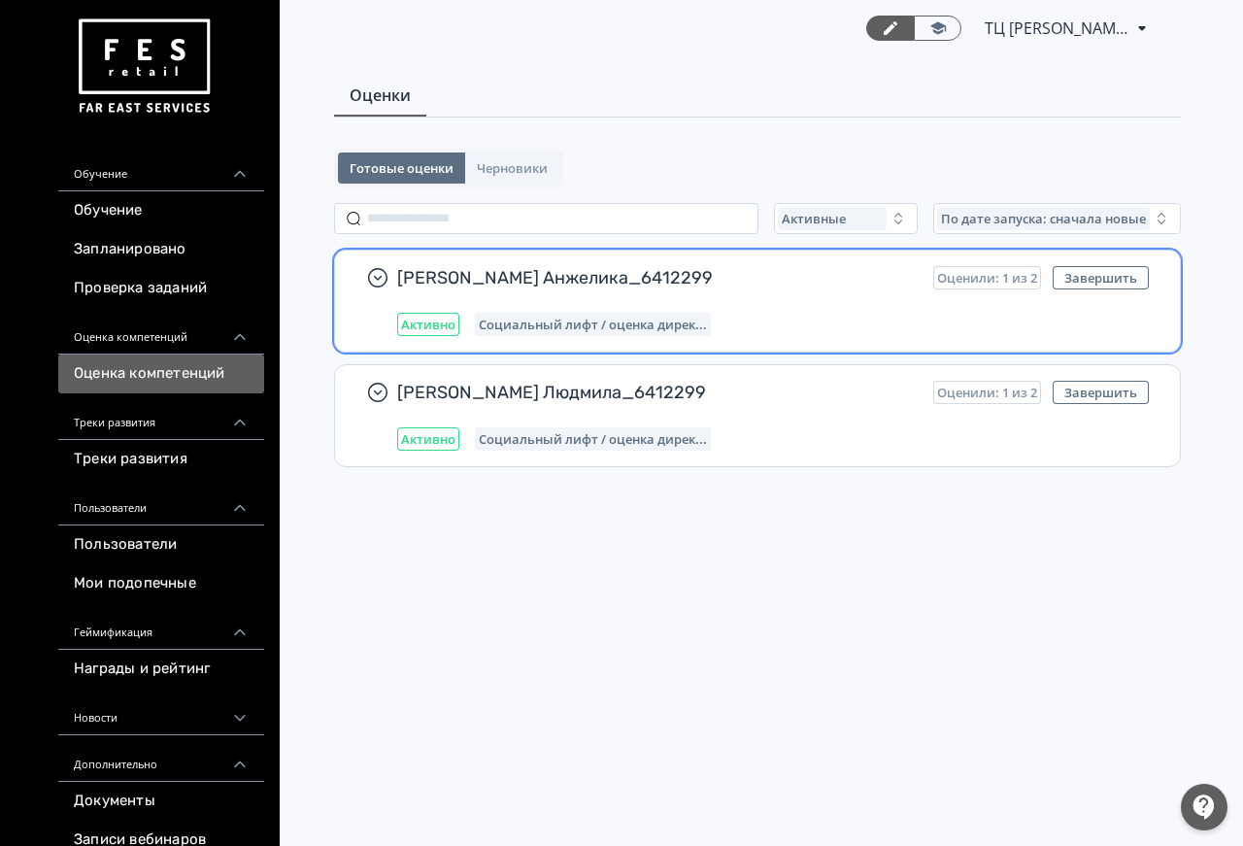
click at [616, 325] on span "Социальный лифт / оценка дирек..." at bounding box center [593, 325] width 228 height 16
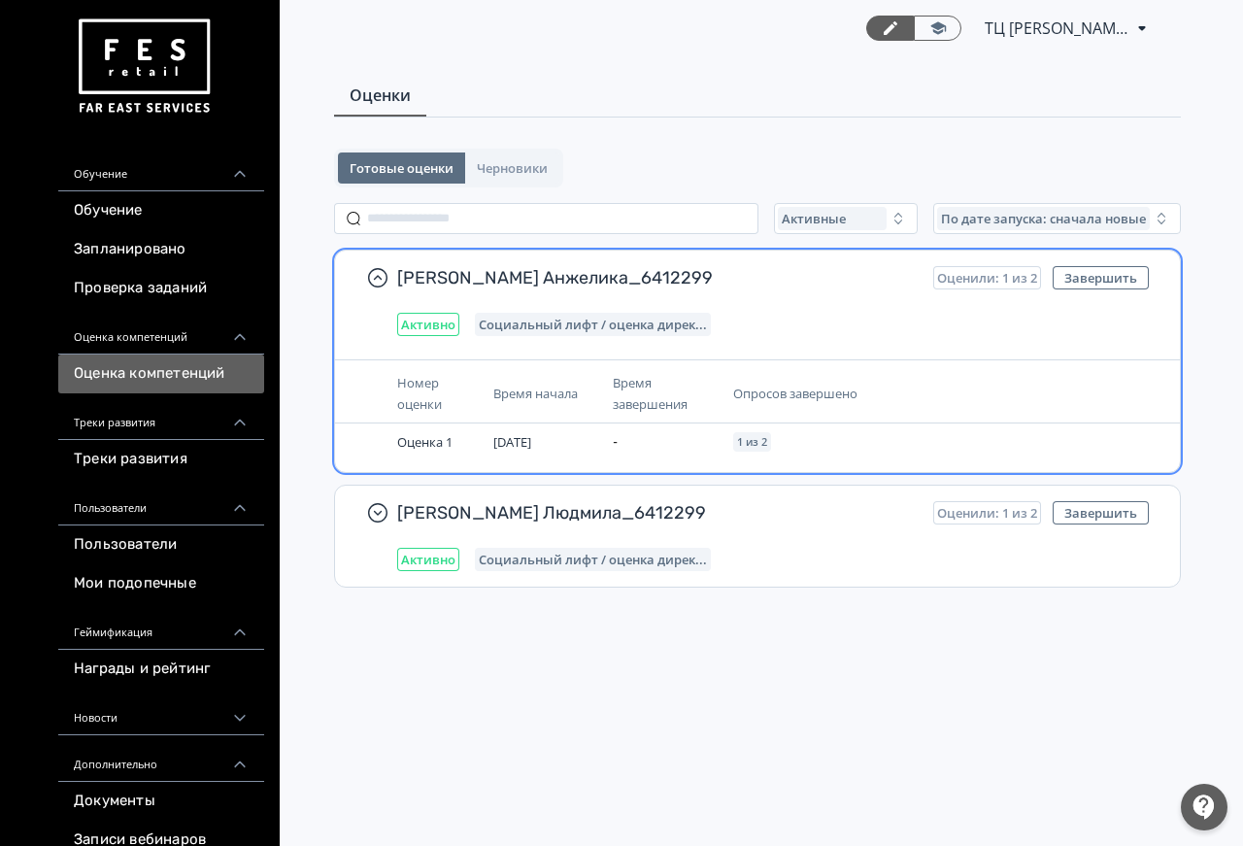
click at [579, 273] on span "[PERSON_NAME] Анжелика_6412299" at bounding box center [657, 277] width 520 height 23
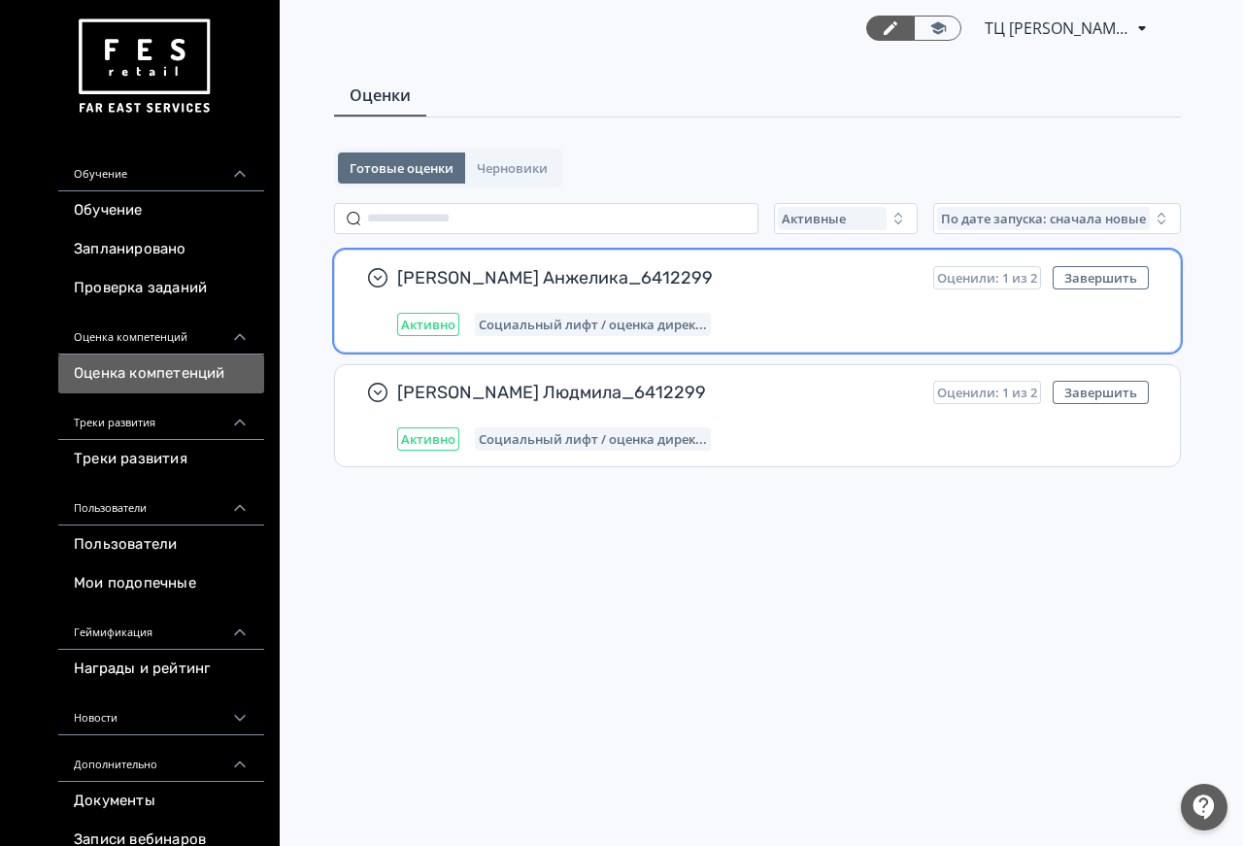
click at [579, 273] on span "[PERSON_NAME] Анжелика_6412299" at bounding box center [657, 277] width 520 height 23
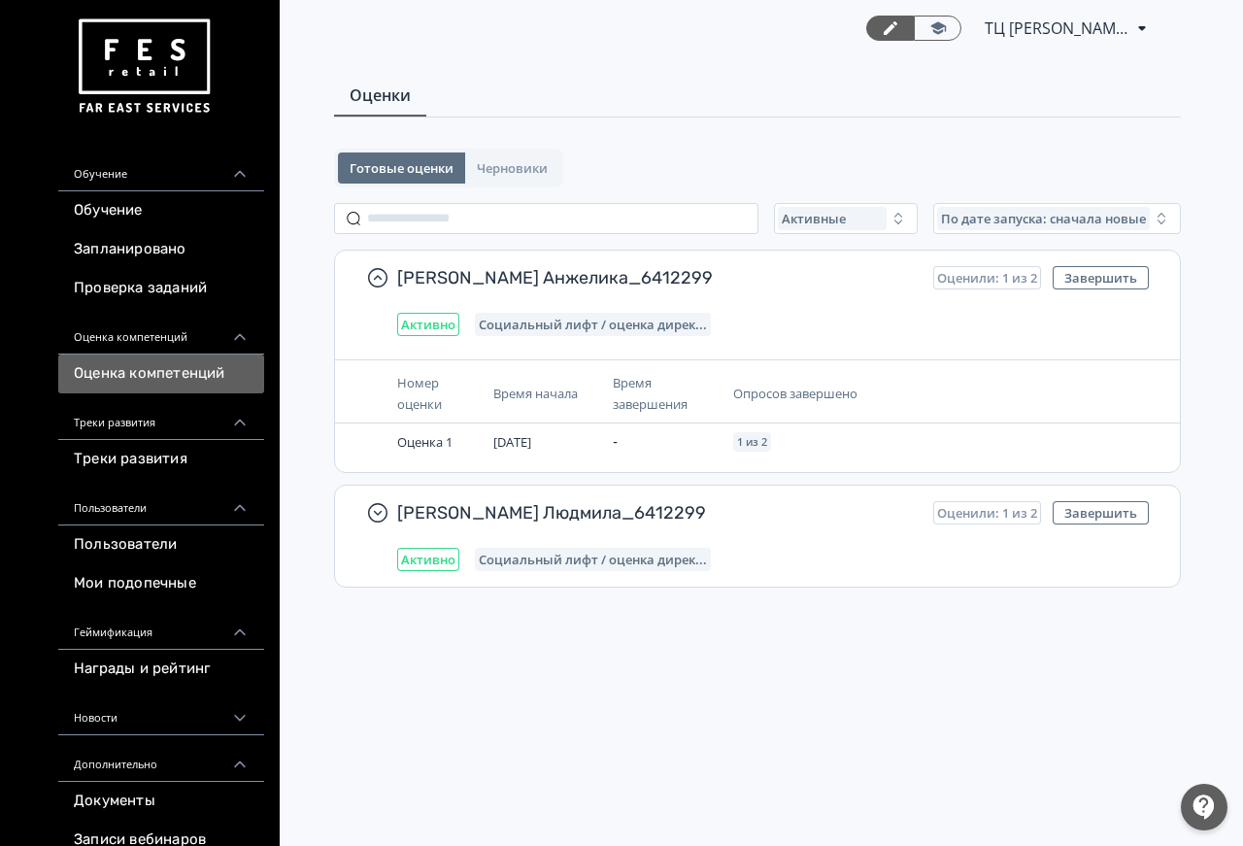
click at [1137, 21] on icon at bounding box center [1141, 28] width 23 height 23
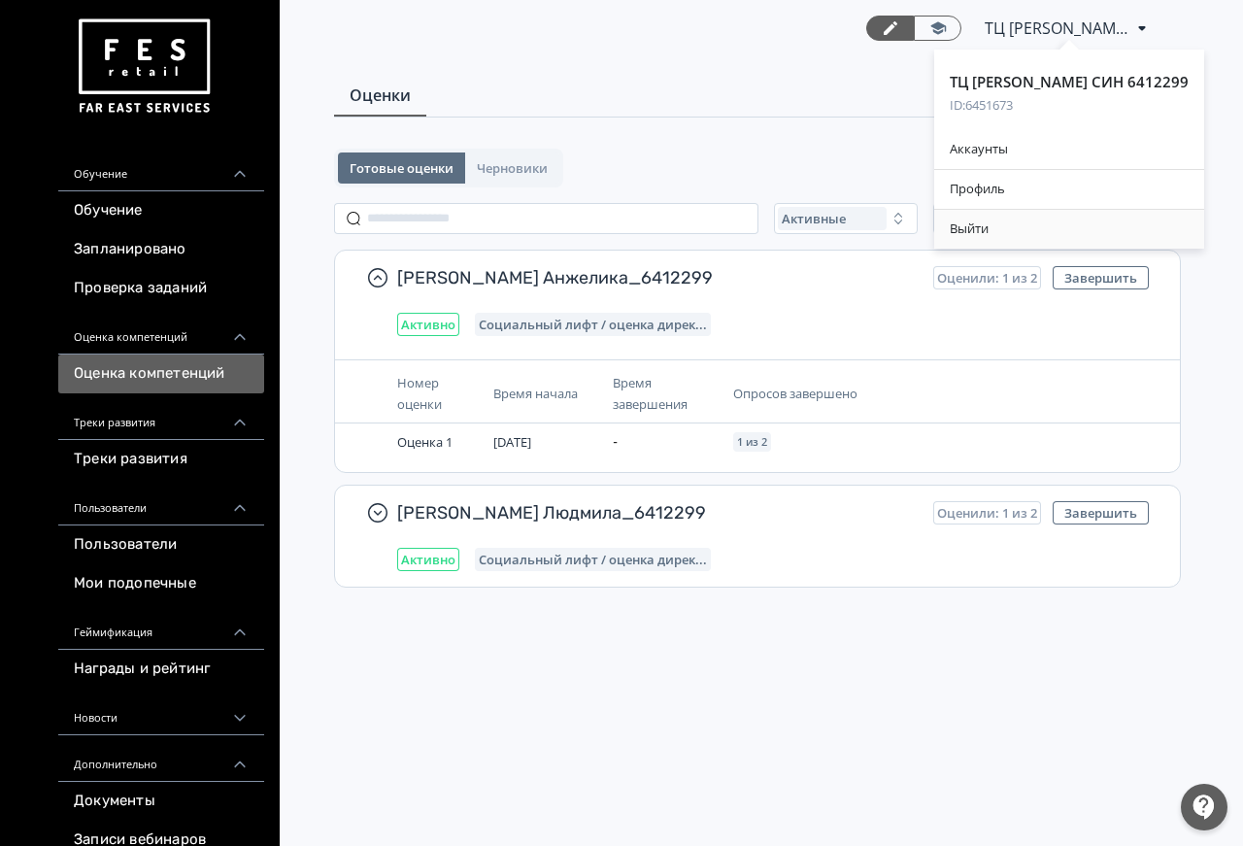
click at [1067, 225] on div "Выйти" at bounding box center [1069, 229] width 270 height 39
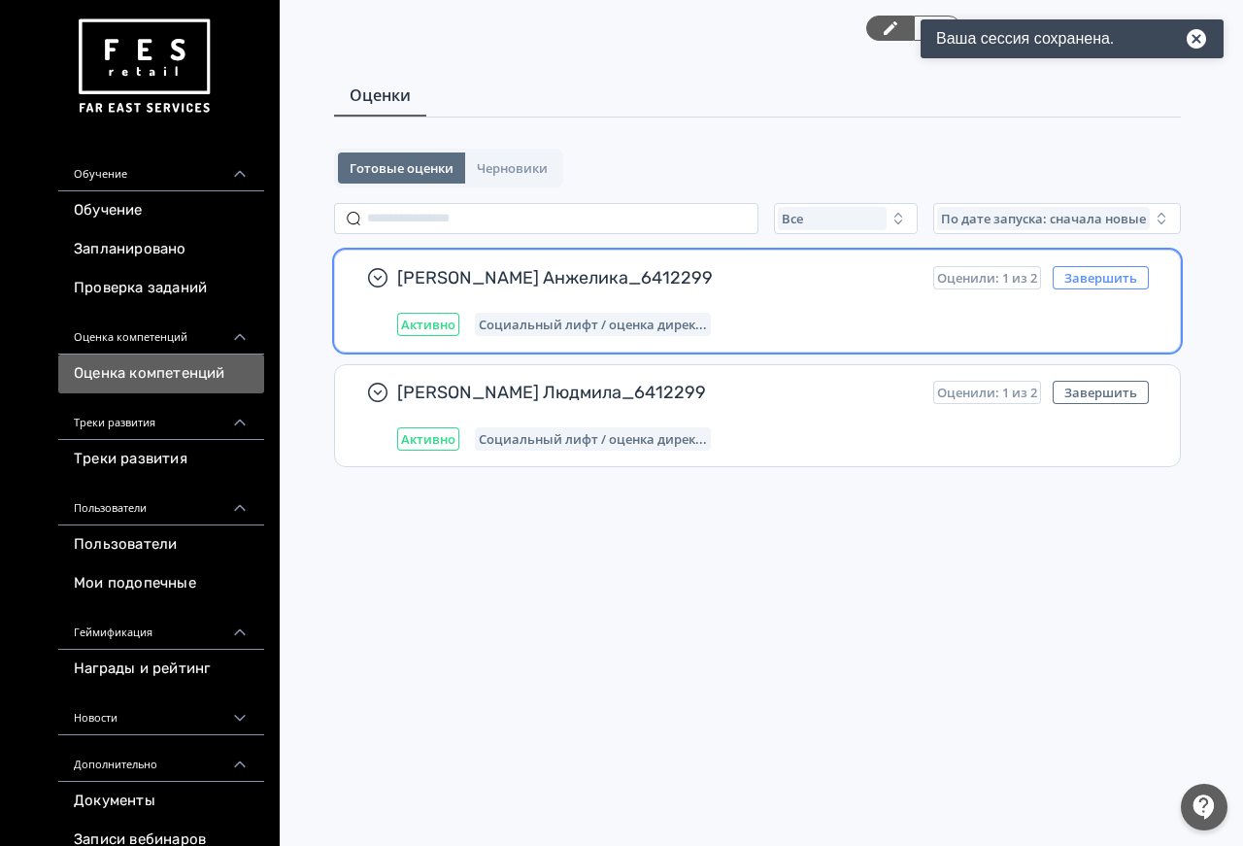
click at [1123, 275] on button "Завершить" at bounding box center [1100, 277] width 96 height 23
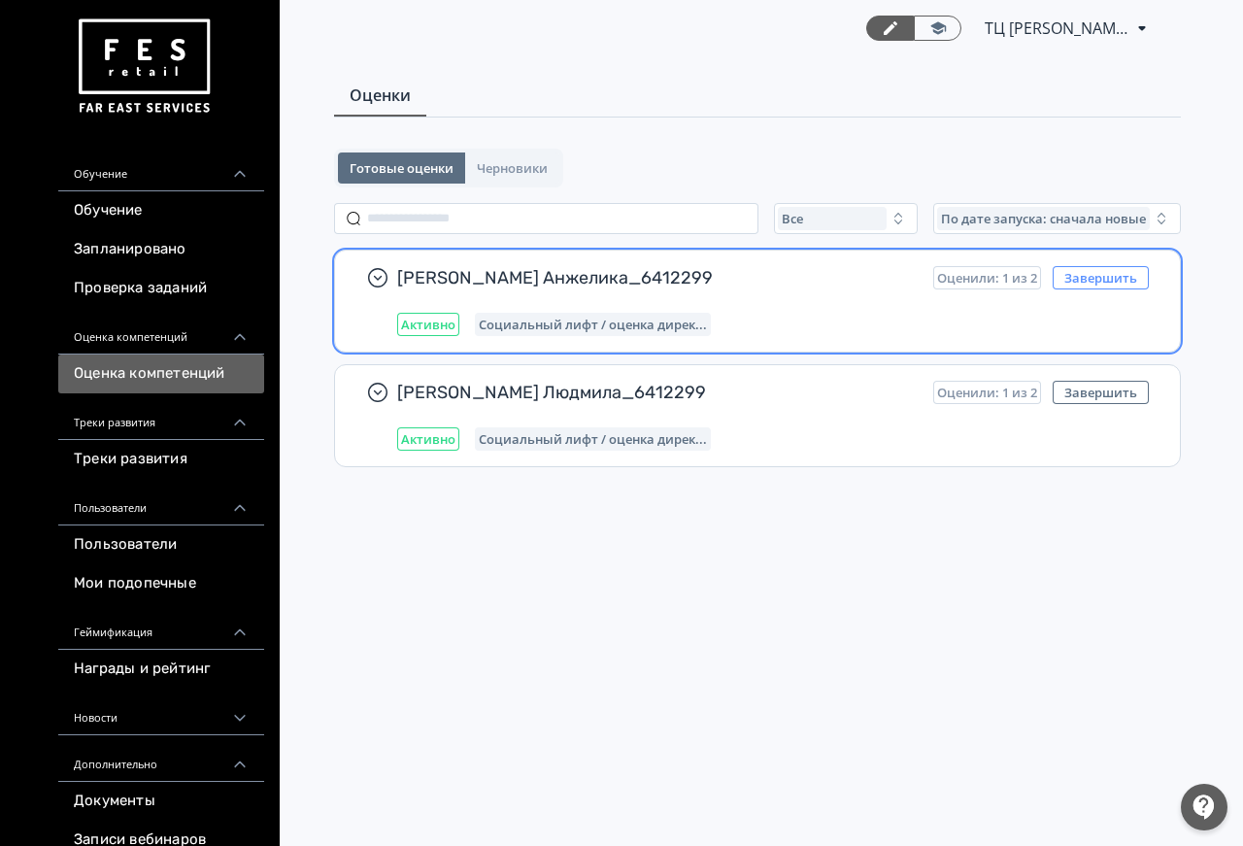
click at [1107, 281] on button "Завершить" at bounding box center [1100, 277] width 96 height 23
click at [1126, 283] on button "Завершить" at bounding box center [1100, 277] width 96 height 23
click at [904, 315] on div "Активно Социальный лифт / оценка дирек..." at bounding box center [772, 324] width 751 height 23
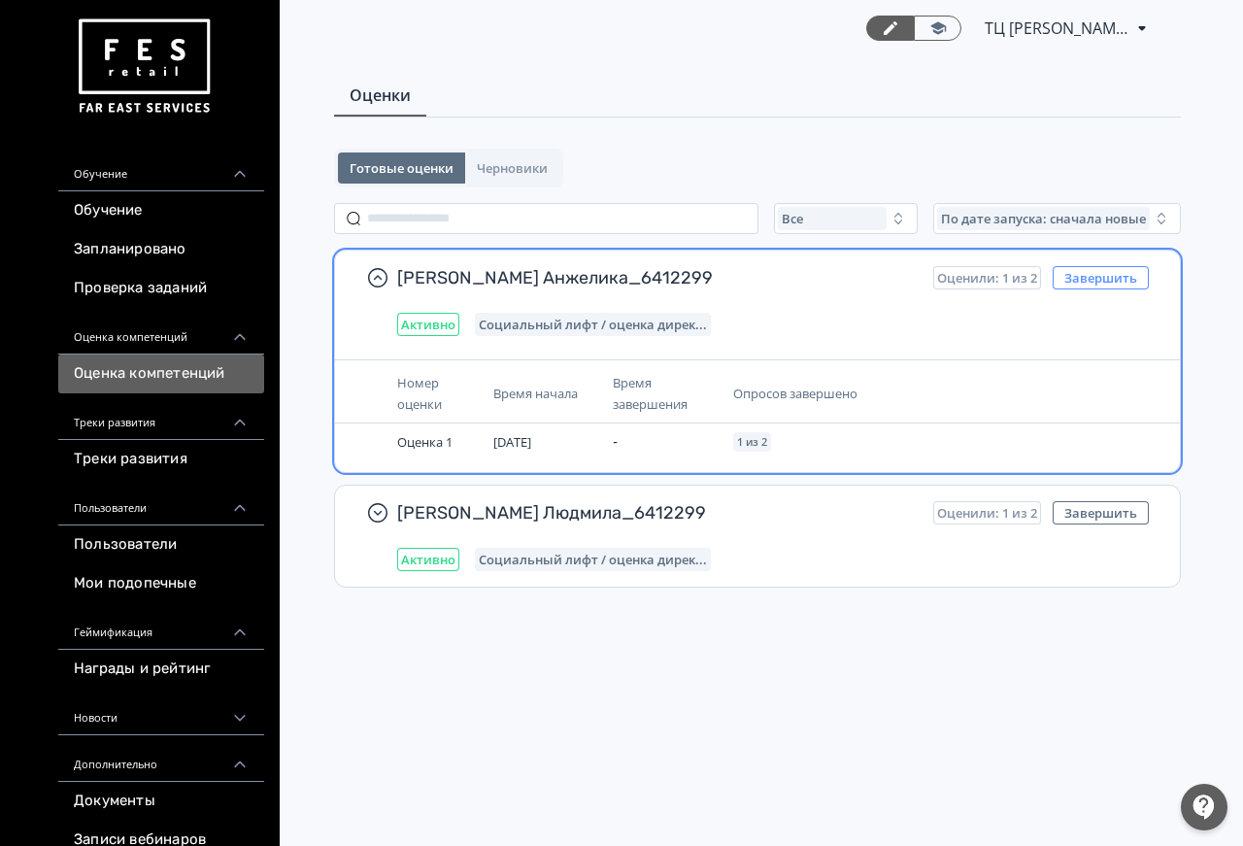
click at [1091, 278] on button "Завершить" at bounding box center [1100, 277] width 96 height 23
click at [1091, 277] on button "Завершить" at bounding box center [1100, 277] width 96 height 23
click at [1102, 279] on button "Завершить" at bounding box center [1100, 277] width 96 height 23
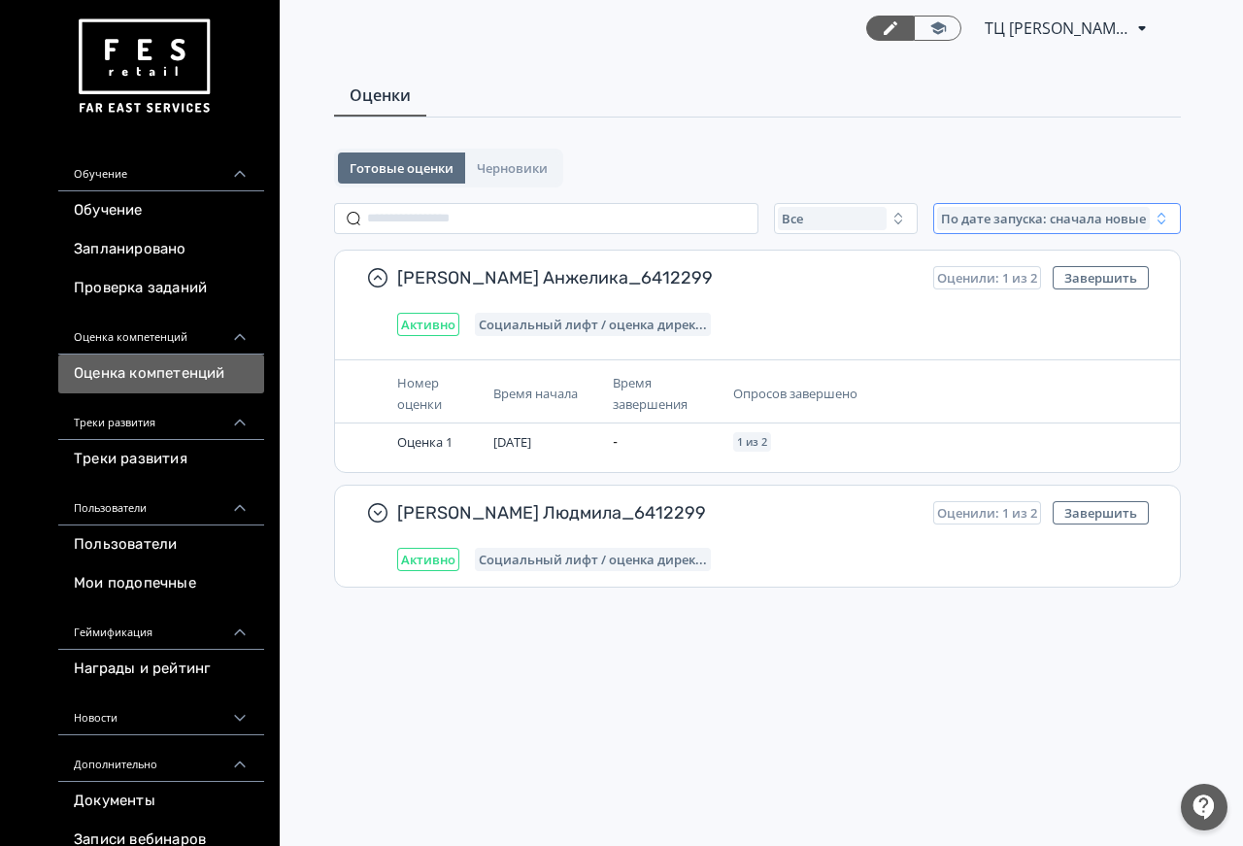
click at [1120, 217] on span "По дате запуска: сначала новые" at bounding box center [1043, 219] width 205 height 16
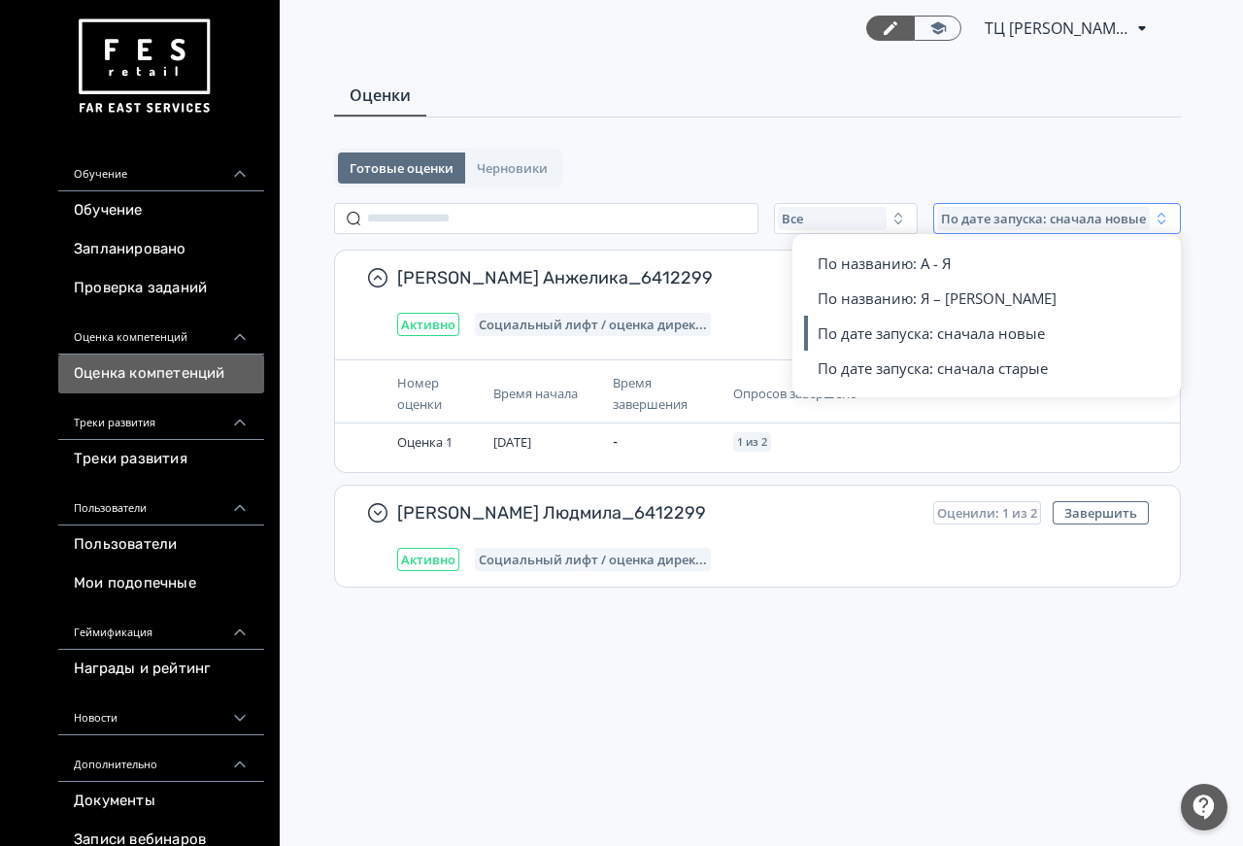
click at [1120, 217] on span "По дате запуска: сначала новые" at bounding box center [1043, 219] width 205 height 16
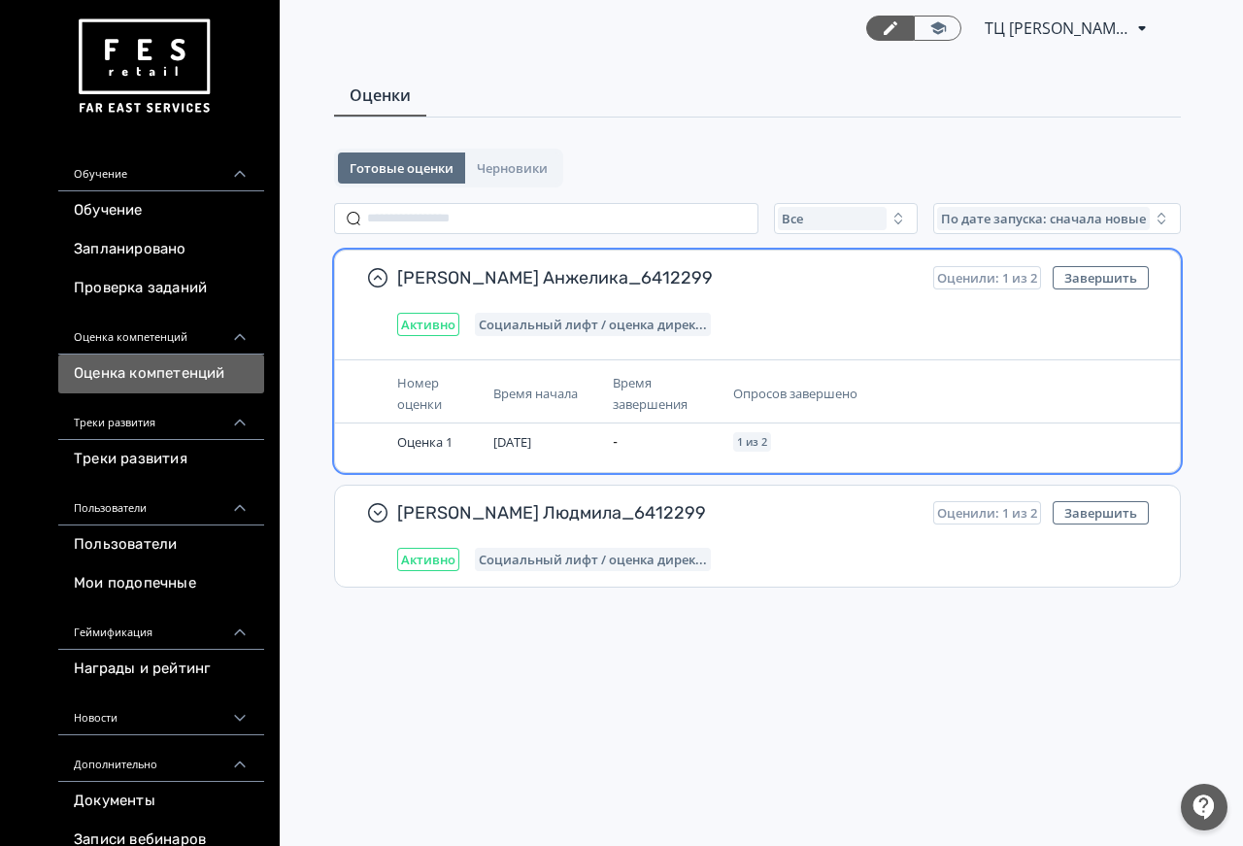
click at [1091, 263] on div "[PERSON_NAME] Анжелика_6412299 Оценили: 1 из 2 Завершить Активно Социальный лиф…" at bounding box center [757, 300] width 845 height 101
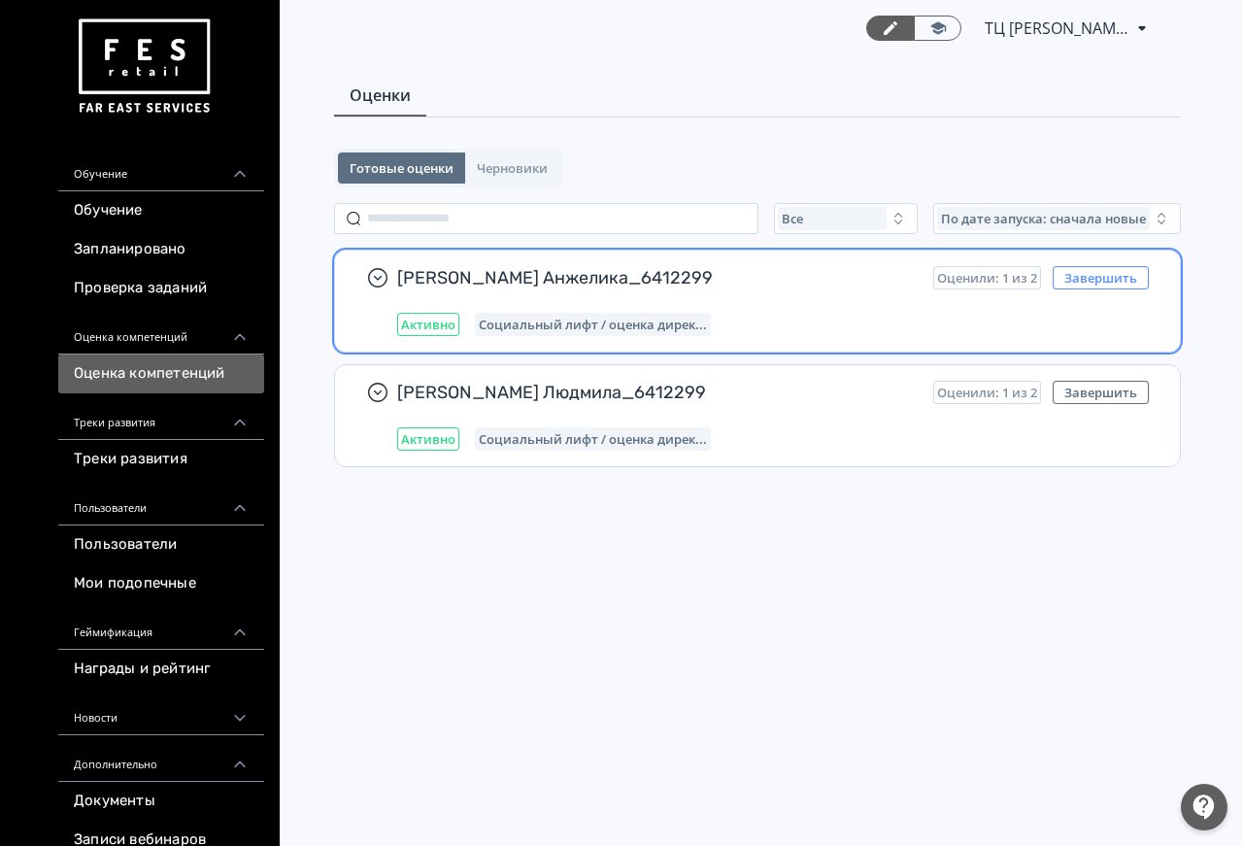
click at [1091, 283] on button "Завершить" at bounding box center [1100, 277] width 96 height 23
click at [1031, 280] on span "Оценили: 1 из 2" at bounding box center [987, 278] width 100 height 16
click at [526, 333] on div "Социальный лифт / оценка дирек..." at bounding box center [593, 324] width 236 height 23
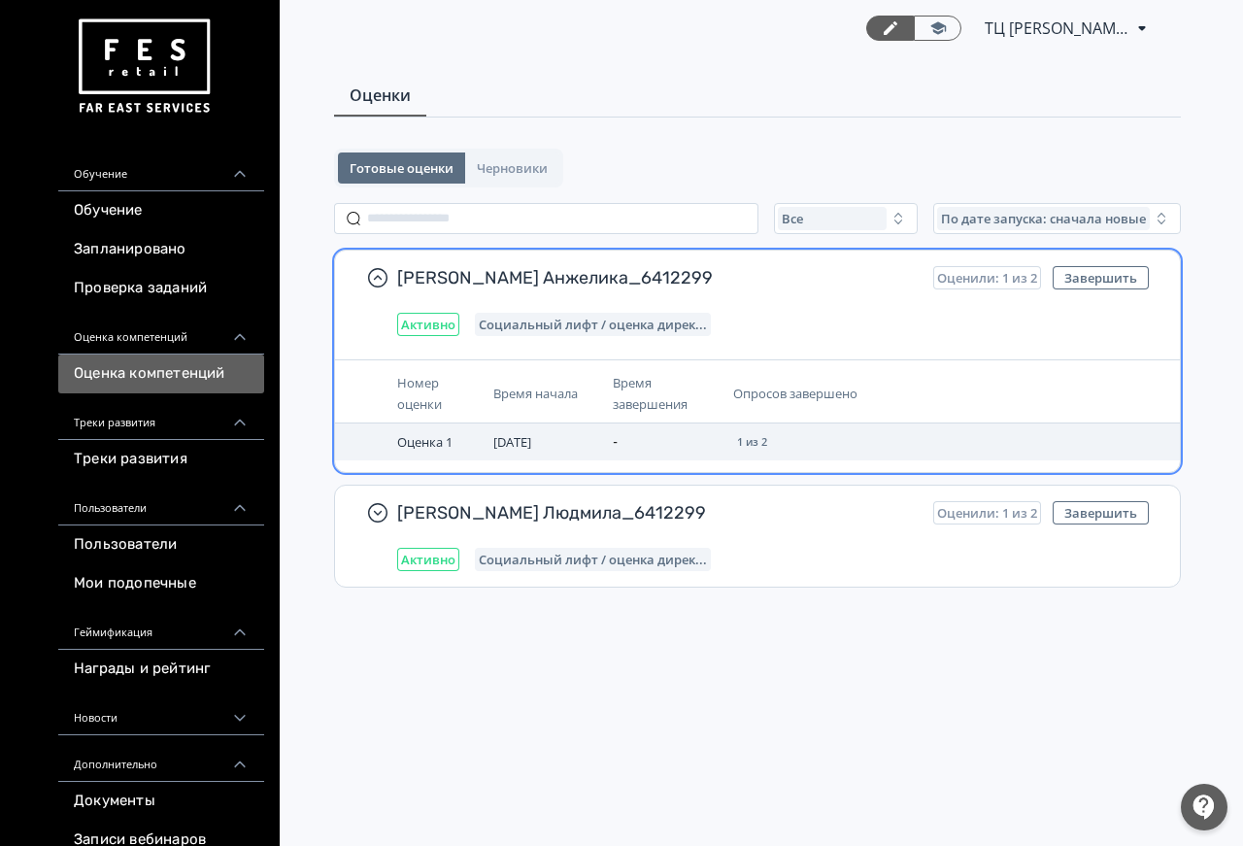
click at [572, 449] on td "[DATE]" at bounding box center [544, 441] width 119 height 37
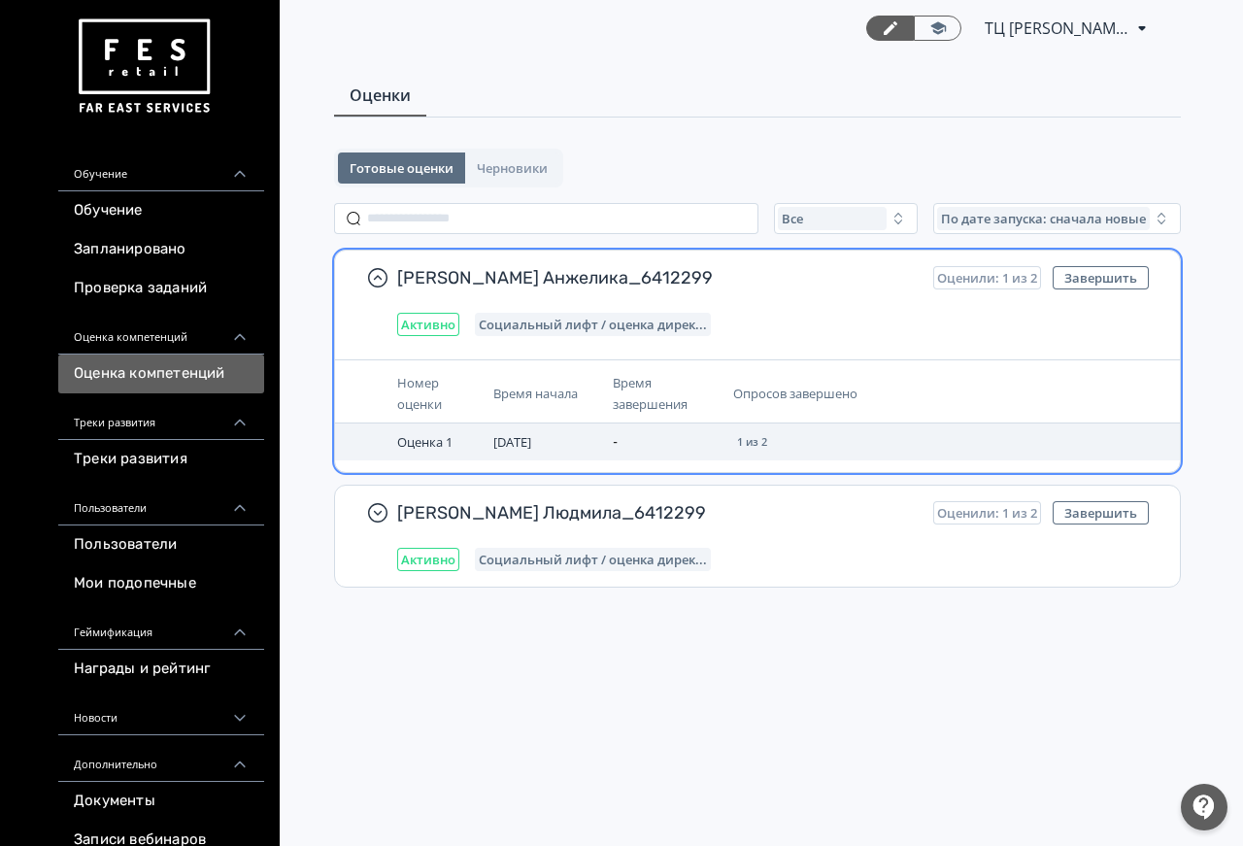
click at [573, 449] on td "[DATE]" at bounding box center [544, 441] width 119 height 37
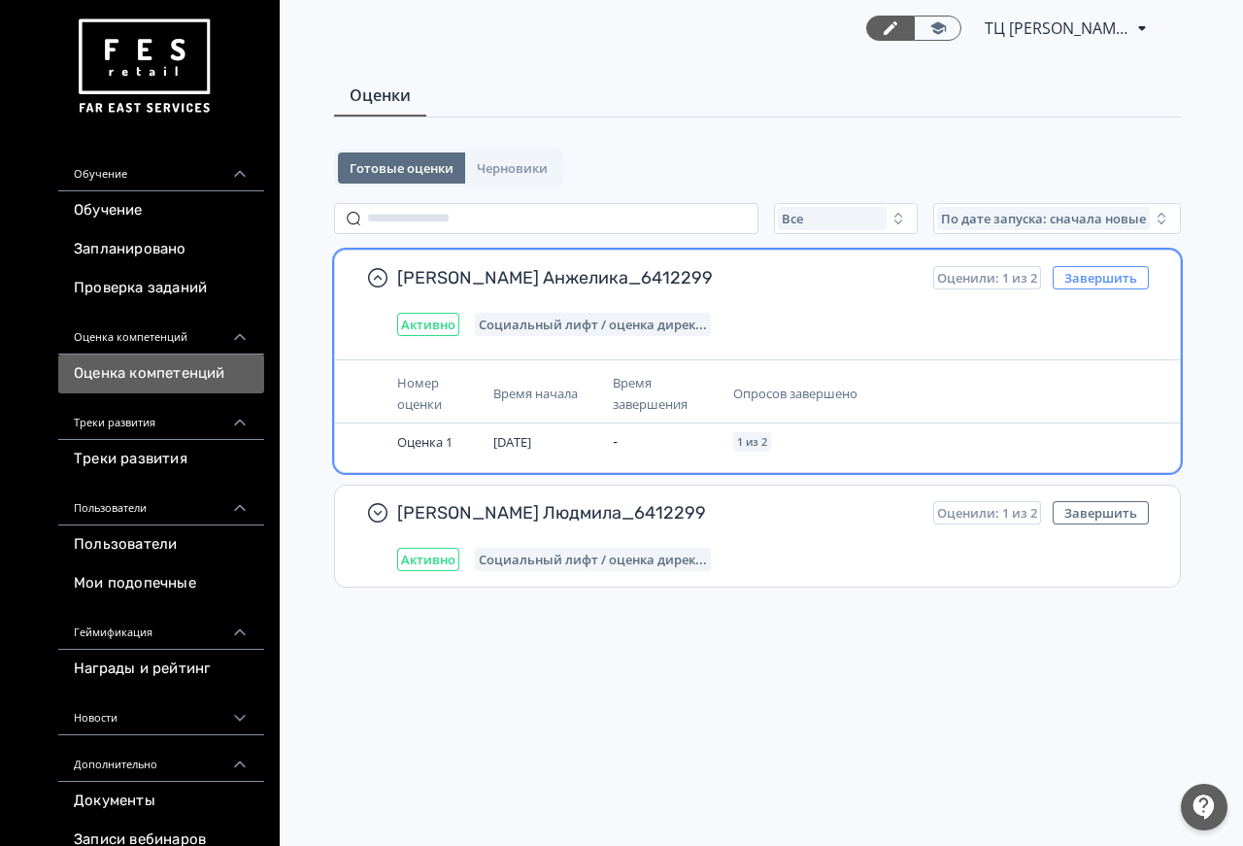
click at [1124, 279] on button "Завершить" at bounding box center [1100, 277] width 96 height 23
